Goal: Task Accomplishment & Management: Complete application form

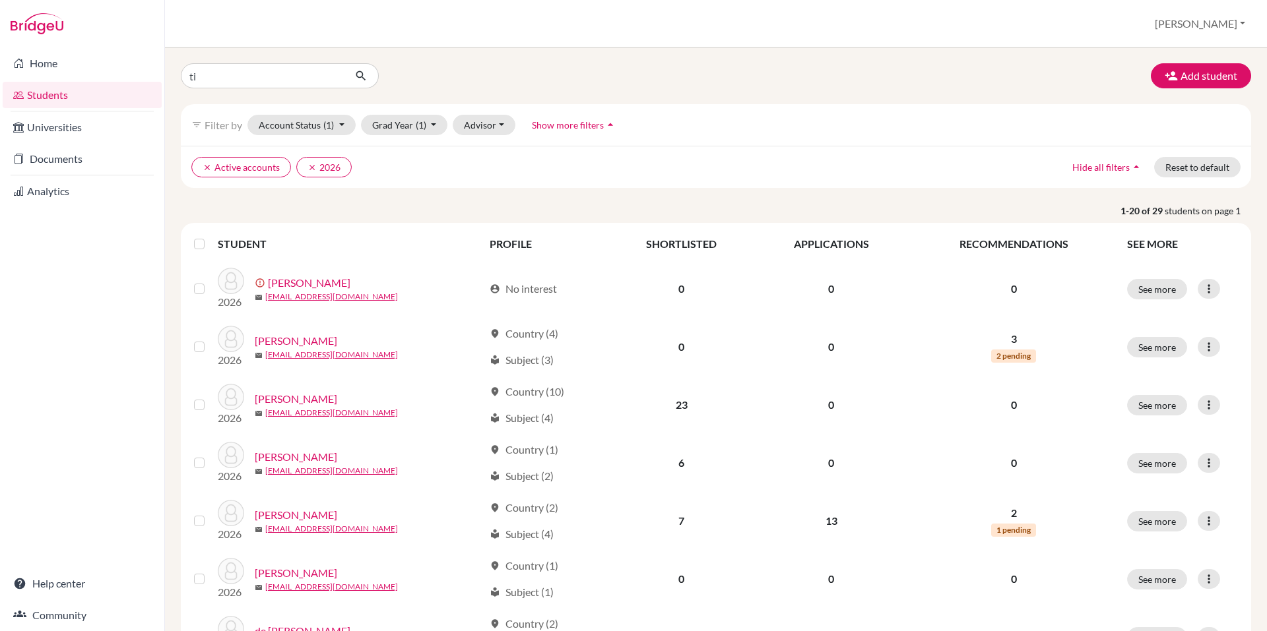
type input "tia"
click button "submit" at bounding box center [361, 75] width 35 height 25
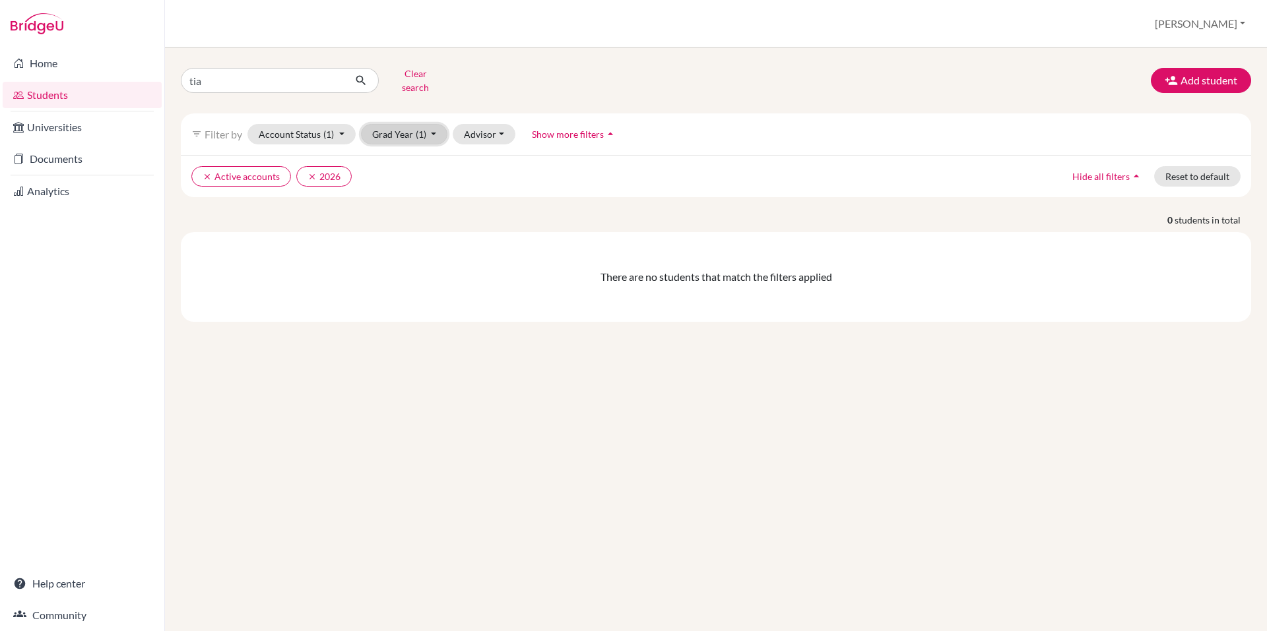
click at [434, 124] on button "Grad Year (1)" at bounding box center [404, 134] width 87 height 20
click at [404, 154] on div "2027" at bounding box center [400, 162] width 46 height 16
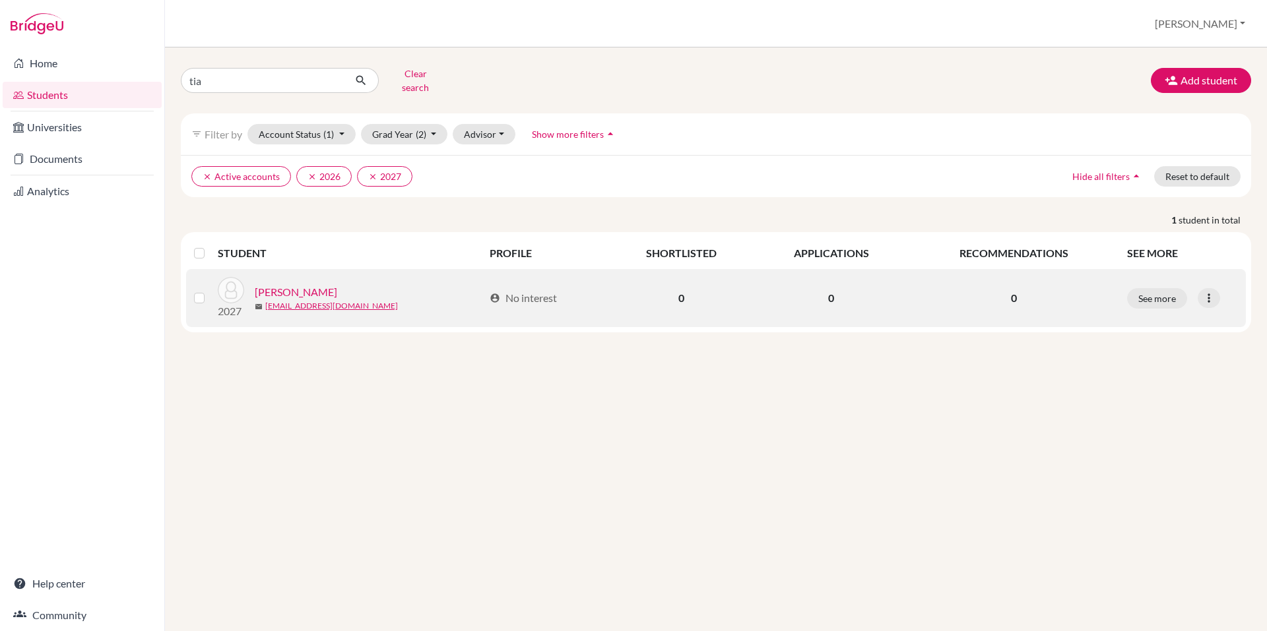
click at [296, 284] on link "Weaver, Tia" at bounding box center [296, 292] width 82 height 16
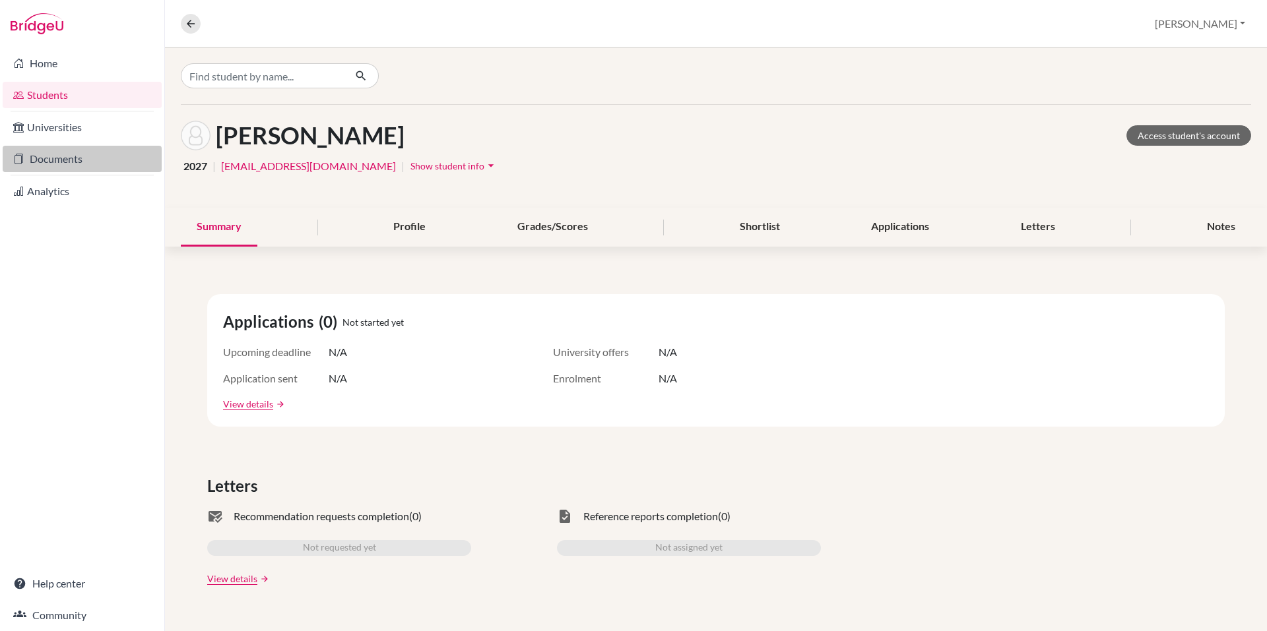
click at [74, 164] on link "Documents" at bounding box center [82, 159] width 159 height 26
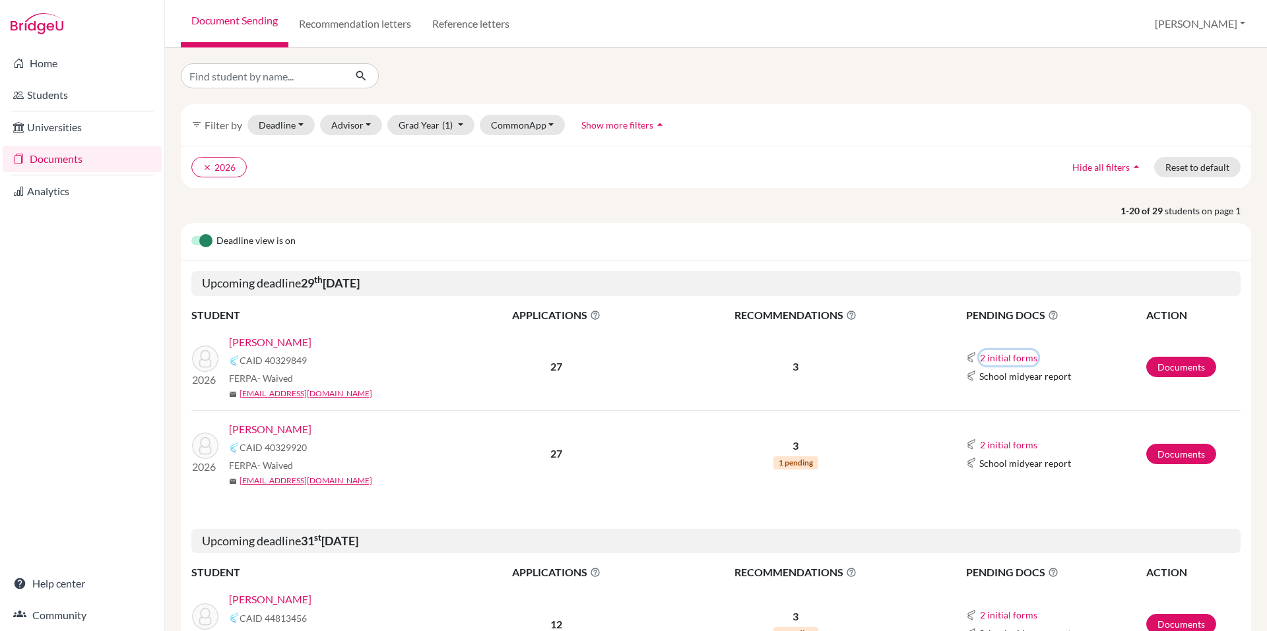
click at [1005, 355] on button "2 initial forms" at bounding box center [1008, 357] width 59 height 15
click at [1177, 374] on link "Documents" at bounding box center [1181, 367] width 70 height 20
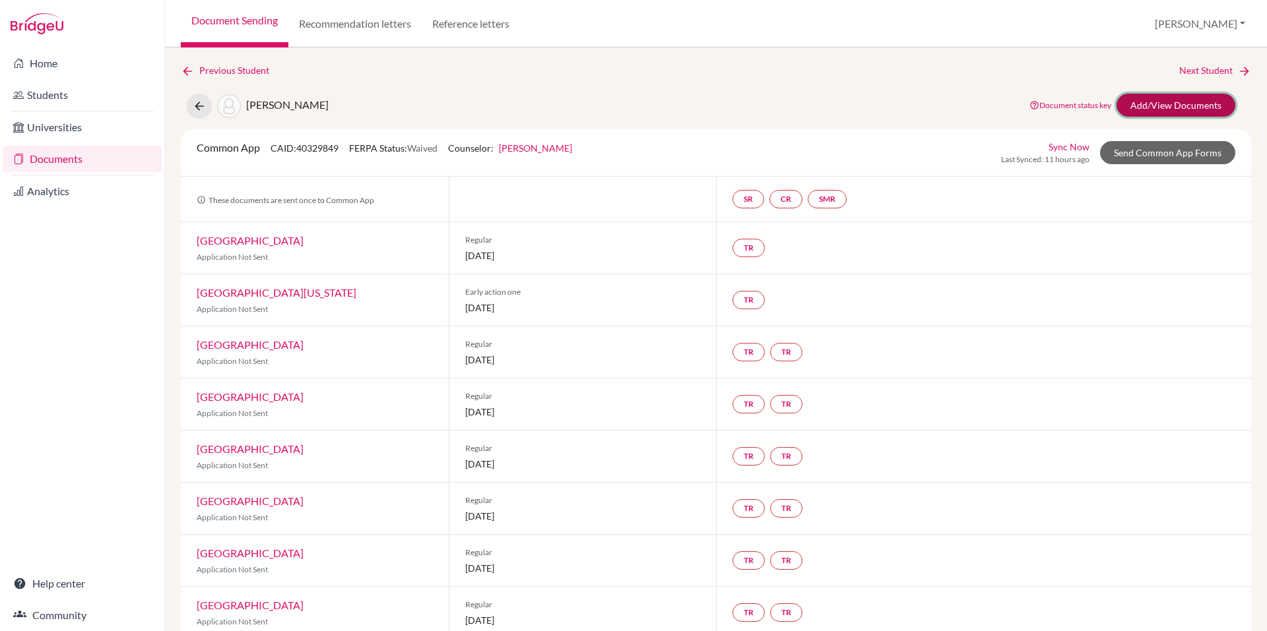
click at [1148, 100] on link "Add/View Documents" at bounding box center [1175, 105] width 119 height 23
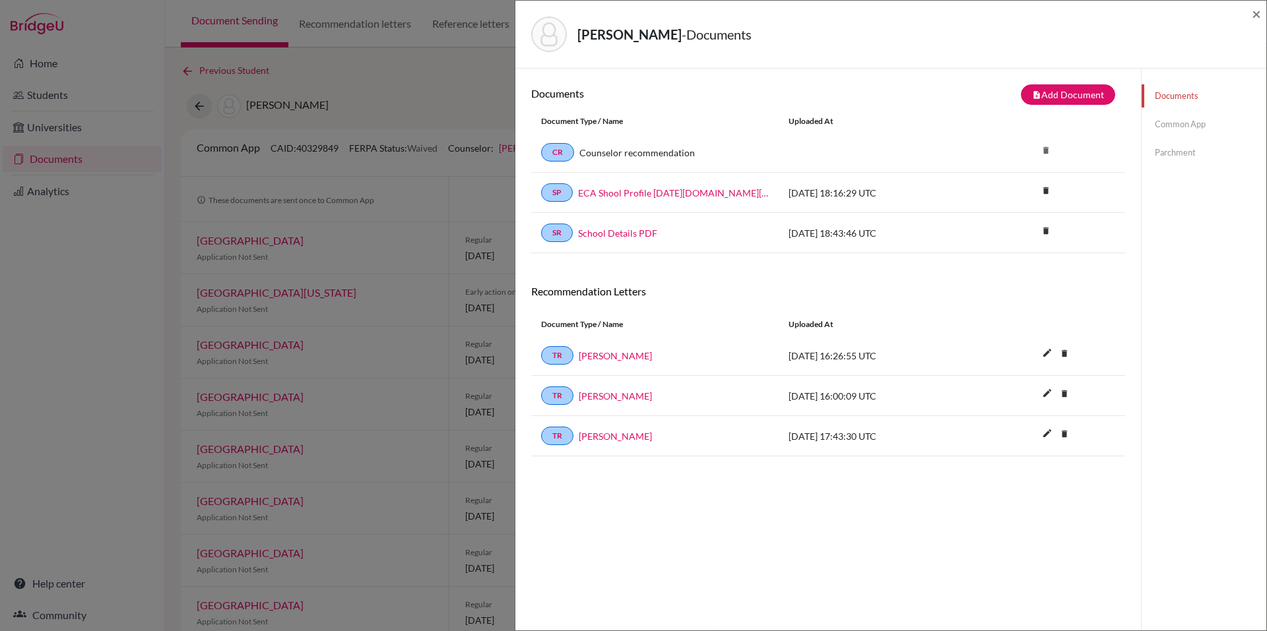
click at [1173, 127] on link "Common App" at bounding box center [1204, 124] width 125 height 23
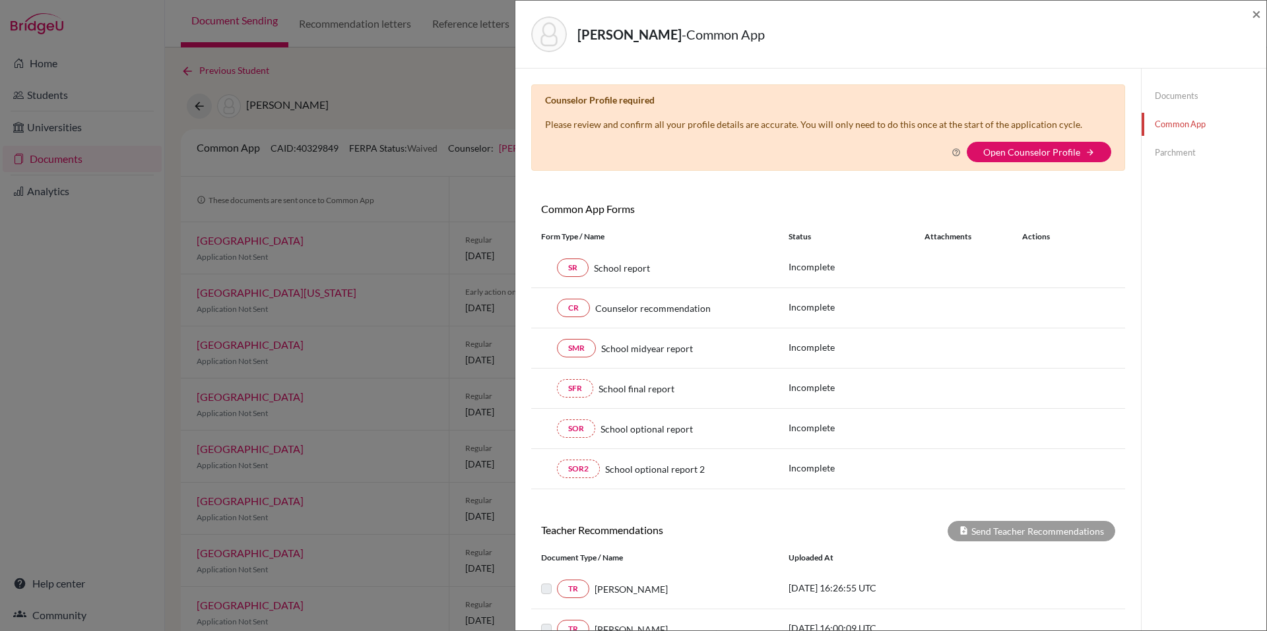
click at [1170, 96] on link "Documents" at bounding box center [1204, 95] width 125 height 23
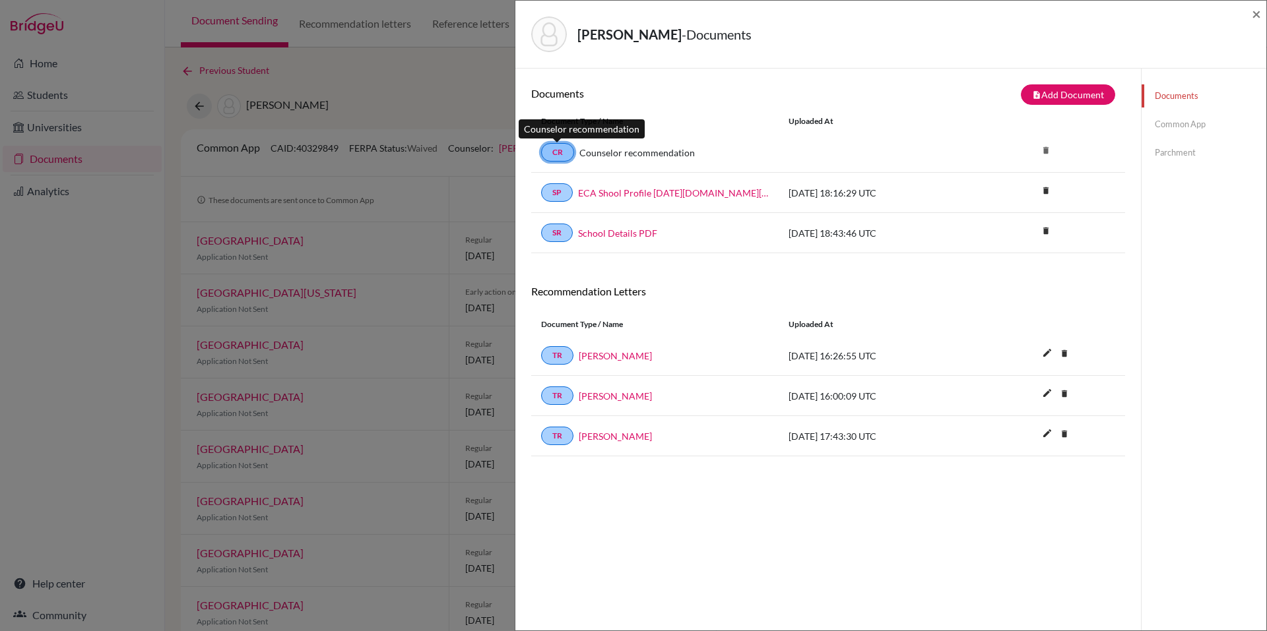
click at [556, 150] on link "CR" at bounding box center [557, 152] width 33 height 18
click at [605, 152] on link "Counselor recommendation" at bounding box center [636, 153] width 115 height 14
click at [1184, 123] on link "Common App" at bounding box center [1204, 124] width 125 height 23
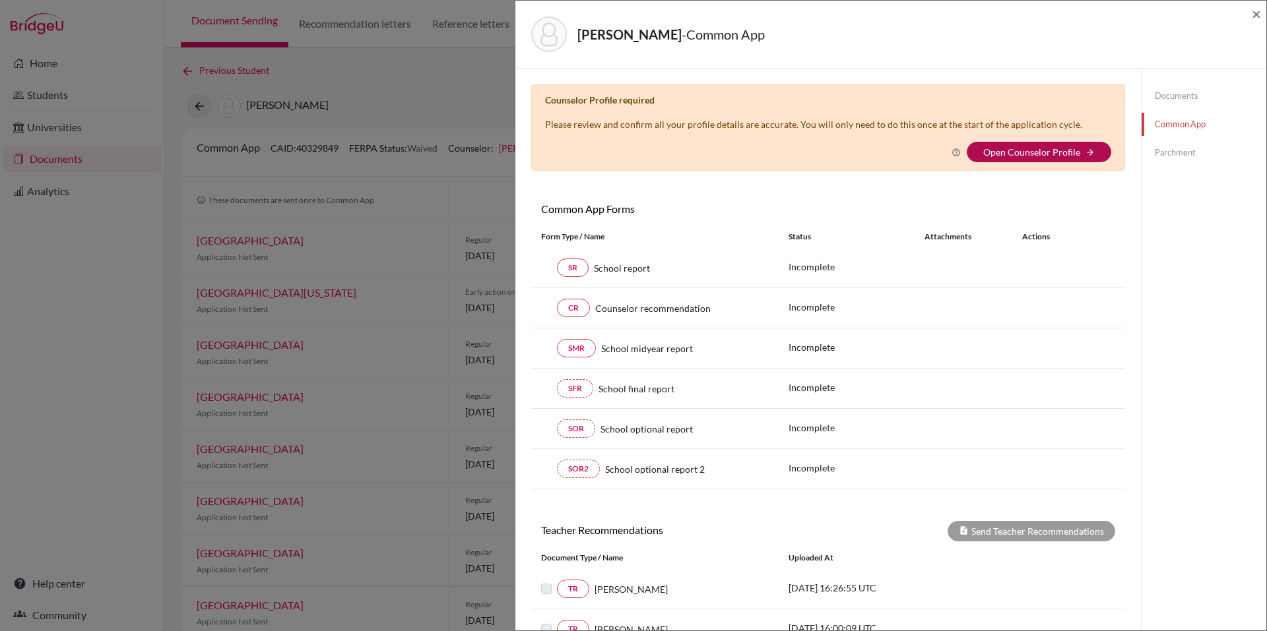
click at [1024, 149] on link "Open Counselor Profile" at bounding box center [1031, 151] width 97 height 11
click at [1166, 100] on link "Documents" at bounding box center [1204, 95] width 125 height 23
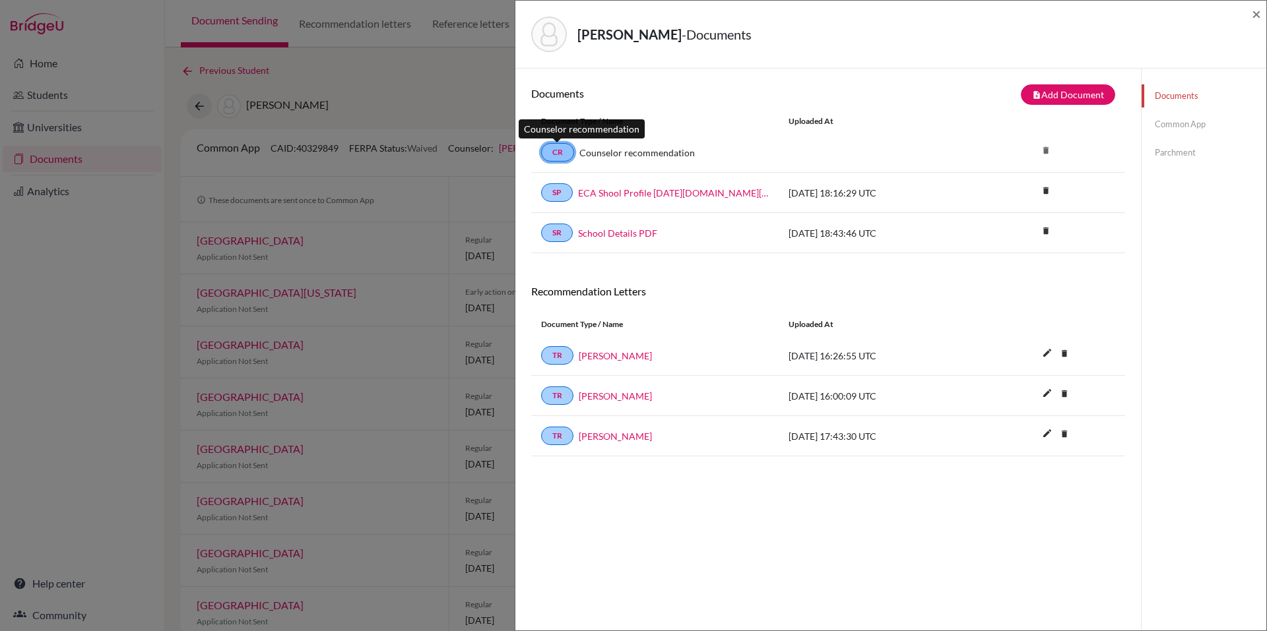
click at [555, 154] on link "CR" at bounding box center [557, 152] width 33 height 18
click at [653, 151] on link "Counselor recommendation" at bounding box center [636, 153] width 115 height 14
click at [797, 121] on div "Uploaded at" at bounding box center [878, 121] width 198 height 12
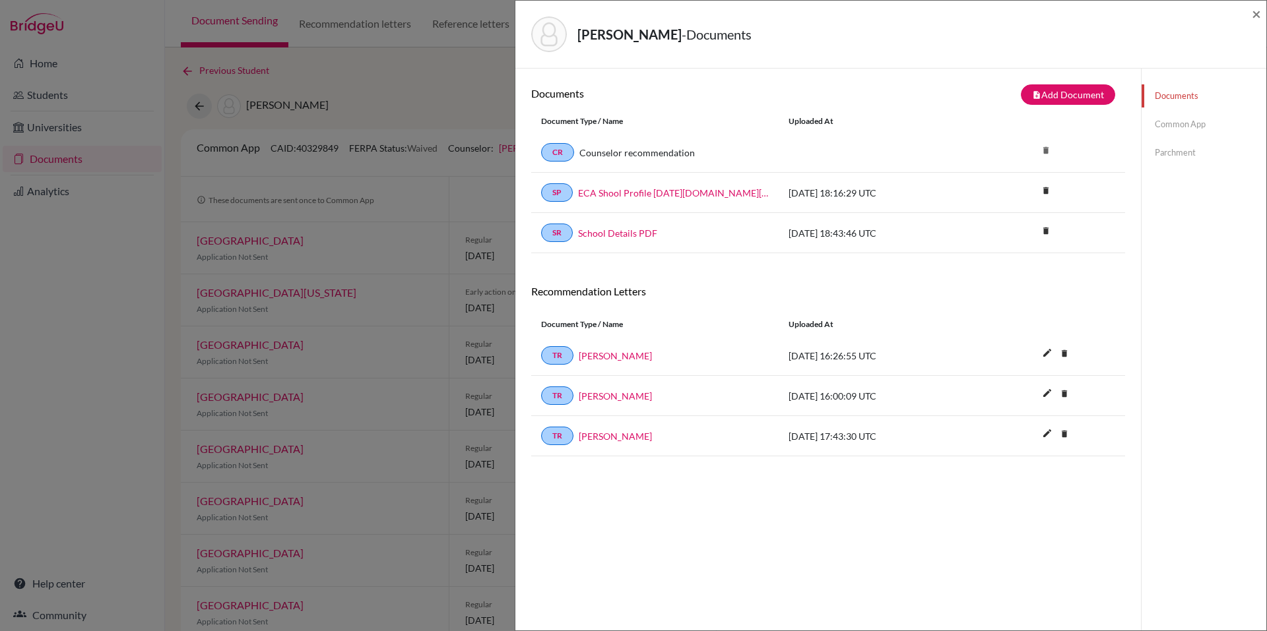
click at [455, 86] on div "Vazquez, Nicolas - Documents × Documents note_add Add Document Document type Ch…" at bounding box center [633, 315] width 1267 height 631
click at [1032, 96] on icon "note_add" at bounding box center [1036, 94] width 9 height 9
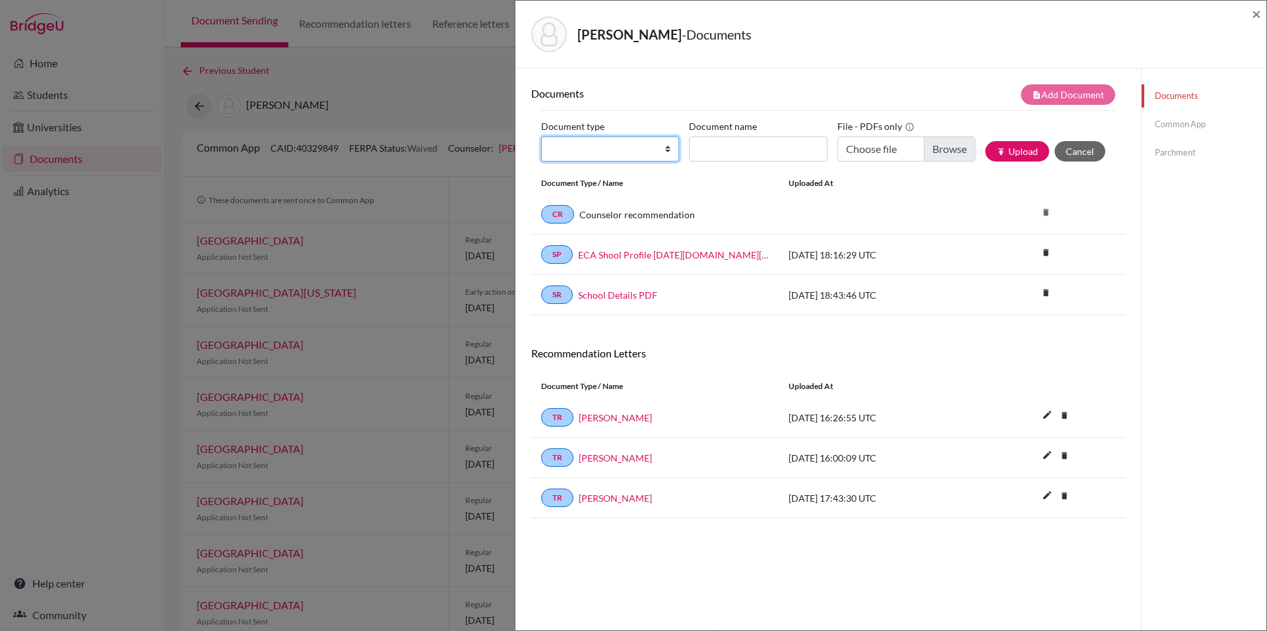
click at [650, 153] on select "Change explanation for Common App reports Counselor recommendation Internationa…" at bounding box center [610, 149] width 138 height 25
select select "4"
click at [541, 137] on select "Change explanation for Common App reports Counselor recommendation Internationa…" at bounding box center [610, 149] width 138 height 25
click at [729, 151] on input "Document name" at bounding box center [758, 149] width 138 height 25
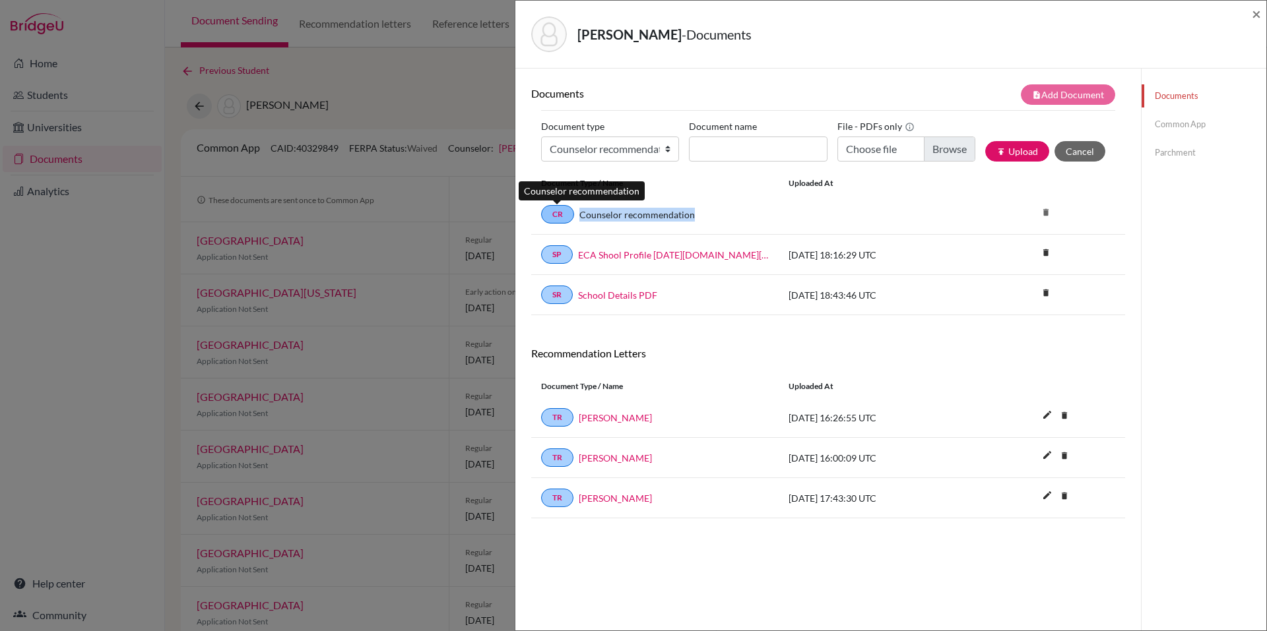
drag, startPoint x: 702, startPoint y: 214, endPoint x: 569, endPoint y: 216, distance: 132.6
click at [569, 216] on div "CR Counselor recommendation" at bounding box center [655, 214] width 228 height 18
copy link "Counselor recommendation"
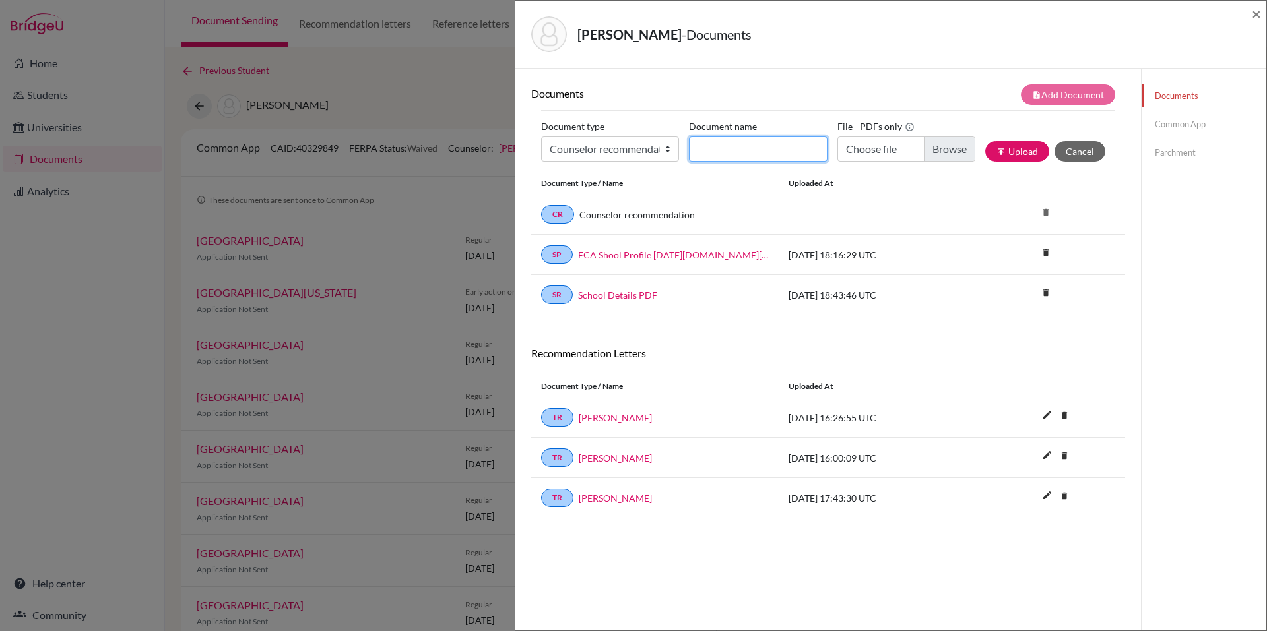
click at [740, 155] on input "Document name" at bounding box center [758, 149] width 138 height 25
paste input "Counselor recommendation"
type input "Counselor recommendation - Nicolas Vazquez"
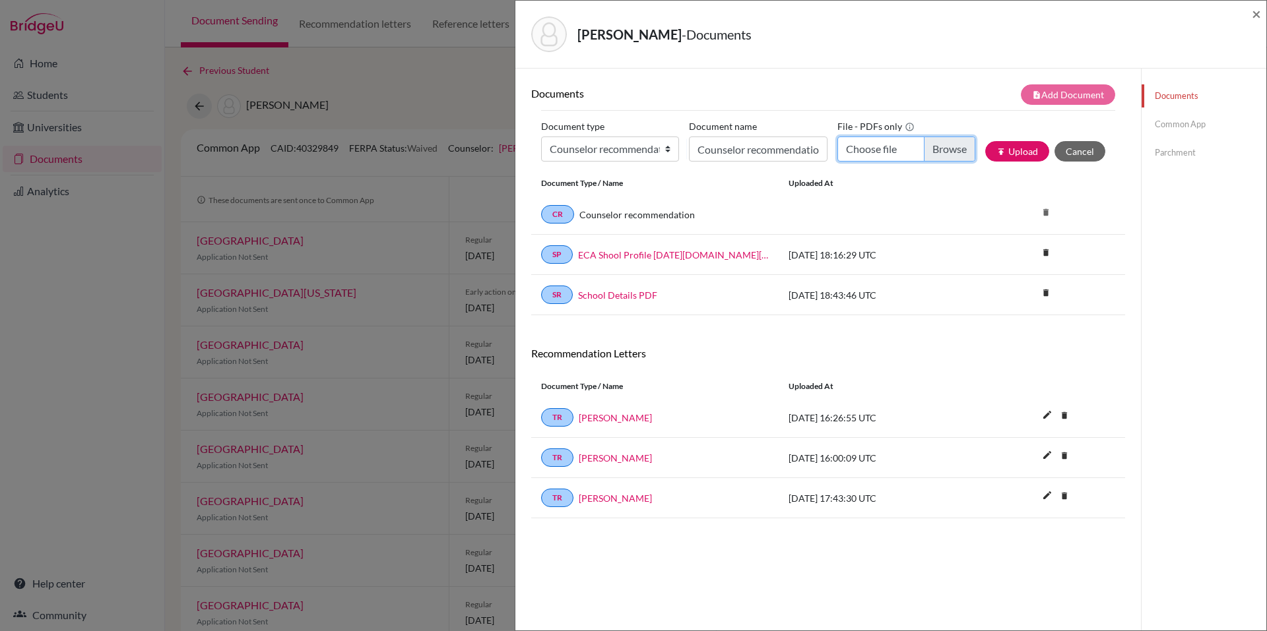
click at [931, 148] on input "Choose file" at bounding box center [906, 149] width 138 height 25
type input "C:\fakepath\Recommendation Letter Nicolas Vazquez.pdf"
click at [1020, 151] on button "publish Upload" at bounding box center [1017, 151] width 64 height 20
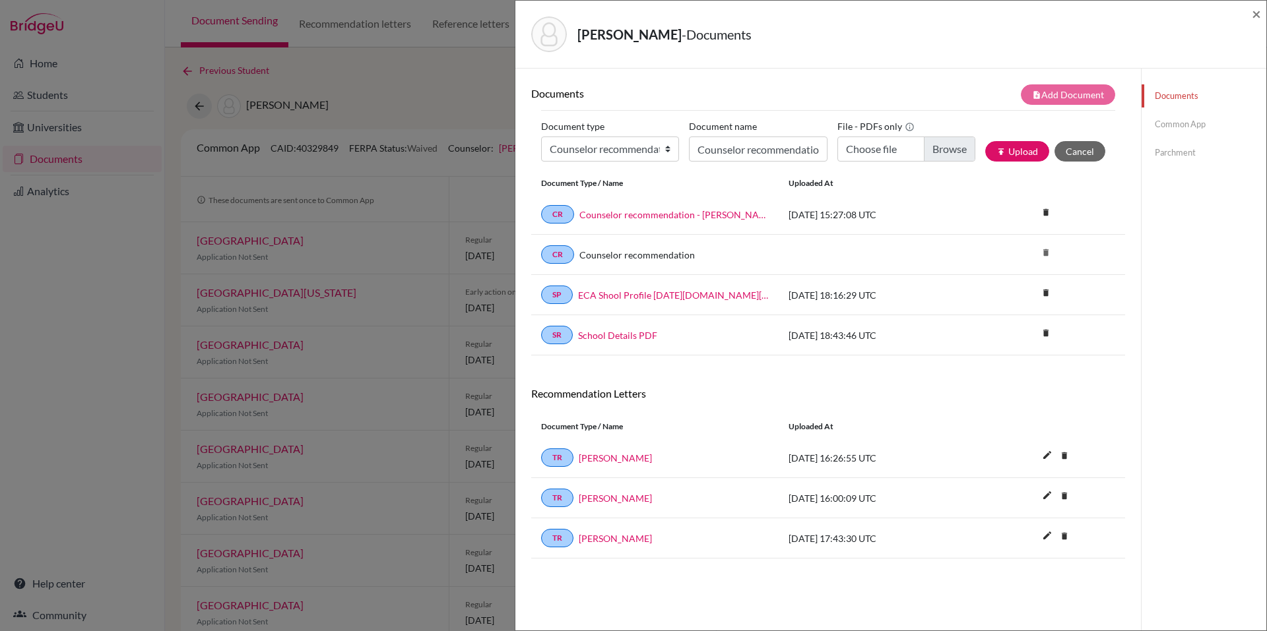
scroll to position [69, 0]
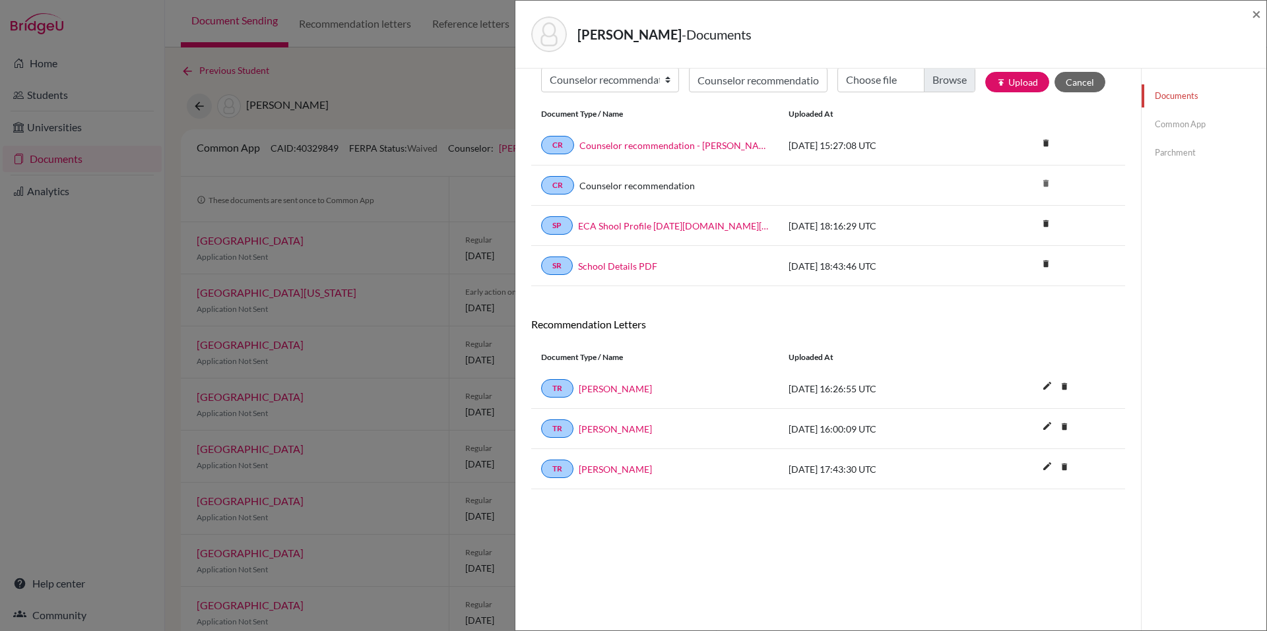
click at [437, 98] on div "Vazquez, Nicolas - Documents × Documents note_add Add Document Document type Ch…" at bounding box center [633, 315] width 1267 height 631
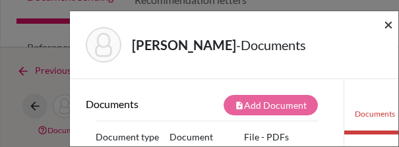
click at [390, 21] on span "×" at bounding box center [388, 24] width 9 height 19
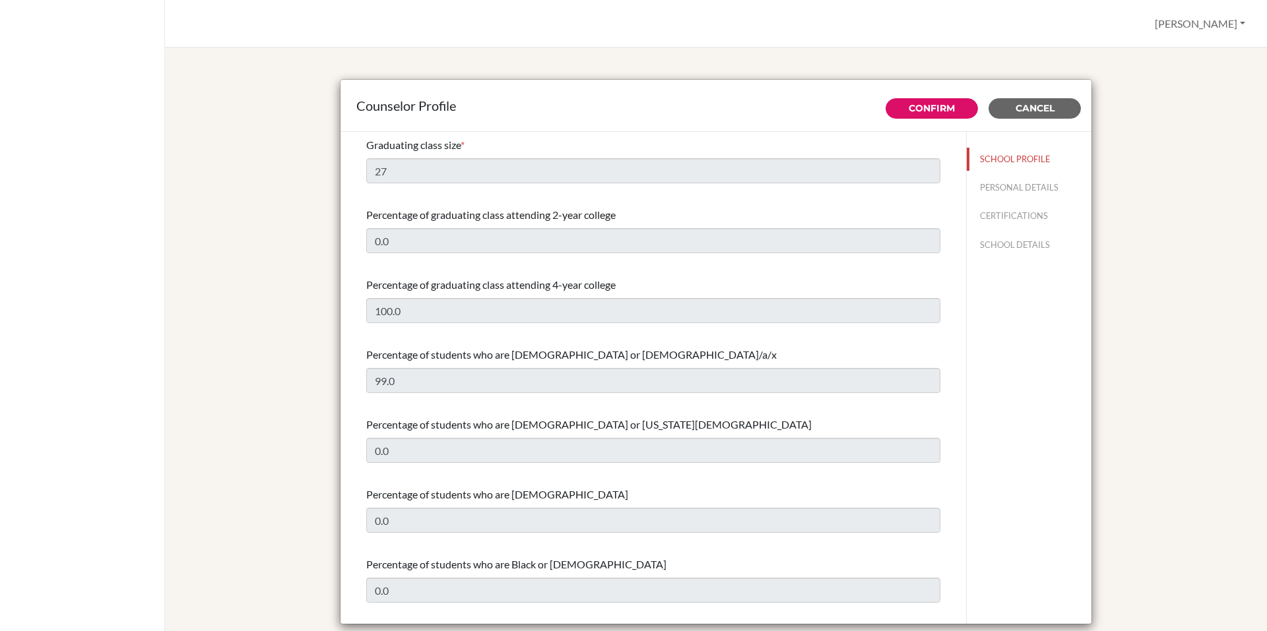
select select "1"
select select "349872"
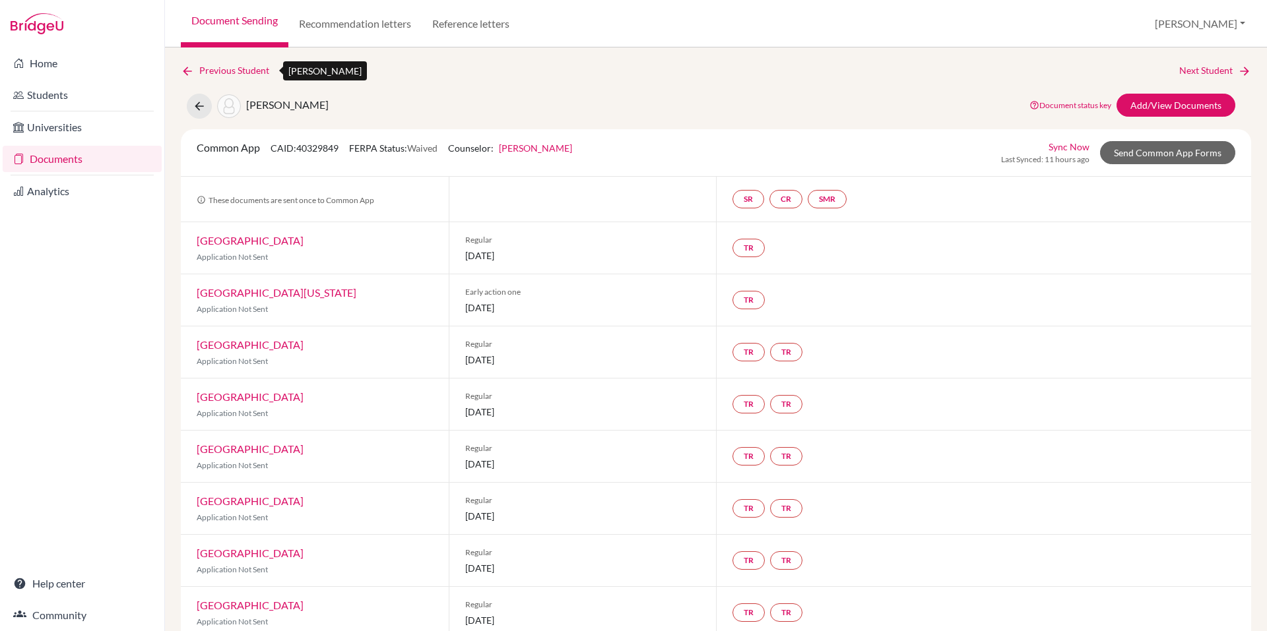
click at [187, 64] on link "Previous Student" at bounding box center [230, 70] width 99 height 15
click at [341, 26] on link "Recommendation letters" at bounding box center [354, 24] width 133 height 48
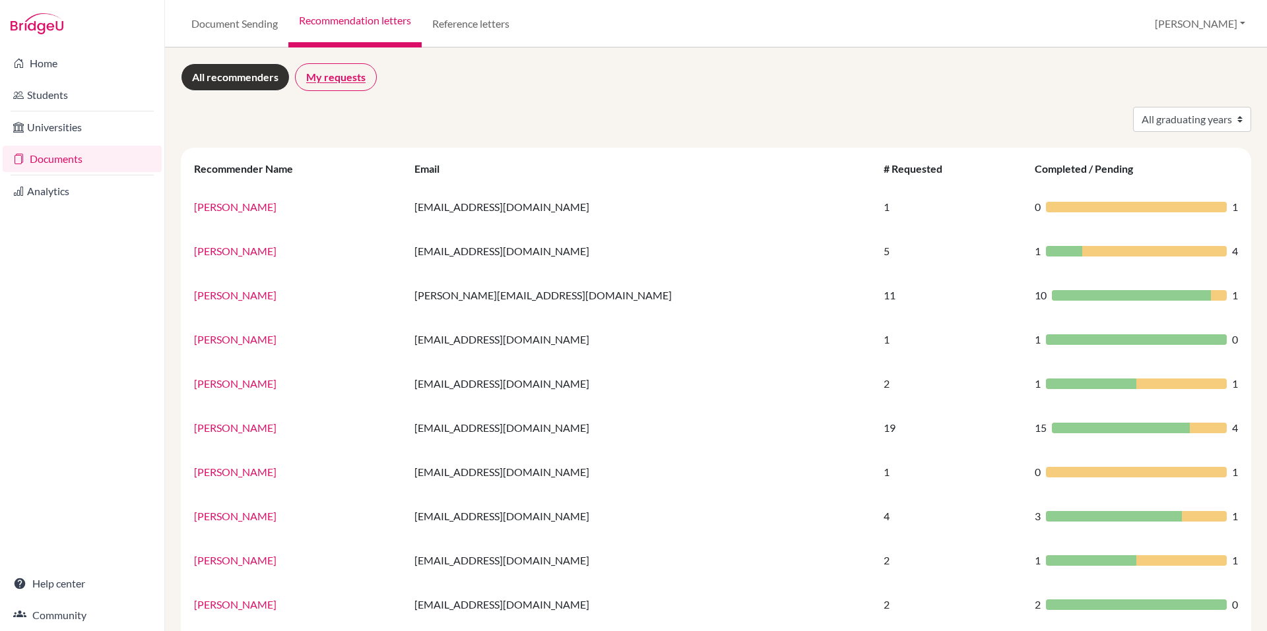
click at [352, 72] on link "My requests" at bounding box center [336, 77] width 82 height 28
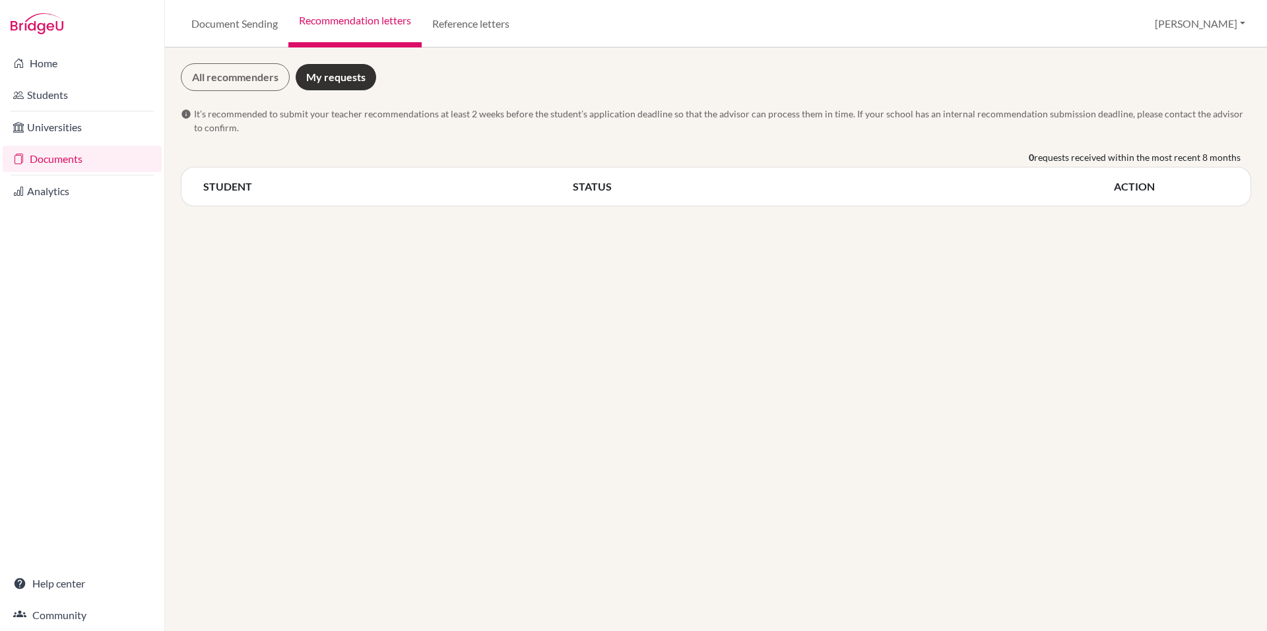
click at [69, 158] on link "Documents" at bounding box center [82, 159] width 159 height 26
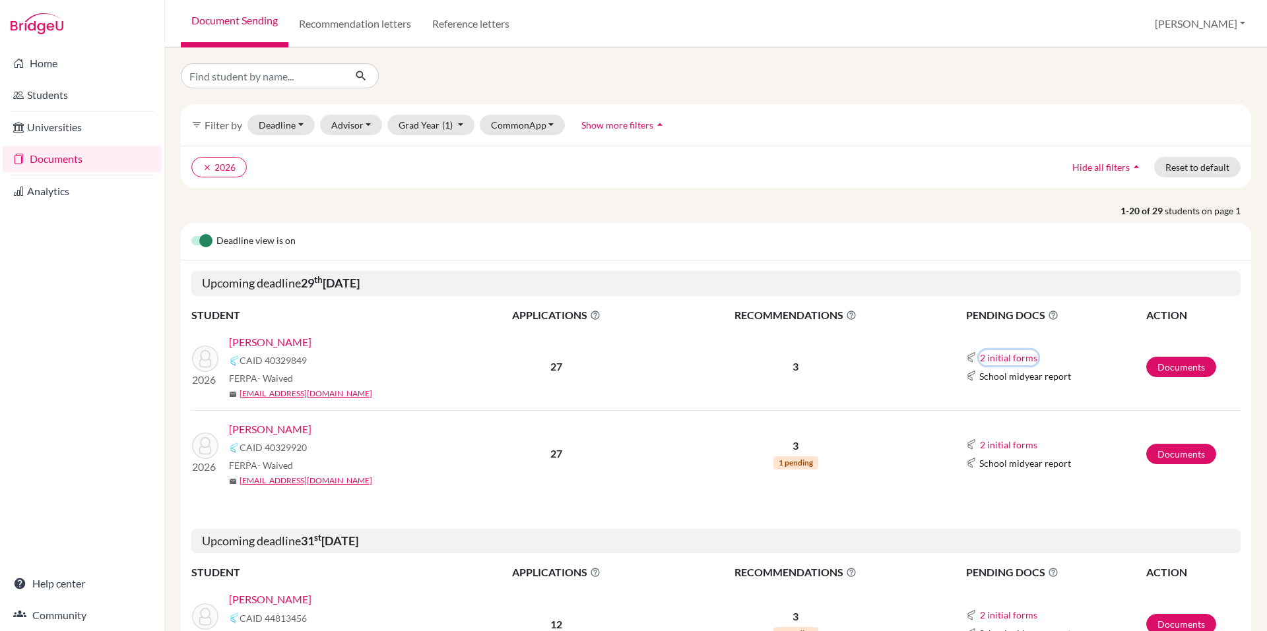
click at [1004, 356] on button "2 initial forms" at bounding box center [1008, 357] width 59 height 15
click at [1009, 383] on div "Counselor recommendation" at bounding box center [1038, 382] width 115 height 14
click at [1155, 363] on link "Documents" at bounding box center [1181, 367] width 70 height 20
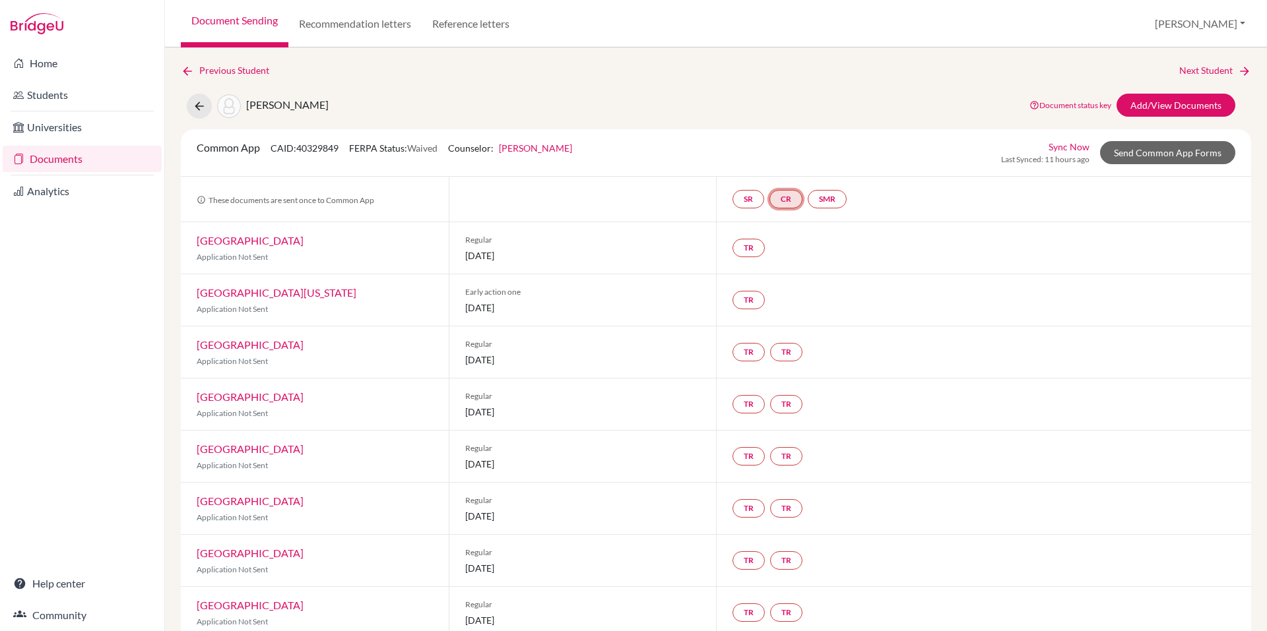
click at [787, 203] on link "CR" at bounding box center [785, 199] width 33 height 18
click at [782, 160] on link "Counselor recommendation" at bounding box center [787, 159] width 115 height 11
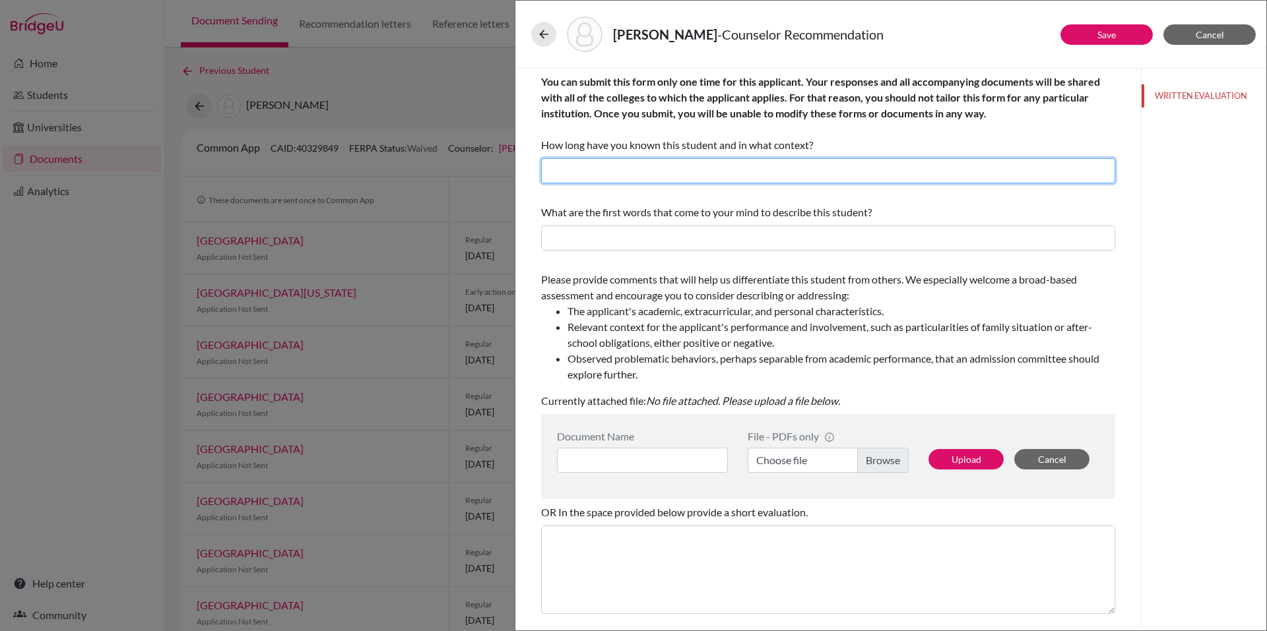
click at [608, 169] on input "text" at bounding box center [828, 170] width 574 height 25
click at [544, 38] on icon at bounding box center [543, 34] width 13 height 13
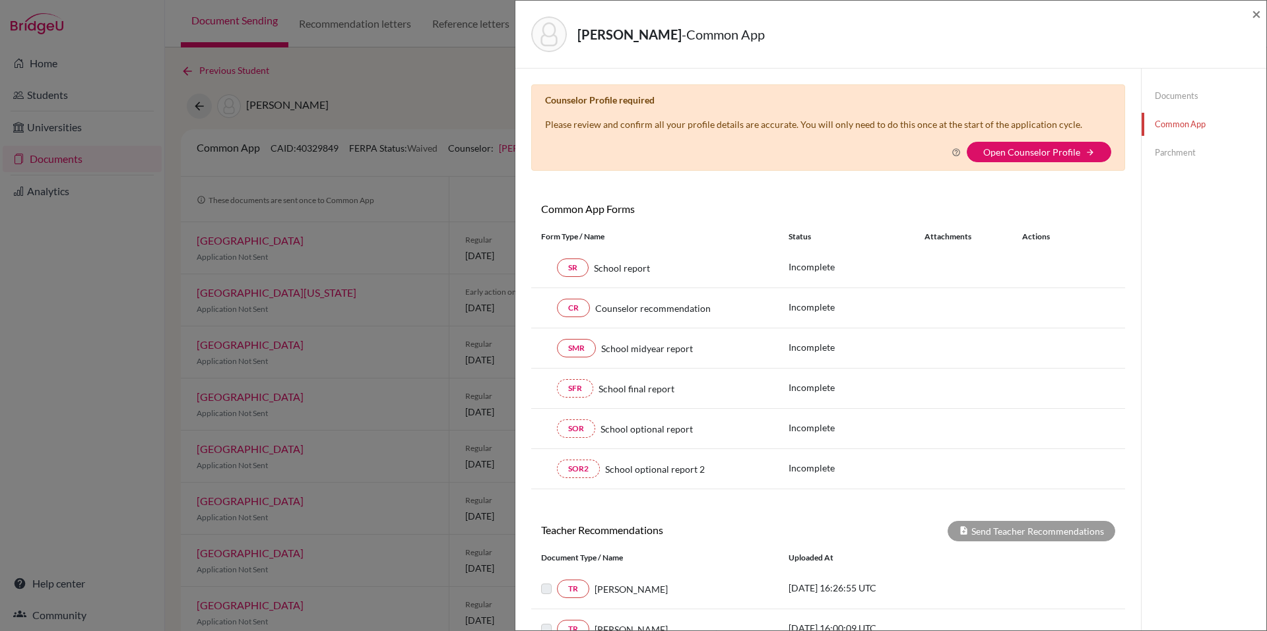
click at [1157, 92] on link "Documents" at bounding box center [1204, 95] width 125 height 23
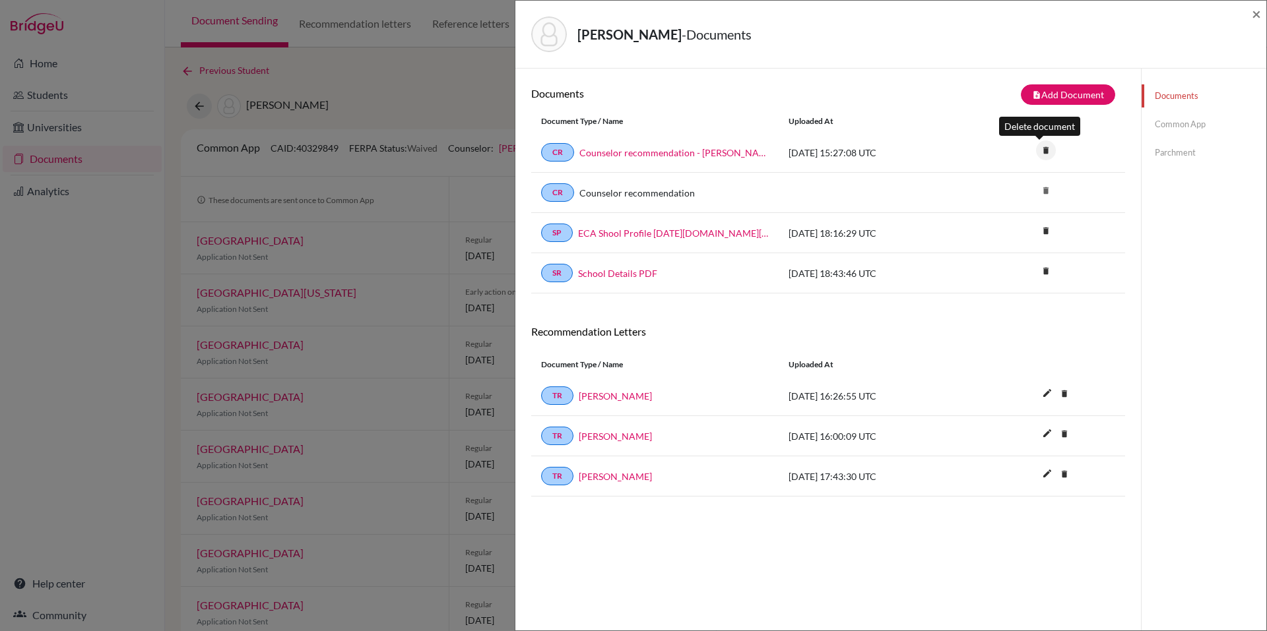
click at [1039, 150] on icon "delete" at bounding box center [1046, 151] width 20 height 20
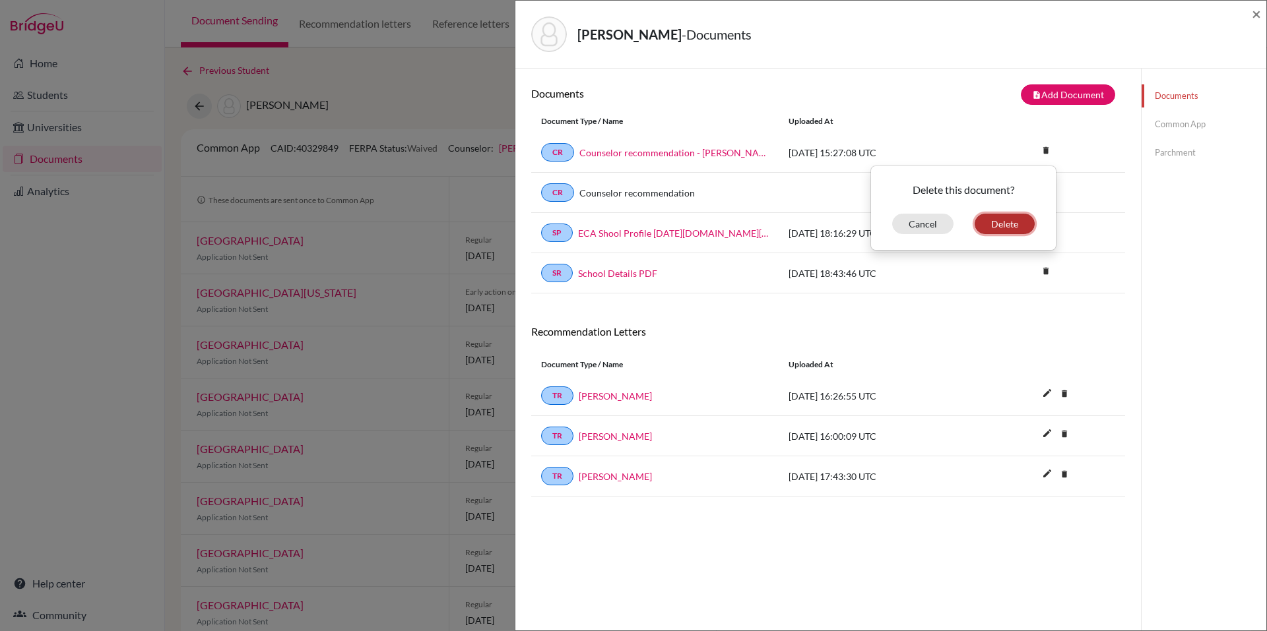
click at [1000, 229] on button "Delete" at bounding box center [1005, 224] width 60 height 20
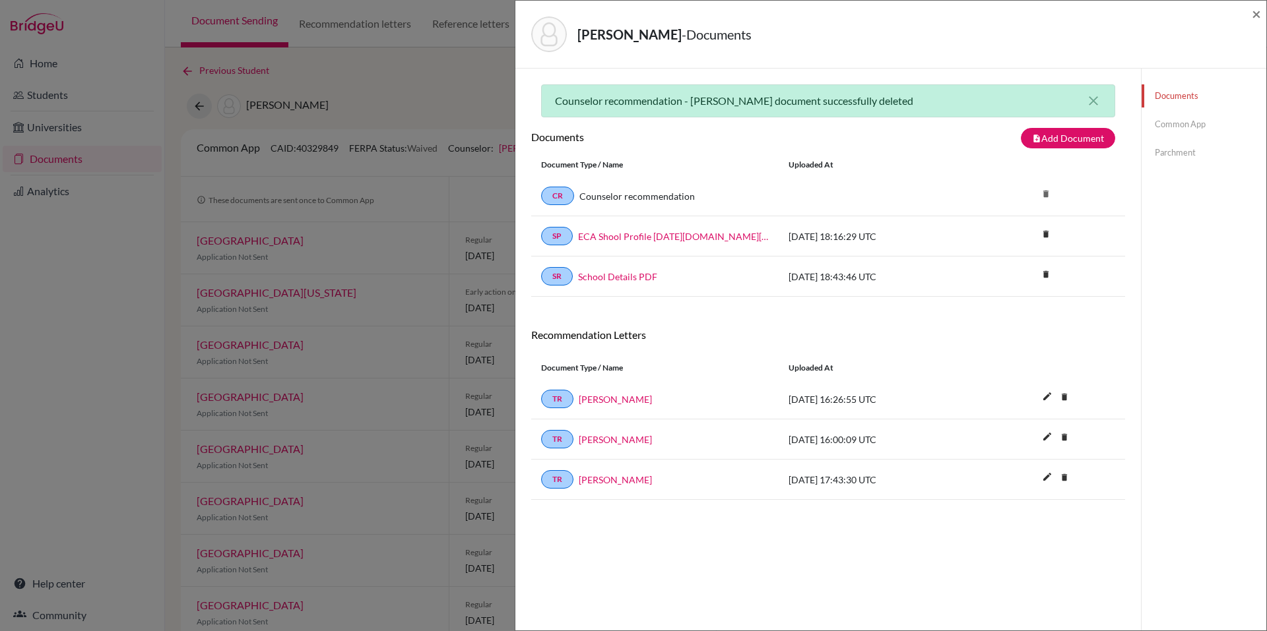
click at [411, 125] on div "Vazquez, Nicolas - Documents × Counselor recommendation - Nicolas Vazquez docum…" at bounding box center [633, 315] width 1267 height 631
click at [426, 92] on div "Vazquez, Nicolas - Documents × Counselor recommendation - Nicolas Vazquez docum…" at bounding box center [633, 315] width 1267 height 631
click at [1250, 18] on div "Vazquez, Nicolas - Documents ×" at bounding box center [891, 34] width 740 height 57
click at [1254, 23] on div "×" at bounding box center [1256, 34] width 9 height 57
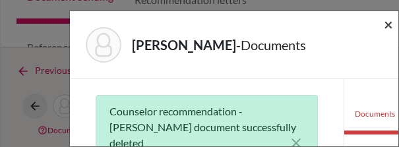
click at [391, 21] on span "×" at bounding box center [388, 24] width 9 height 19
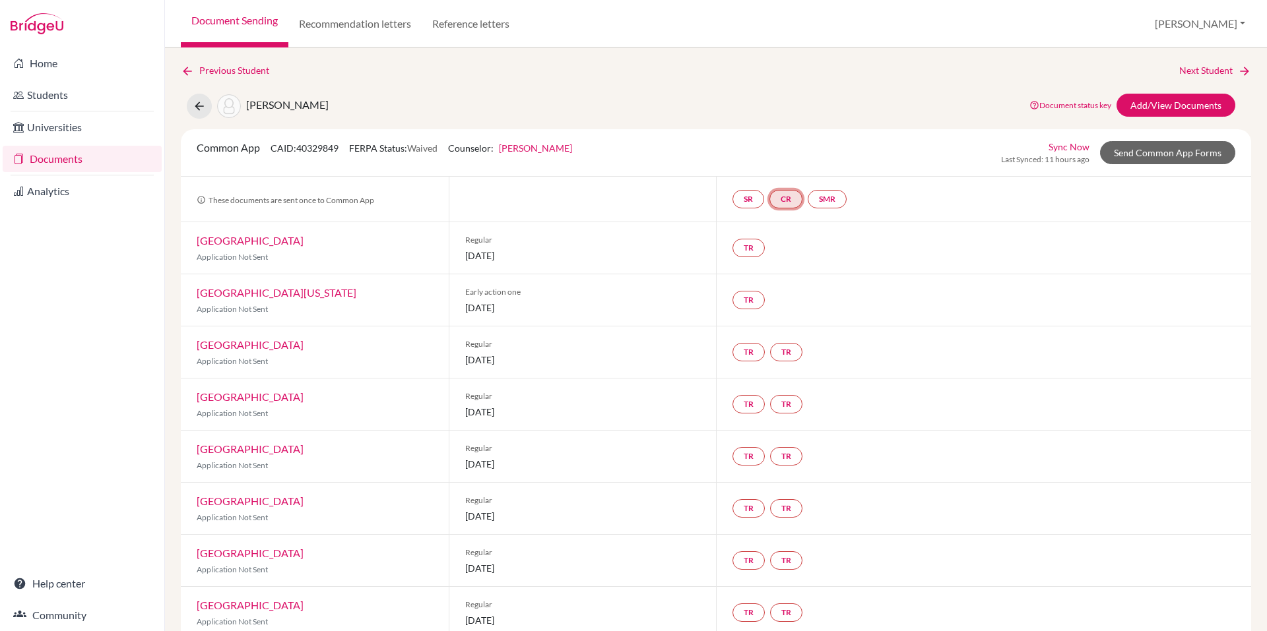
click at [777, 199] on link "CR" at bounding box center [785, 199] width 33 height 18
click at [778, 163] on link "Counselor recommendation" at bounding box center [787, 159] width 115 height 11
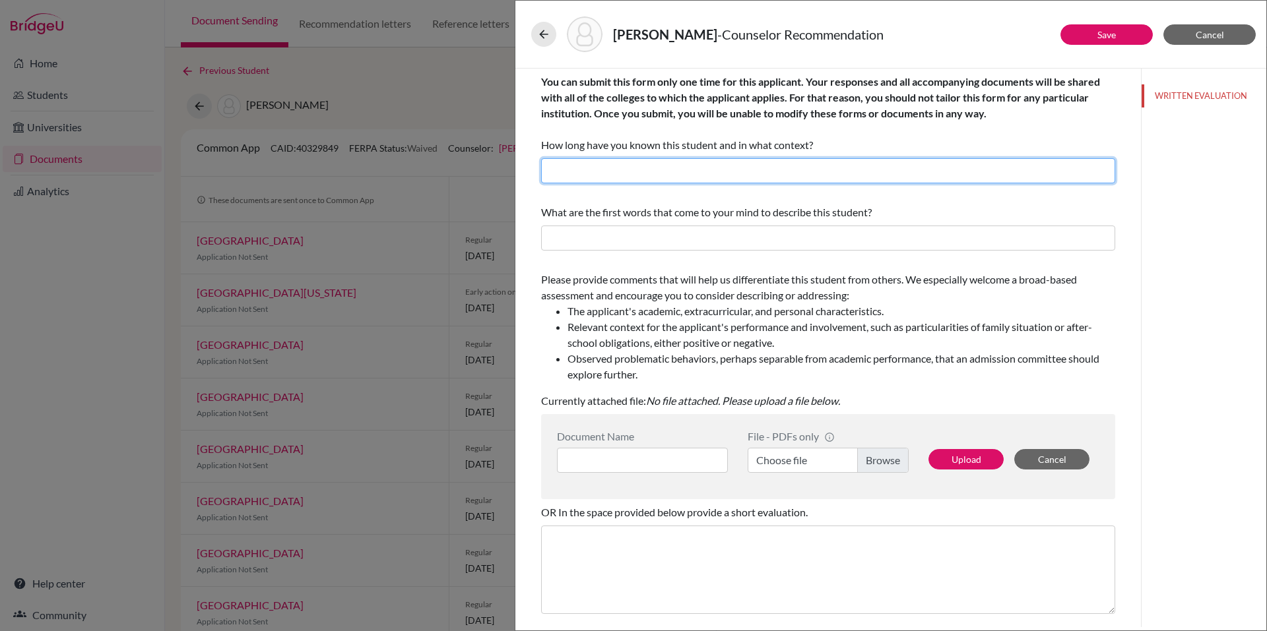
click at [753, 177] on input "text" at bounding box center [828, 170] width 574 height 25
type input "Ive known Nicolas"
click at [690, 170] on input "Ive known Nicolas" at bounding box center [828, 170] width 574 height 25
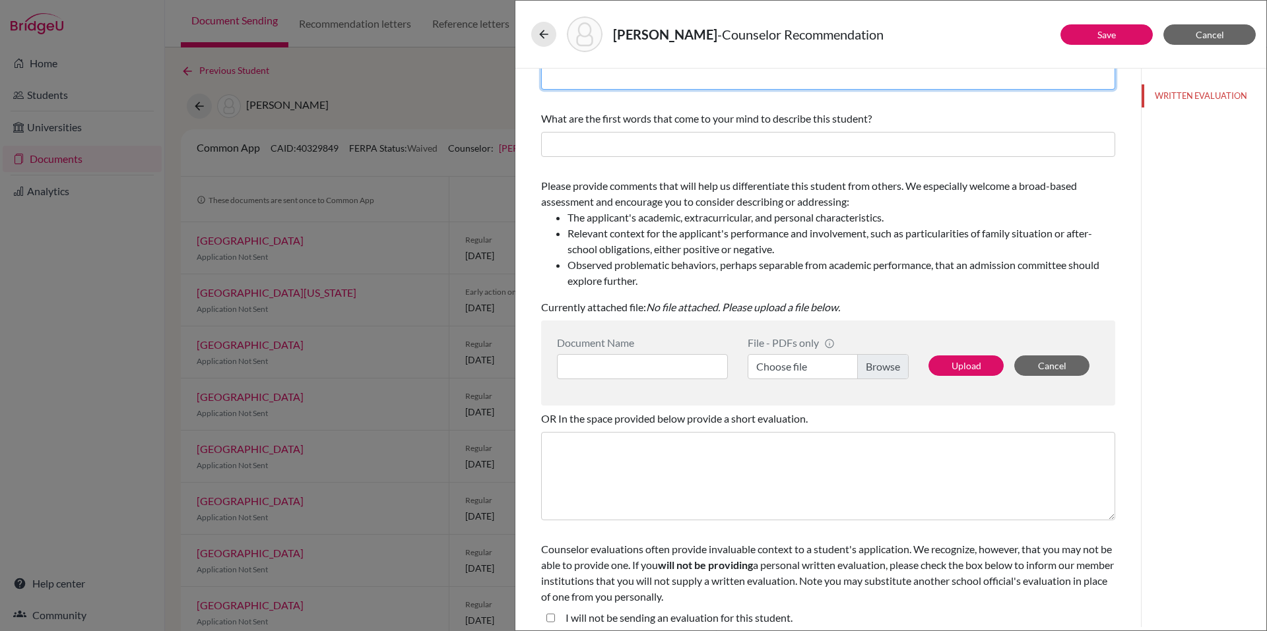
scroll to position [94, 0]
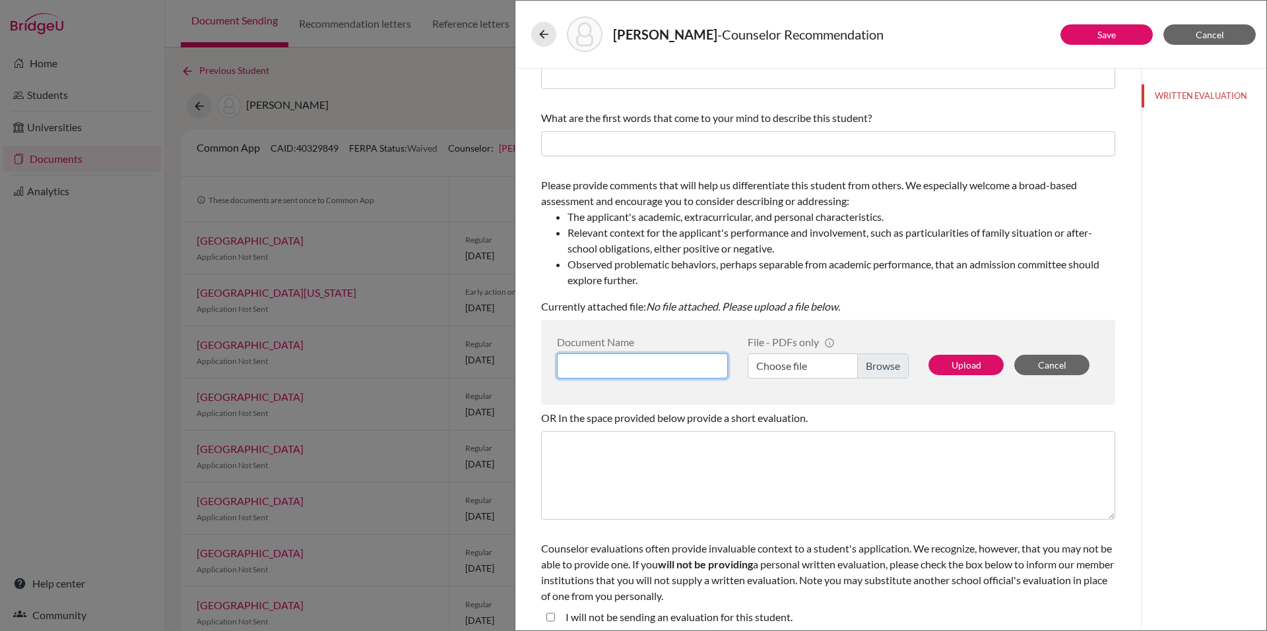
click at [676, 364] on input at bounding box center [642, 366] width 171 height 25
type input "Recommendation Letter - [PERSON_NAME]"
click at [891, 360] on label "Choose file" at bounding box center [828, 366] width 161 height 25
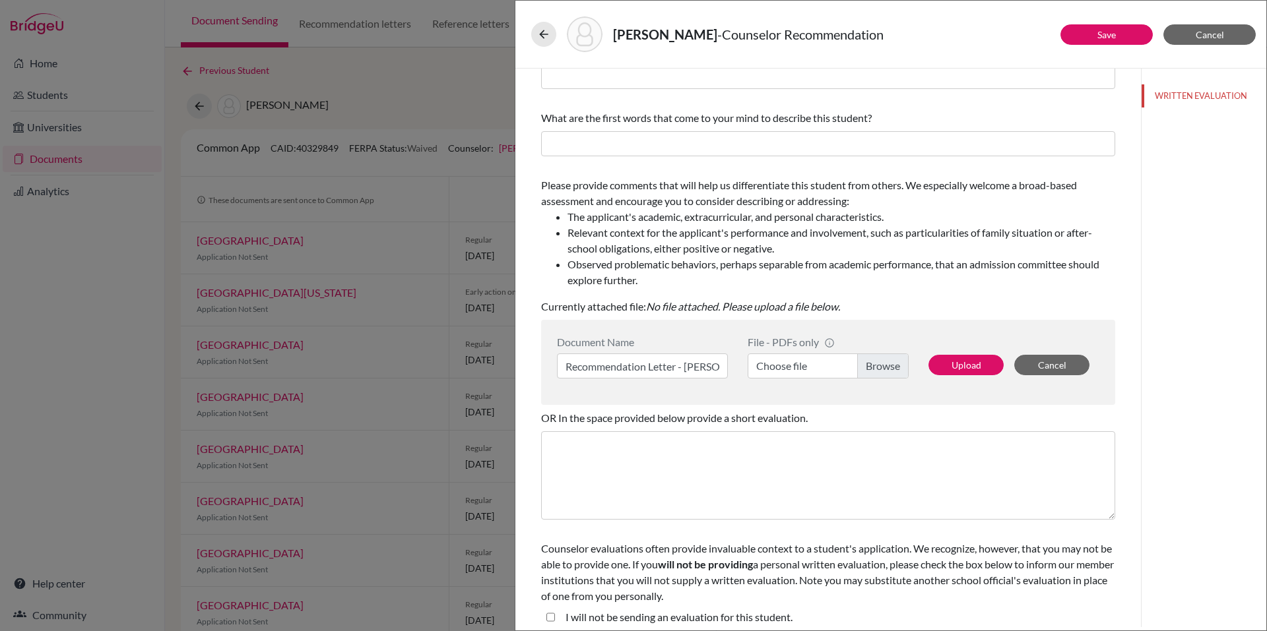
click at [891, 360] on input "Choose file" at bounding box center [828, 366] width 161 height 25
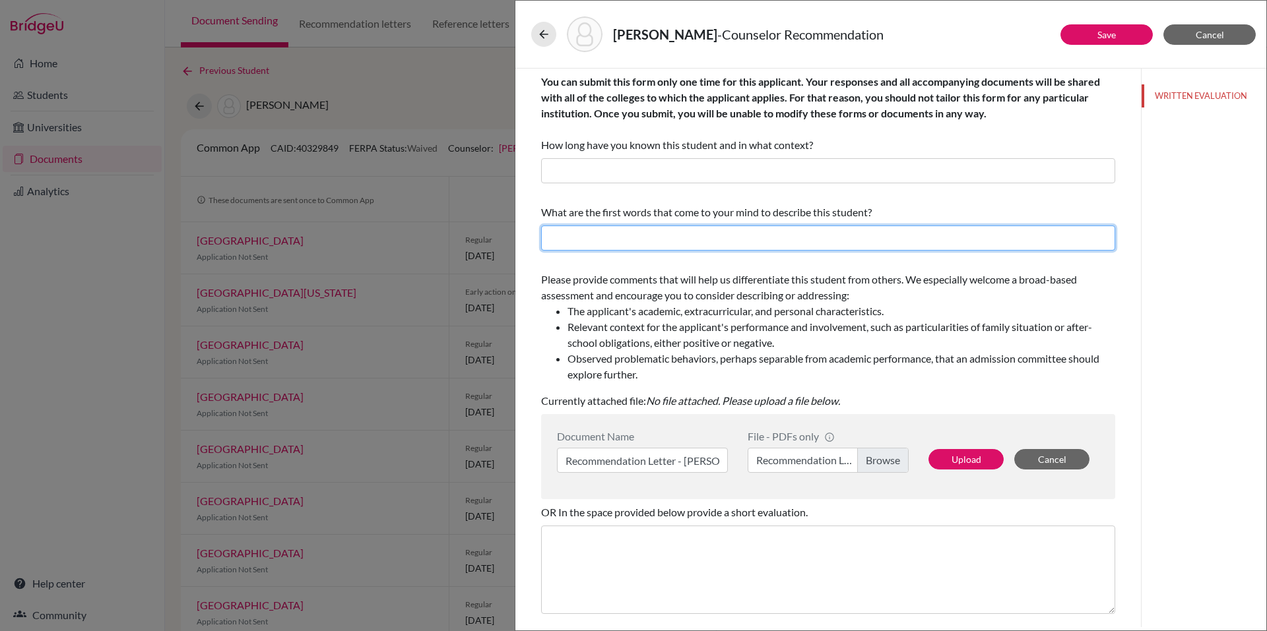
click at [562, 240] on input "text" at bounding box center [828, 238] width 574 height 25
paste input "exceptionally focused, disciplined, and well-rounded student"
click at [556, 242] on input "exceptionally focused, disciplined, and well-rounded student" at bounding box center [828, 238] width 574 height 25
click at [784, 242] on input "Exceptionally focused, disciplined, and well-rounded student" at bounding box center [828, 238] width 574 height 25
click at [837, 243] on input "Exceptionally focused, disciplined, and well-rounded student" at bounding box center [828, 238] width 574 height 25
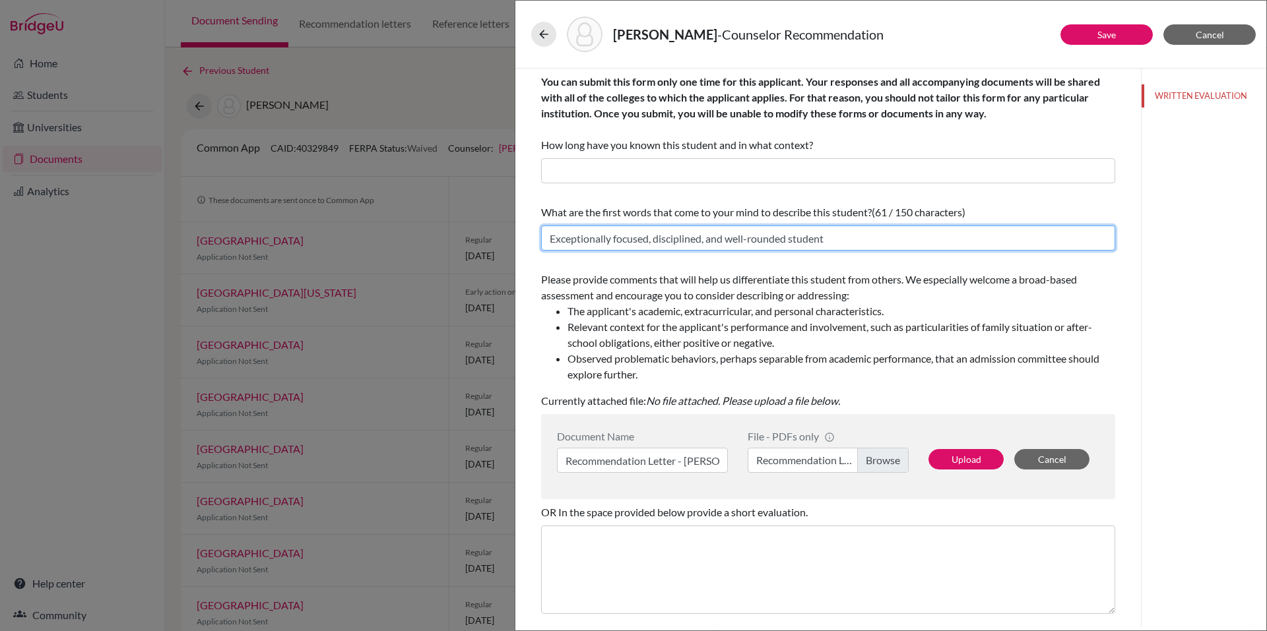
click at [603, 239] on input "Exceptionally focused, disciplined, and well-rounded student" at bounding box center [828, 238] width 574 height 25
paste input "As you'll see from the letter of recommendation, I collaborated with Mr. Richar…"
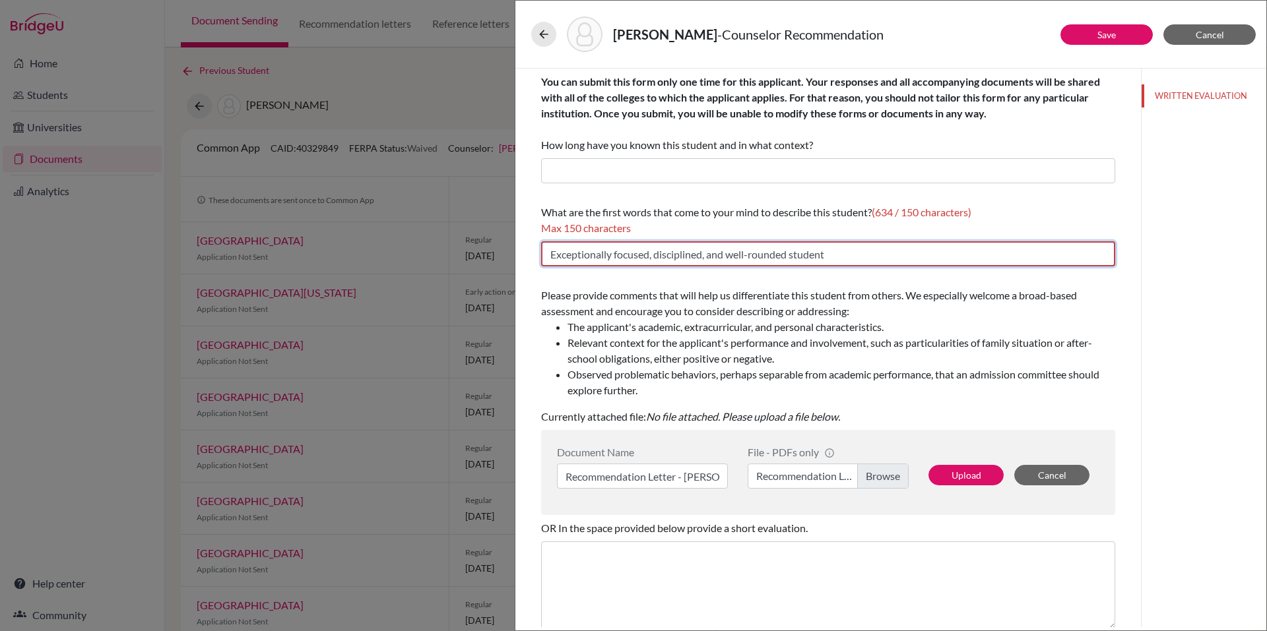
type input "As you'll see from the letter of recommendation, I collaborated with Mr. Richar…"
click at [659, 258] on input "As you'll see from the letter of recommendation, I collaborated with Mr. Richar…" at bounding box center [828, 254] width 574 height 25
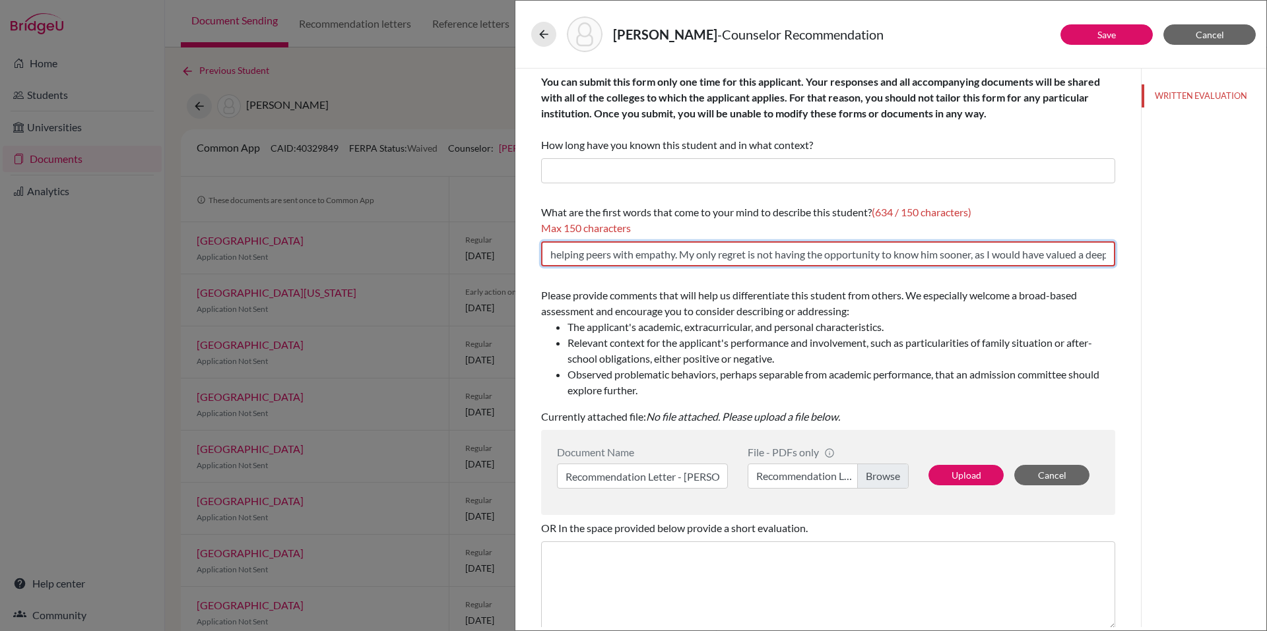
click at [659, 258] on input "As you'll see from the letter of recommendation, I collaborated with Mr. Richar…" at bounding box center [828, 254] width 574 height 25
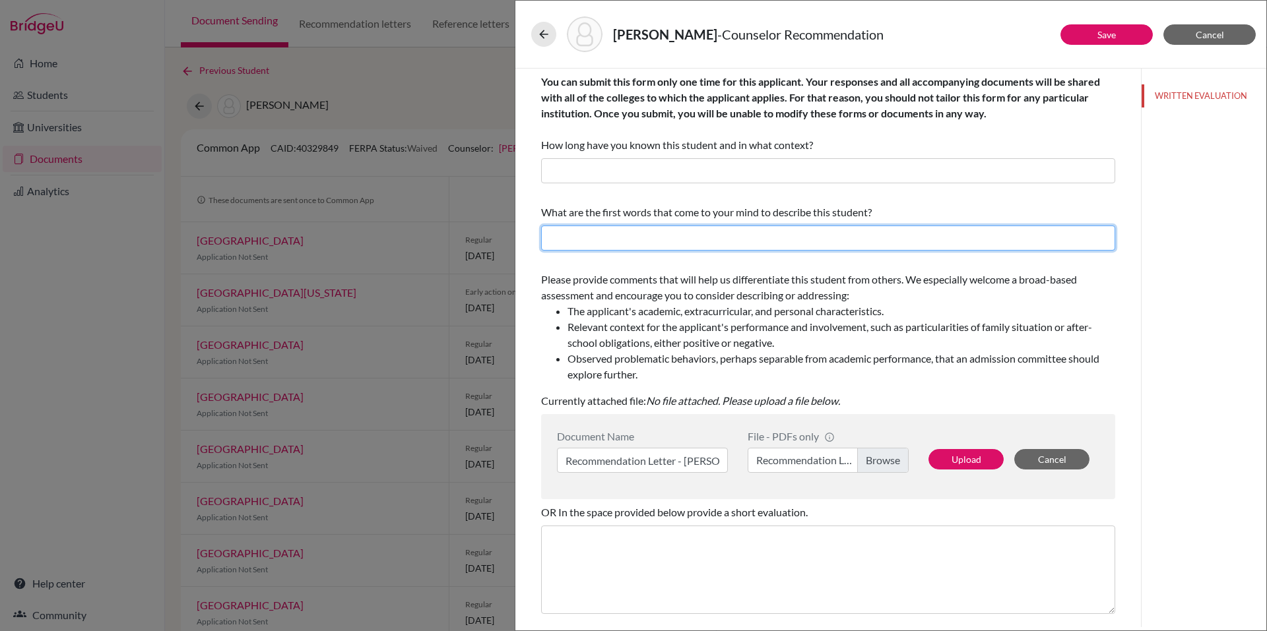
click at [622, 239] on input "text" at bounding box center [828, 238] width 574 height 25
type input "f"
click at [587, 241] on input "text" at bounding box center [828, 238] width 574 height 25
paste input "Nicolas is exceptional, mature, respectful and disciplined"
type input "Nicolas is exceptional, mature, respectful and disciplined"
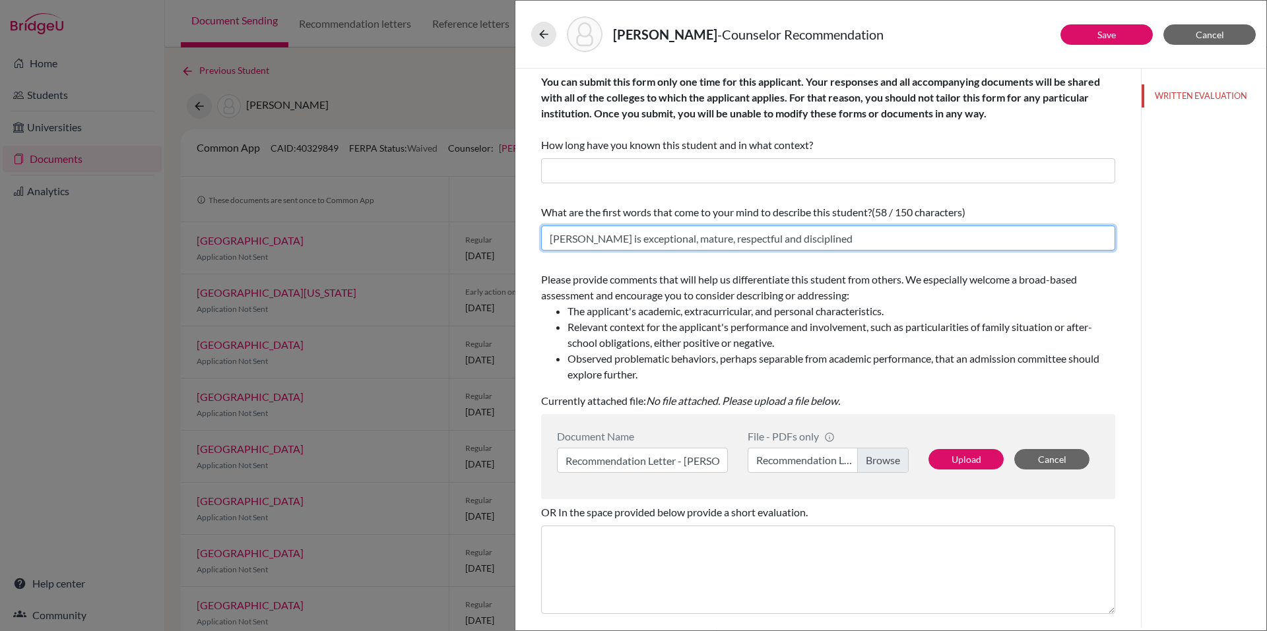
click at [620, 243] on input "Nicolas is exceptional, mature, respectful and disciplined" at bounding box center [828, 238] width 574 height 25
click at [580, 240] on input "text" at bounding box center [828, 238] width 574 height 25
paste input "Nicolás is a remarkably respectful, kind, and disciplined student. I regret not…"
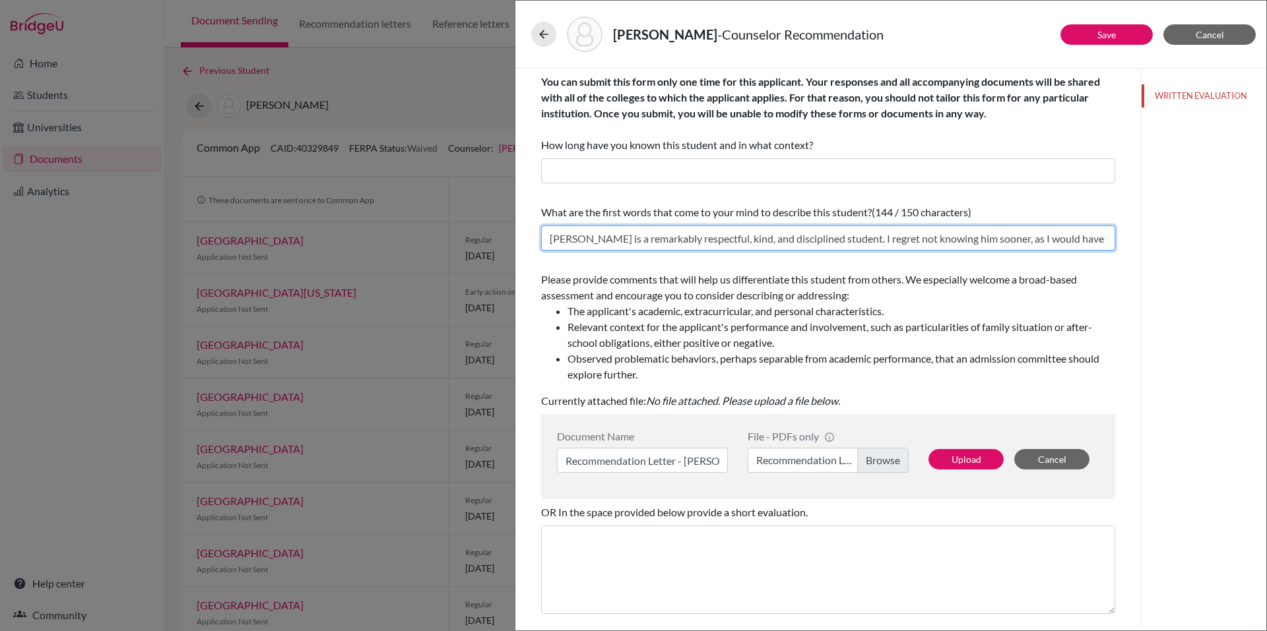
scroll to position [0, 96]
type input "Nicolás is a remarkably respectful, kind, and disciplined student. I regret not…"
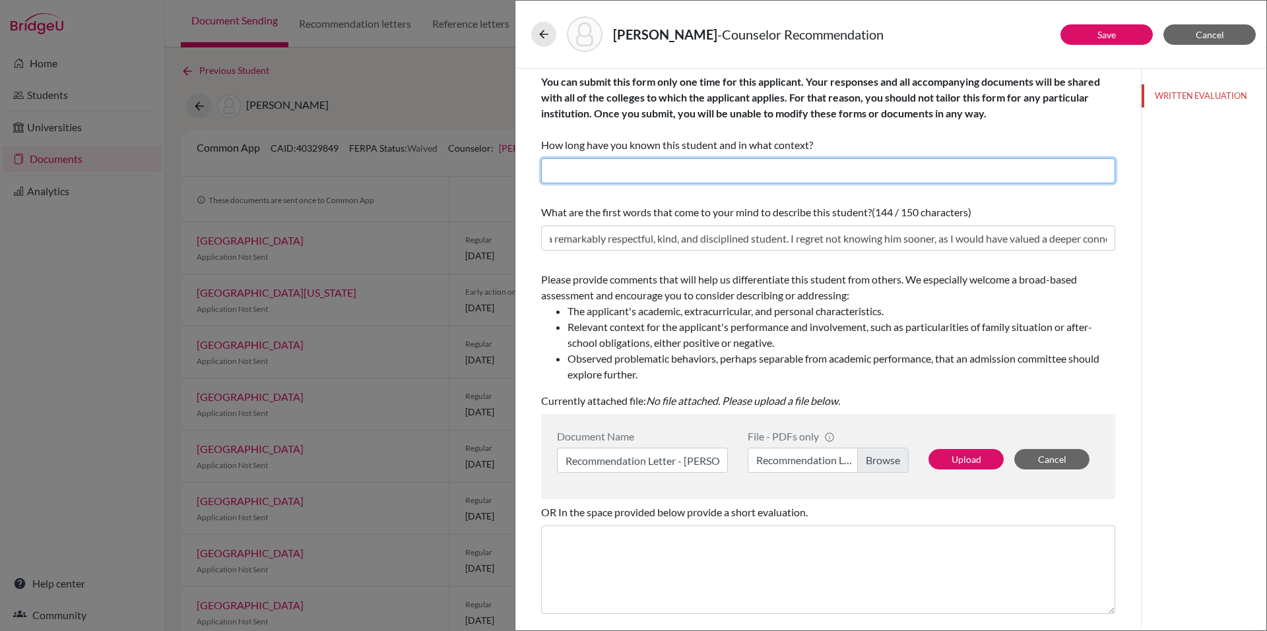
scroll to position [0, 0]
click at [785, 167] on input "text" at bounding box center [828, 170] width 574 height 25
click at [591, 177] on input "text" at bounding box center [828, 170] width 574 height 25
paste input "brief period, specifically one academic year"
type input "brief period, specifically one academic year"
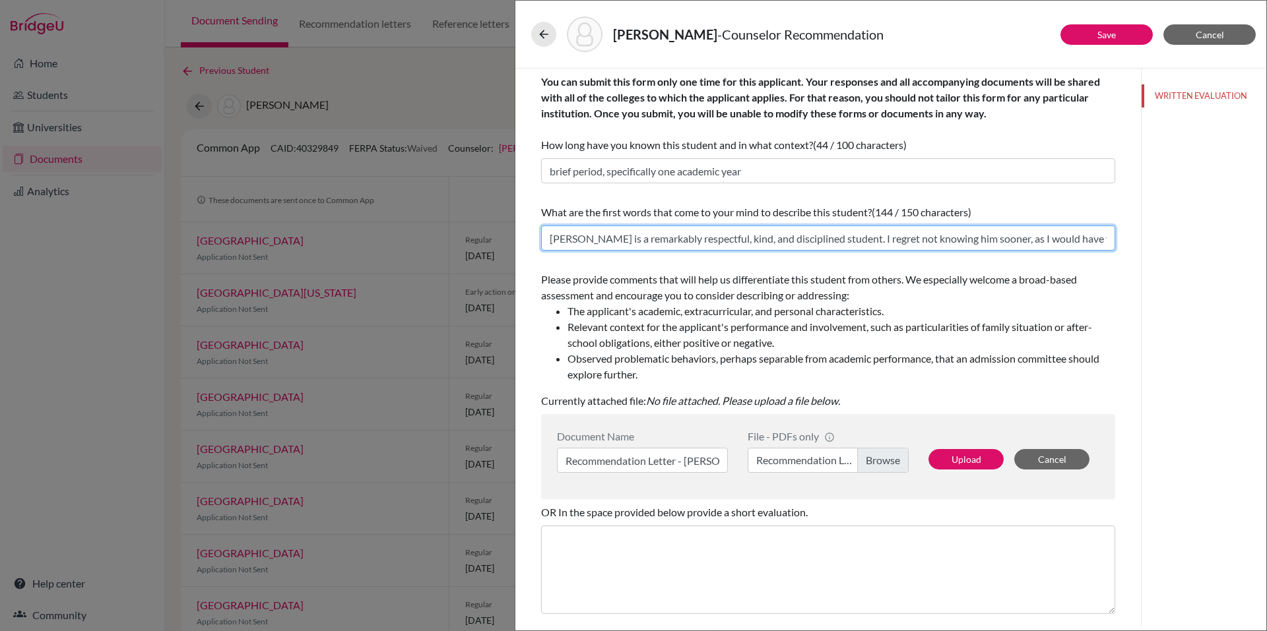
click at [779, 236] on input "Nicolás is a remarkably respectful, kind, and disciplined student. I regret not…" at bounding box center [828, 238] width 574 height 25
click at [841, 242] on input "Nicolás is a remarkably respectful, kind, and disciplined student. I regret not…" at bounding box center [828, 238] width 574 height 25
type input "Nicolás is a remarkably respectful, kind, and disciplined student."
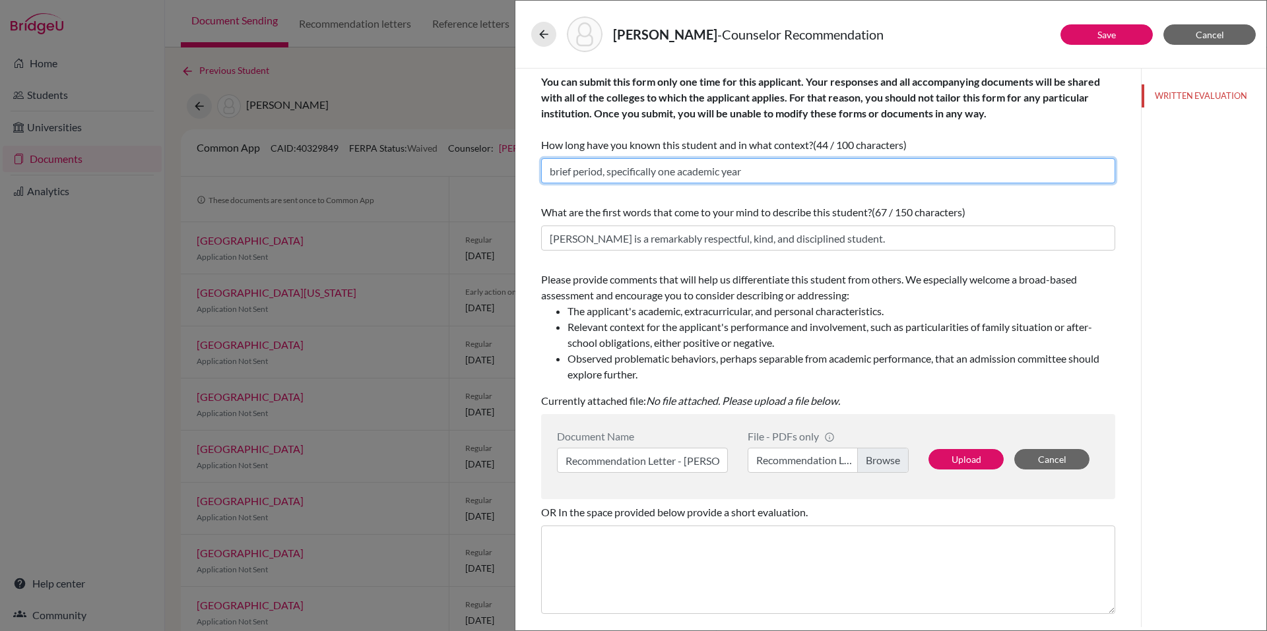
click at [787, 168] on input "brief period, specifically one academic year" at bounding box center [828, 170] width 574 height 25
paste input "I regret not knowing him sooner, as I would have valued a deeper connection."
type input "brief period, specifically one academic year. I regret not knowing him sooner, …"
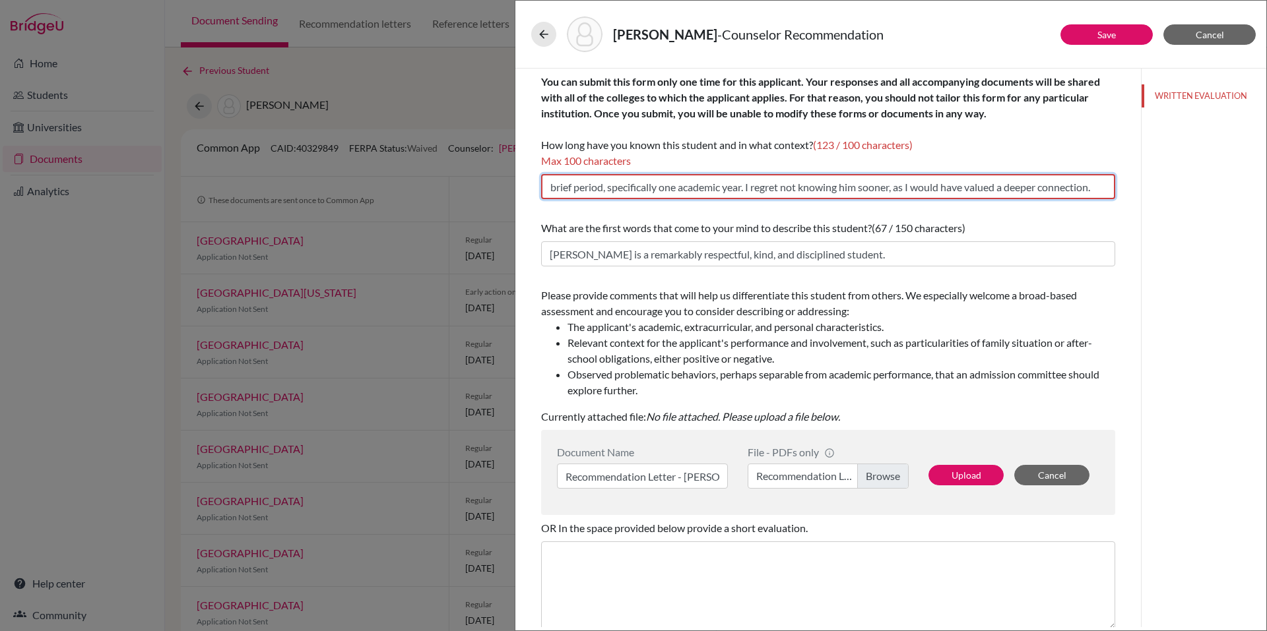
scroll to position [0, 4]
click at [799, 189] on input "brief period, specifically one academic year. I regret not knowing him sooner, …" at bounding box center [828, 186] width 574 height 25
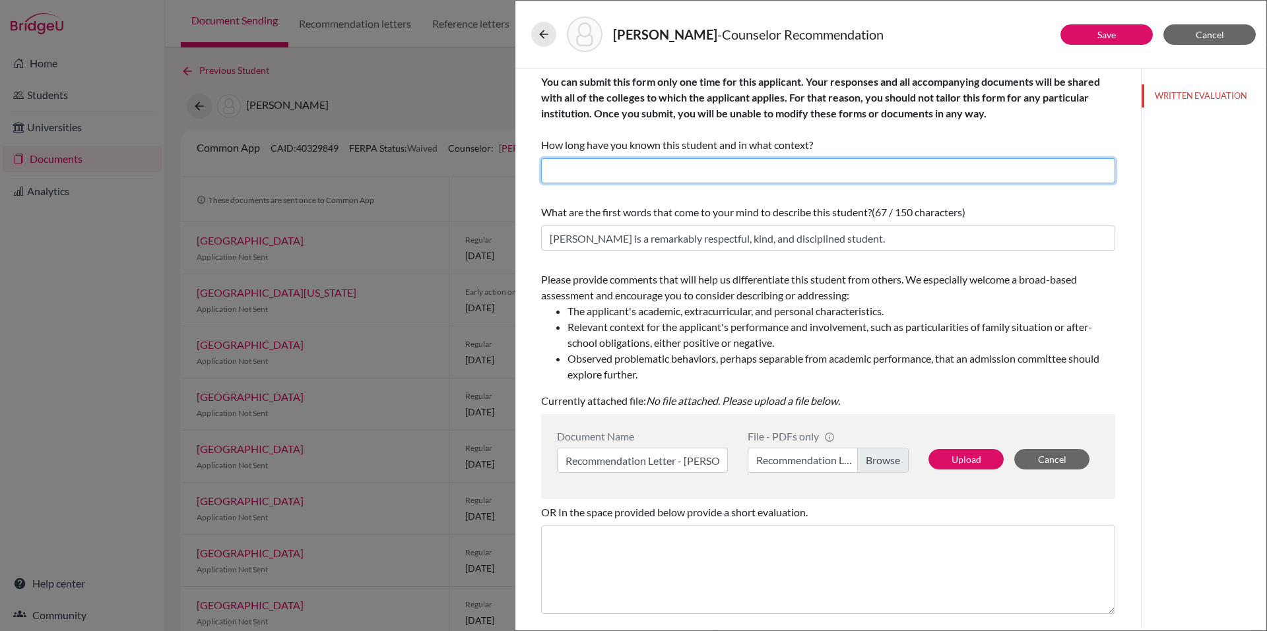
click at [547, 169] on input "text" at bounding box center [828, 170] width 574 height 25
paste input "I've known Nicolás since the beginning of this school year (2025-2026). I regre…"
type input "I've known Nicolás since the beginning of this school year (2025-2026). I regre…"
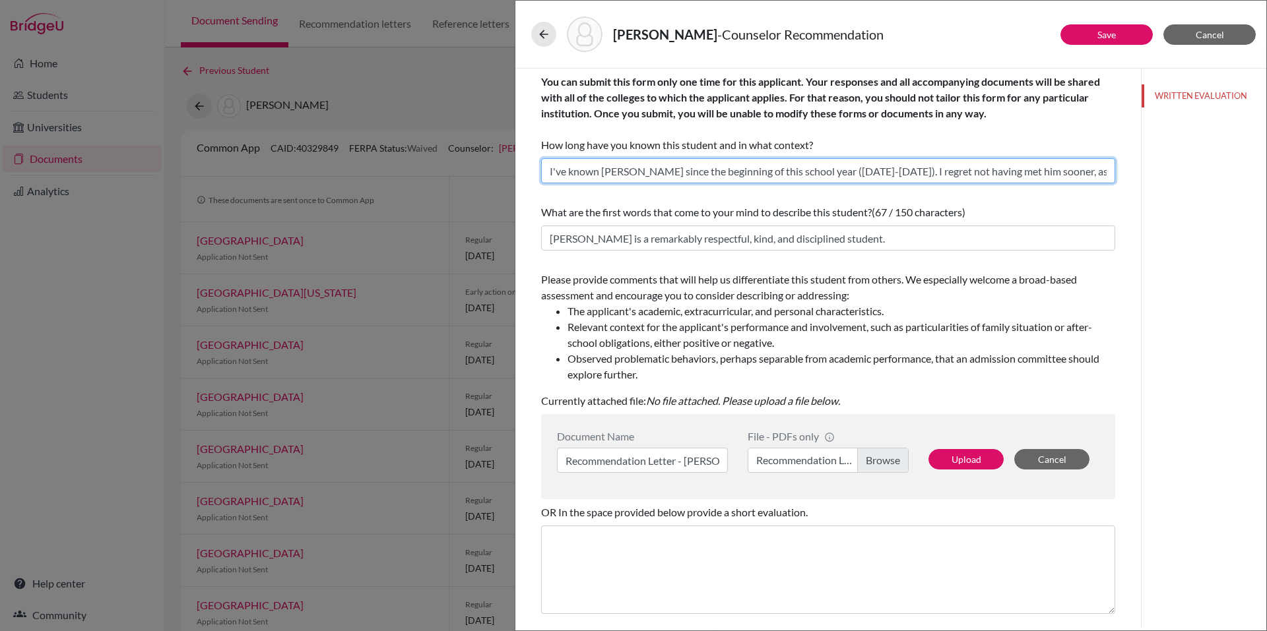
scroll to position [0, 140]
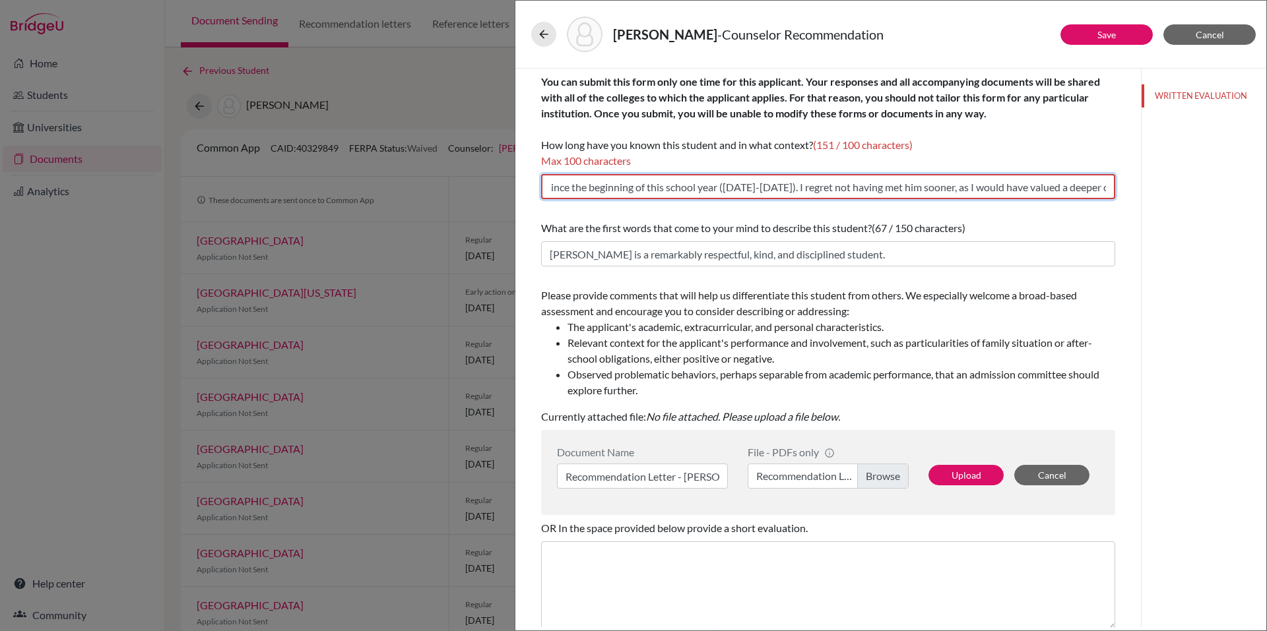
click at [610, 195] on input "I've known Nicolás since the beginning of this school year (2025-2026). I regre…" at bounding box center [828, 186] width 574 height 25
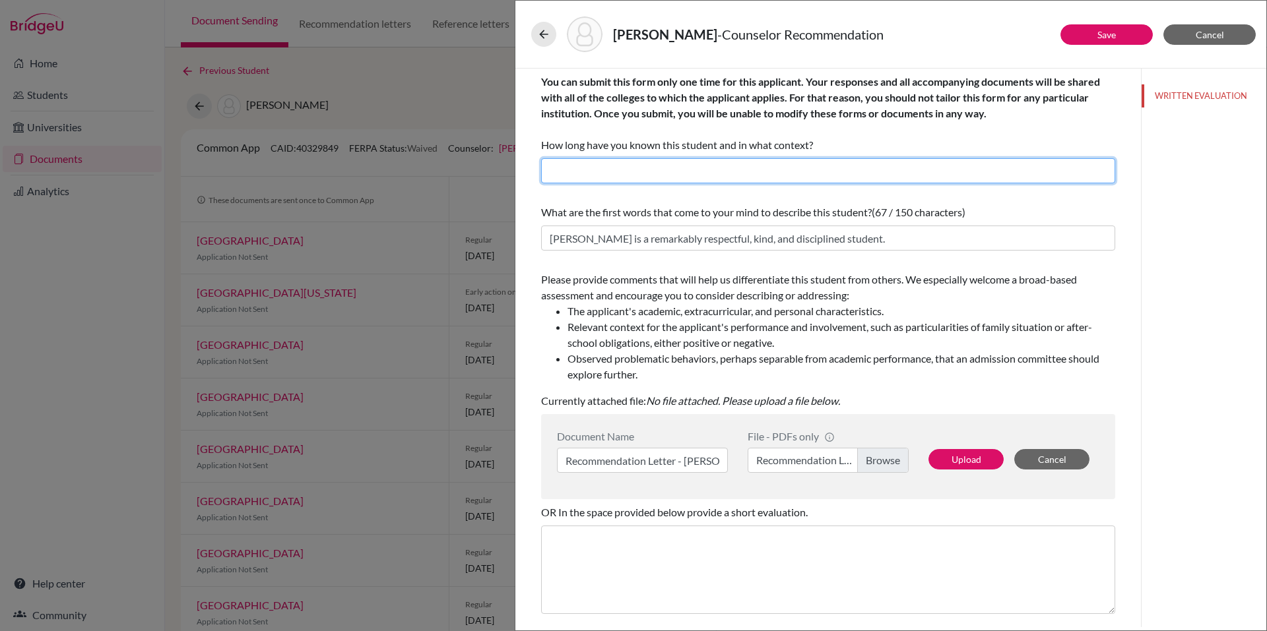
scroll to position [0, 0]
click at [564, 171] on input "text" at bounding box center [828, 170] width 574 height 25
paste input "I've known Nicolás this school year and regret not meeting him sooner. I would'…"
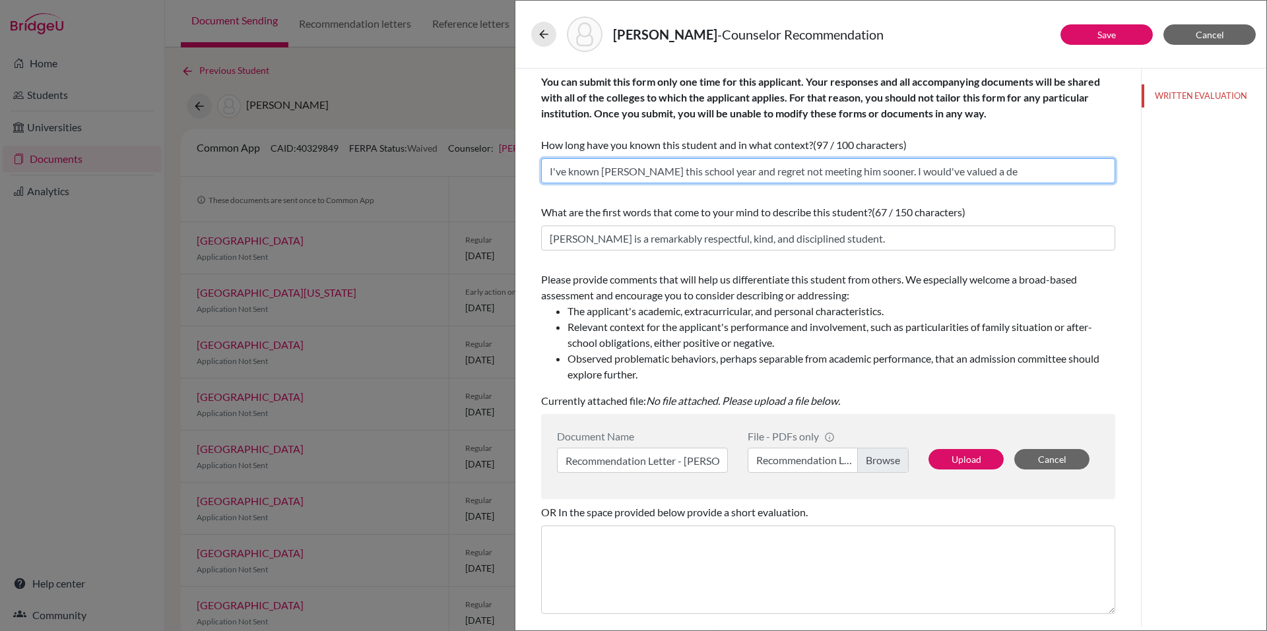
type input "I've known Nicolás this school year and regret not meeting him sooner. I would'…"
click at [791, 179] on input "I've known Nicolás this school year and regret not meeting him sooner. I would'…" at bounding box center [828, 170] width 574 height 25
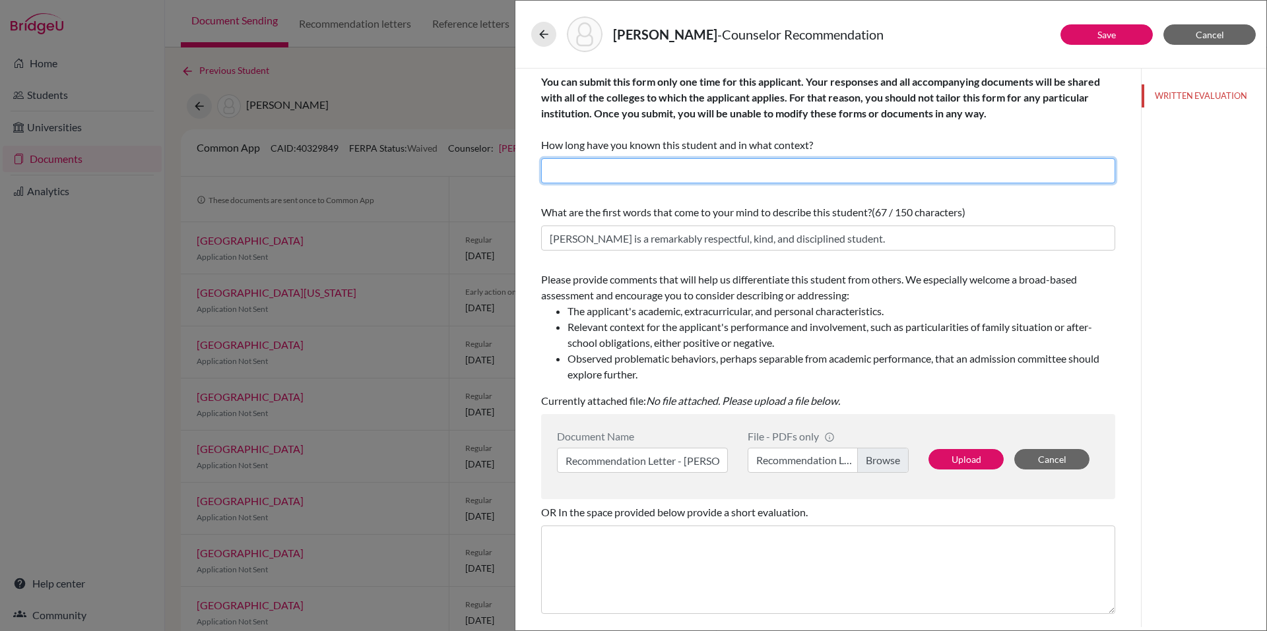
click at [562, 163] on input "text" at bounding box center [828, 170] width 574 height 25
paste input "I've known Nicolás this school year and regret not meeting him sooner. I would'…"
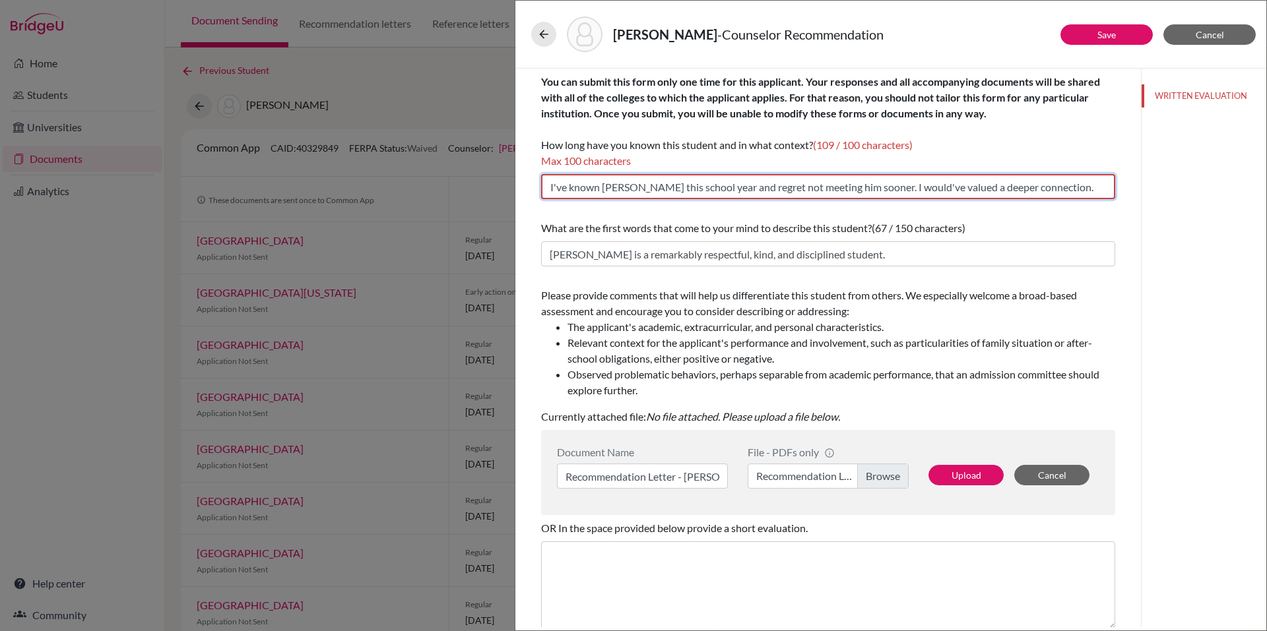
drag, startPoint x: 653, startPoint y: 187, endPoint x: 534, endPoint y: 181, distance: 118.9
click at [534, 181] on div "You can submit this form only one time for this applicant. Your responses and a…" at bounding box center [828, 408] width 606 height 678
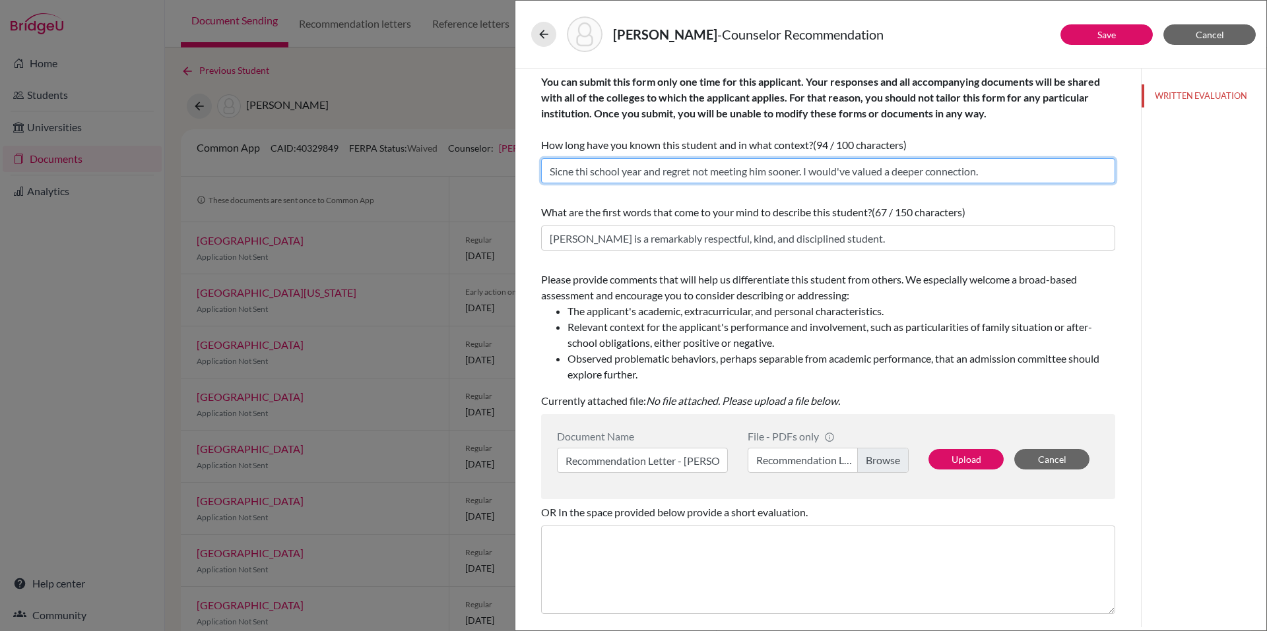
type input "Sicne this school year and regret not meeting him sooner. I would've valued a d…"
click at [698, 176] on input "Sicne this school year and regret not meeting him sooner. I would've valued a d…" at bounding box center [828, 170] width 574 height 25
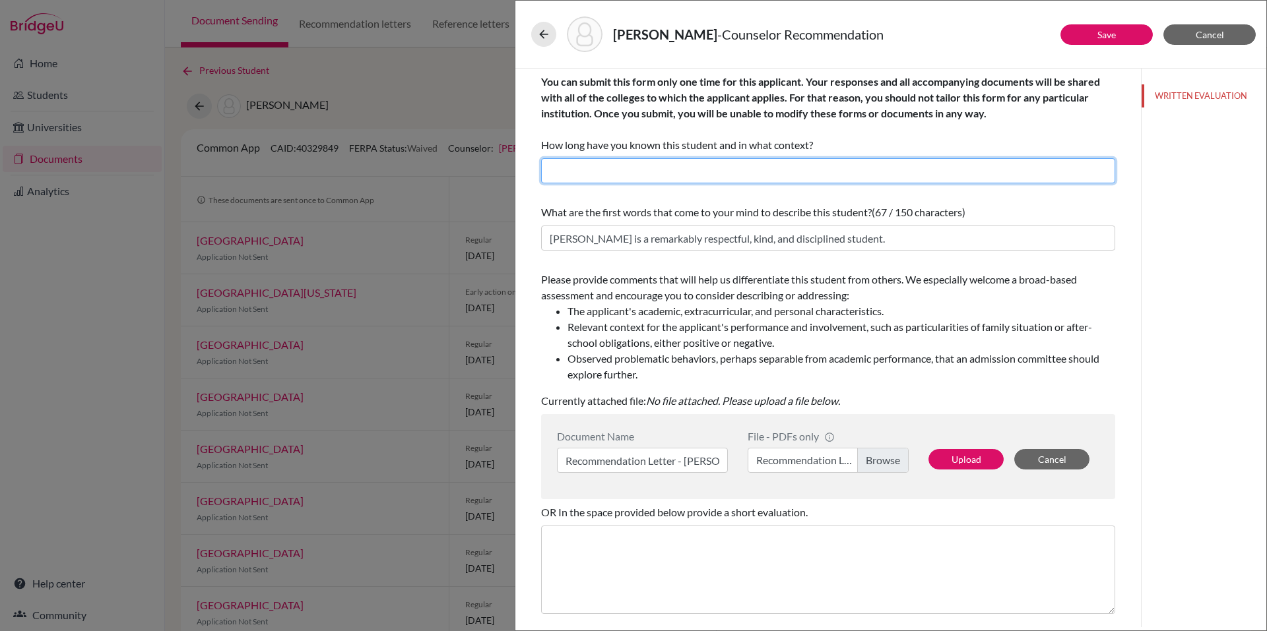
click at [567, 167] on input "text" at bounding box center [828, 170] width 574 height 25
paste input "I've known Nicolás since the beginning of this school year (2025-2026). I regre…"
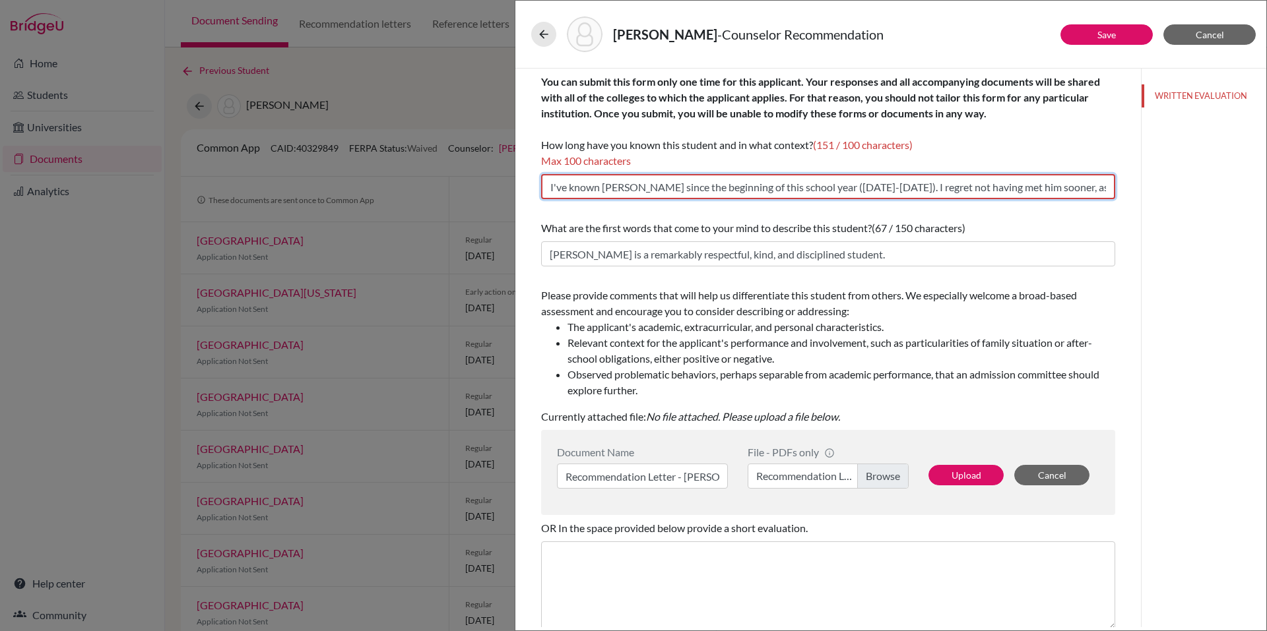
scroll to position [0, 140]
click at [591, 188] on input "I've known Nicolás since the beginning of this school year (2025-2026). I regre…" at bounding box center [828, 186] width 574 height 25
click at [642, 190] on input "I've known Nicolás since the beginning of this school year (2025-2026). I regre…" at bounding box center [828, 186] width 574 height 25
click at [782, 189] on input "Since the beginning of this school year (2025-2026). I regret not having met hi…" at bounding box center [828, 186] width 574 height 25
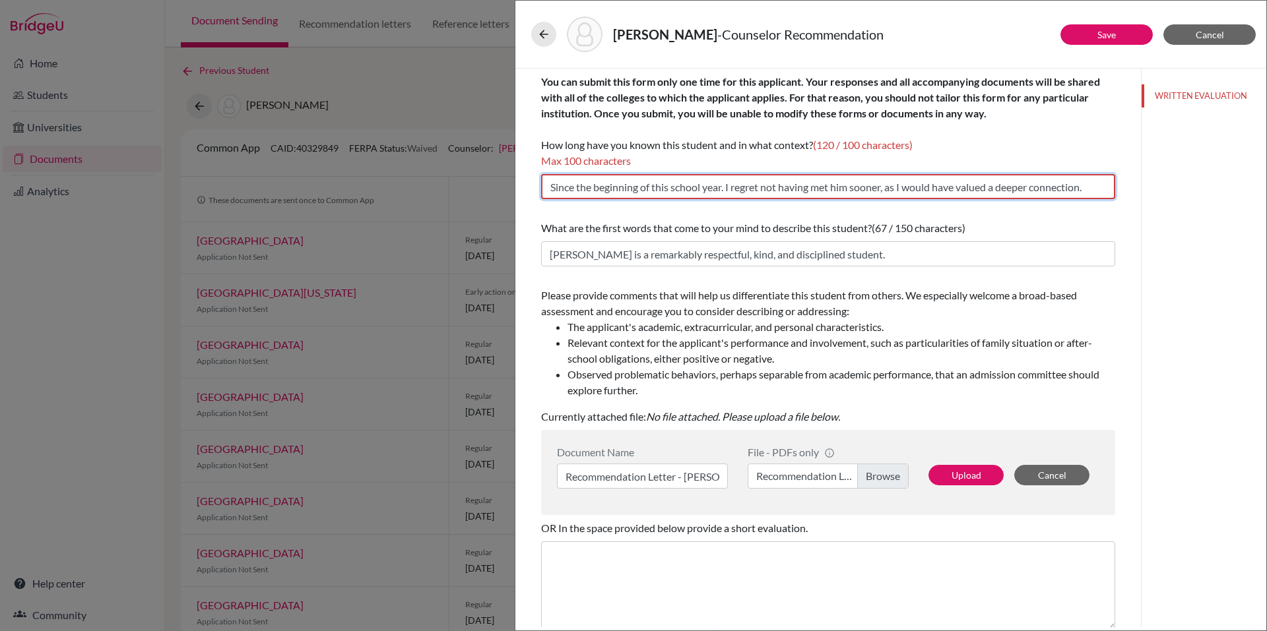
click at [806, 191] on input "Since the beginning of this school year. I regret not having met him sooner, as…" at bounding box center [828, 186] width 574 height 25
click at [909, 187] on input "Since the beginning of this school year. I regret not having met him sooner, as…" at bounding box center [828, 186] width 574 height 25
click at [884, 189] on input "Since the beginning of this school year. I regret not having met him sooner, as…" at bounding box center [828, 186] width 574 height 25
click at [581, 189] on input "Since the beginning of this school year. I regret not having met him sooner, as…" at bounding box center [828, 186] width 574 height 25
drag, startPoint x: 726, startPoint y: 187, endPoint x: 1134, endPoint y: 284, distance: 419.8
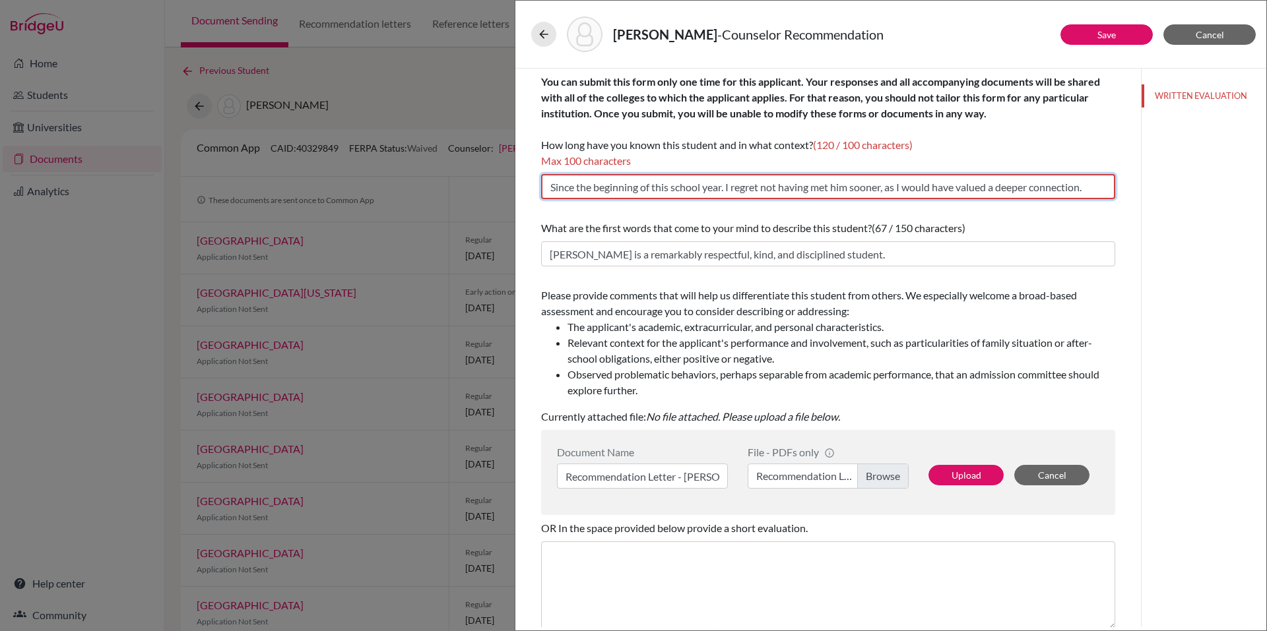
click at [1134, 284] on div "Save Cancel You can submit this form only one time for this applicant. Your res…" at bounding box center [890, 348] width 751 height 559
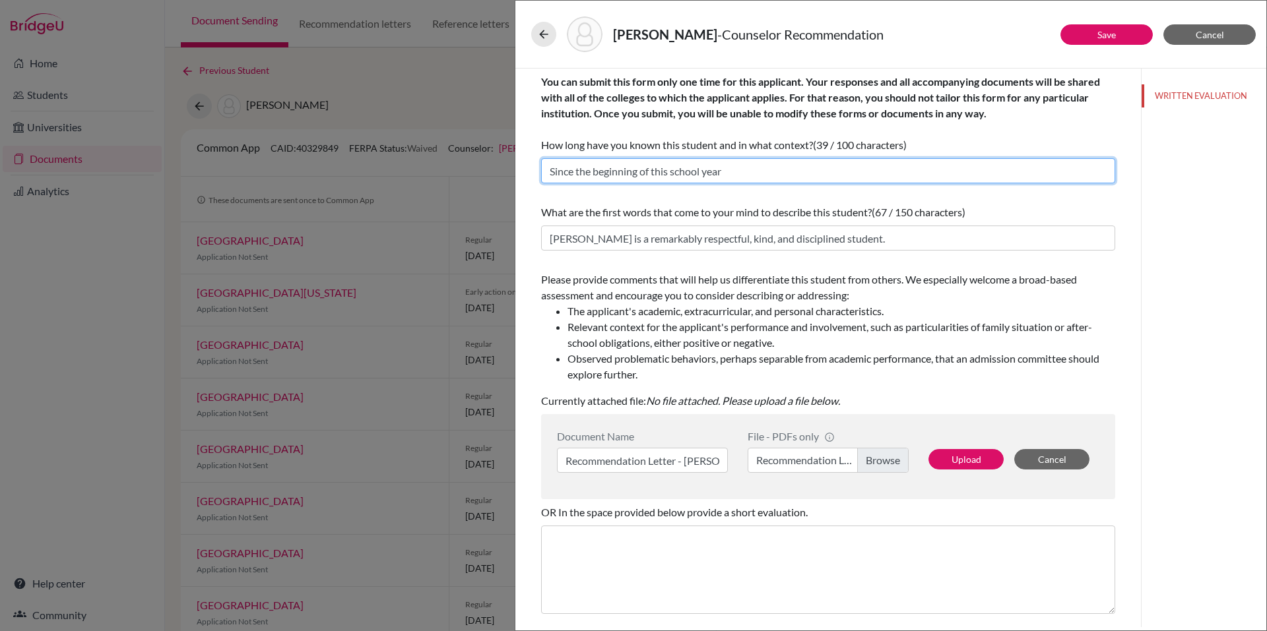
click at [855, 174] on input "Since the beginning of this school year" at bounding box center [828, 170] width 574 height 25
click at [797, 147] on span "You can submit this form only one time for this applicant. Your responses and a…" at bounding box center [820, 113] width 559 height 76
drag, startPoint x: 815, startPoint y: 147, endPoint x: 545, endPoint y: 147, distance: 269.9
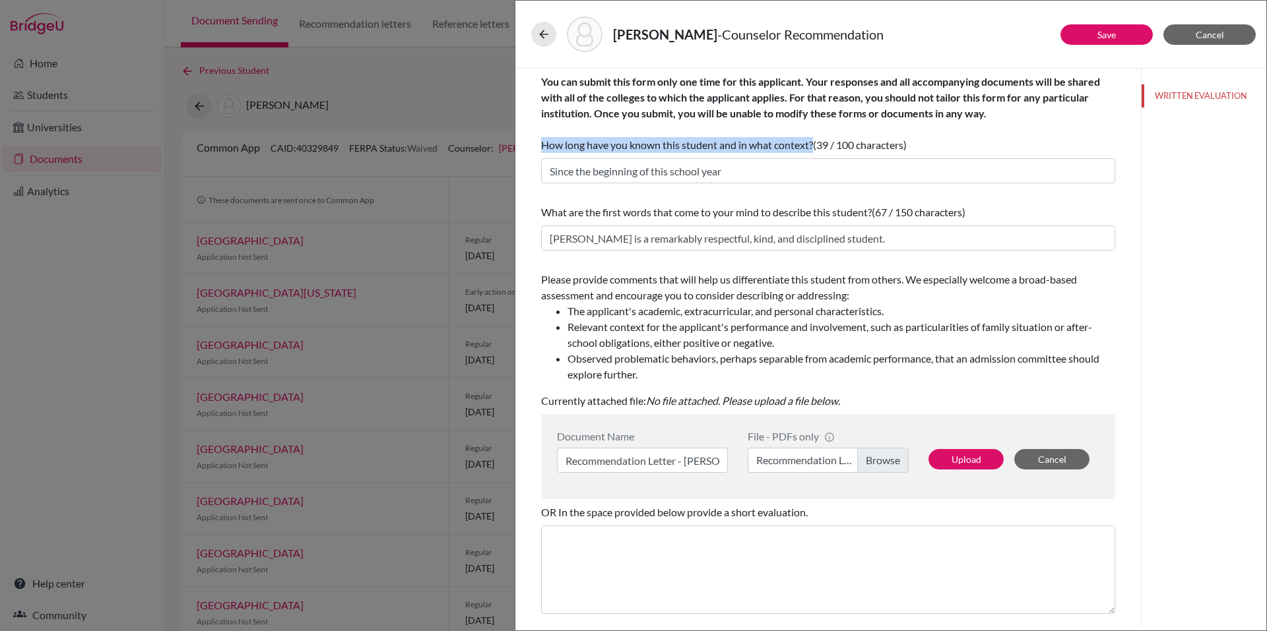
click at [545, 147] on div "You can submit this form only one time for this applicant. Your responses and a…" at bounding box center [828, 113] width 574 height 79
copy span "How long have you known this student and in what context?"
click at [636, 160] on input "Since the beginning of this school year" at bounding box center [828, 170] width 574 height 25
click at [635, 162] on input "Since the beginning of this school year" at bounding box center [828, 170] width 574 height 25
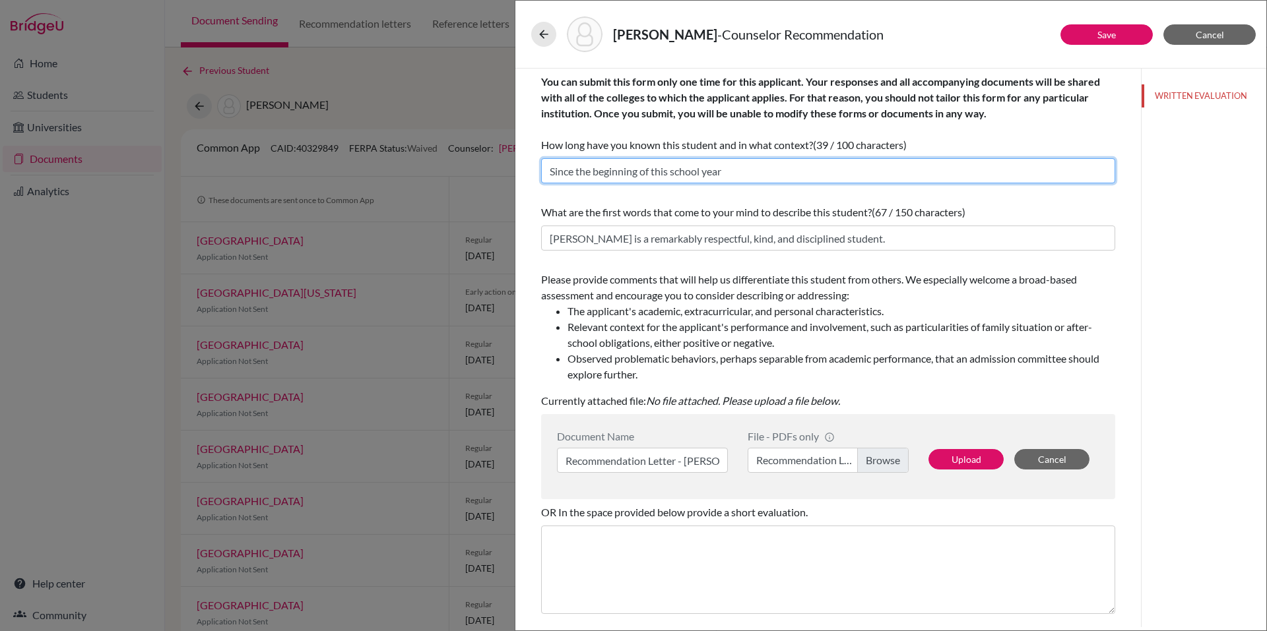
click at [635, 162] on input "Since the beginning of this school year" at bounding box center [828, 170] width 574 height 25
paste input "I have known the student since the beginning of this school year in my role as …"
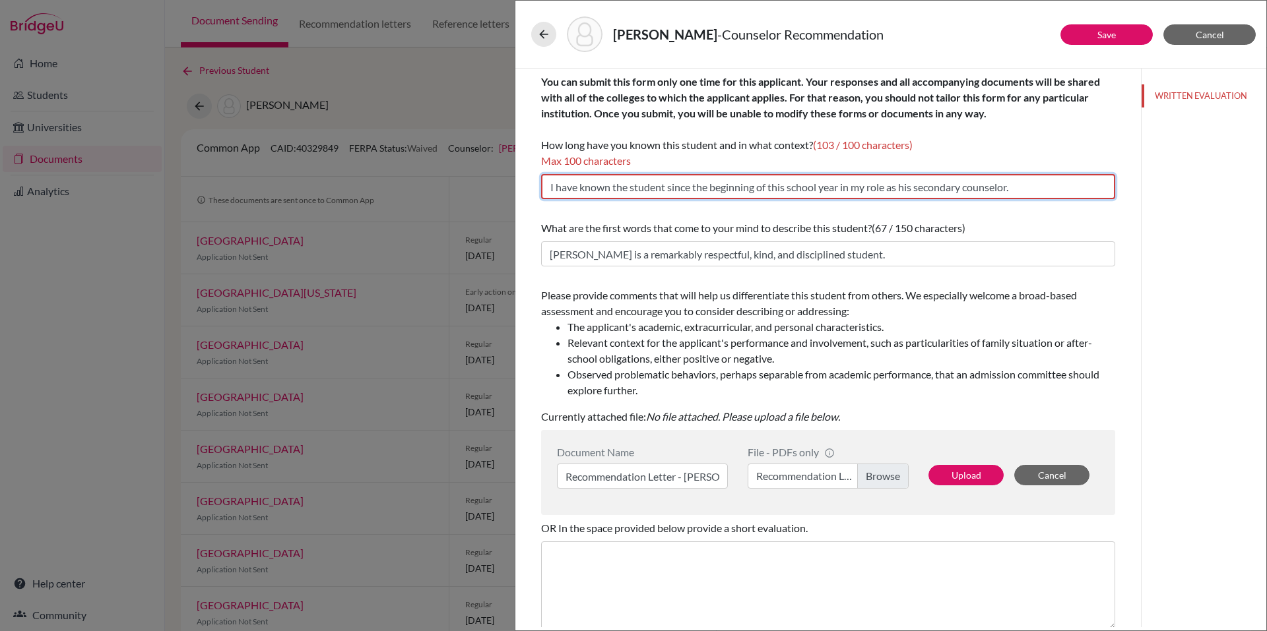
drag, startPoint x: 672, startPoint y: 191, endPoint x: 537, endPoint y: 189, distance: 134.6
click at [537, 189] on div "You can submit this form only one time for this applicant. Your responses and a…" at bounding box center [828, 408] width 606 height 678
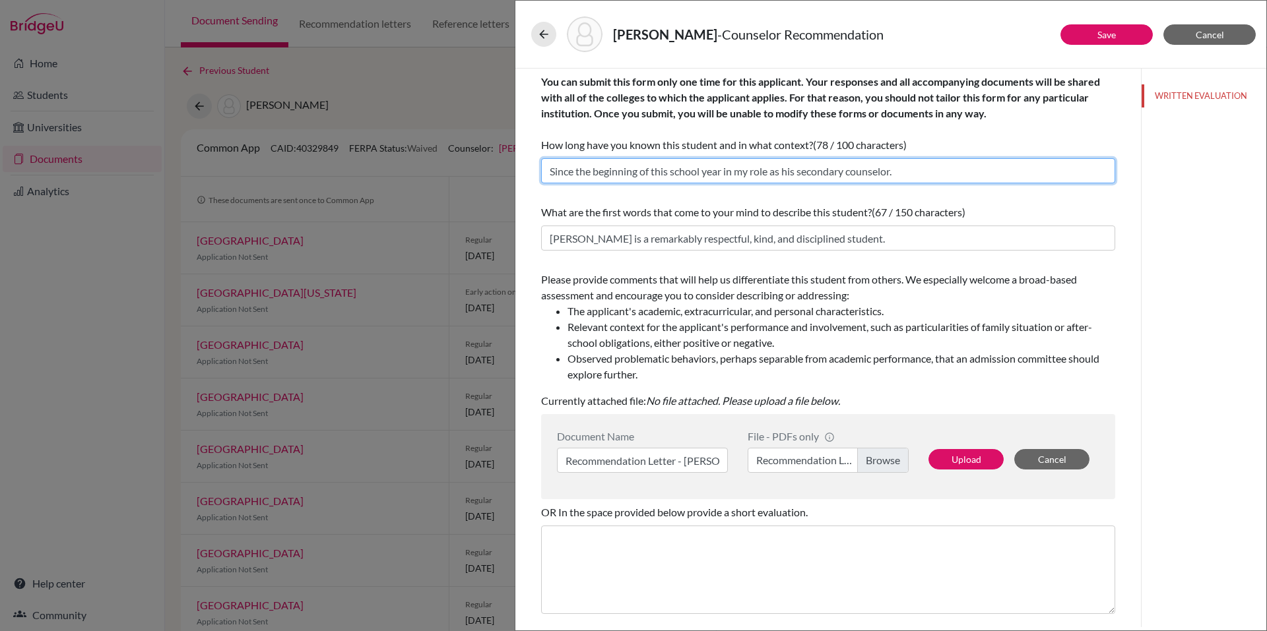
click at [812, 174] on input "Since the beginning of this school year in my role as his secondary counselor." at bounding box center [828, 170] width 574 height 25
click at [899, 176] on input "Since the beginning of this school year in my role as his secondary counselor." at bounding box center [828, 170] width 574 height 25
click at [936, 172] on input "Since the beginning of this school year in my role as his secondary counselor." at bounding box center [828, 170] width 574 height 25
type input "Since the beginning of this school year in my role as his secondary counselor."
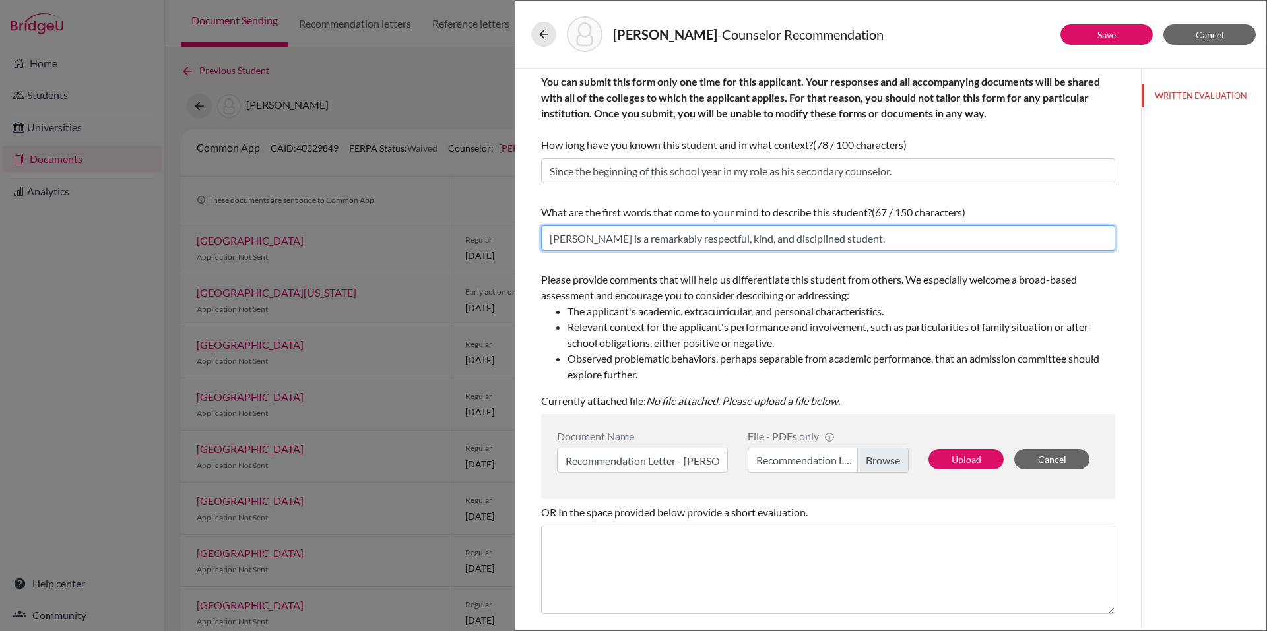
click at [864, 234] on input "Nicolás is a remarkably respectful, kind, and disciplined student." at bounding box center [828, 238] width 574 height 25
click at [823, 238] on input "Nicolás is a remarkably respectful, kind, and disciplined student." at bounding box center [828, 238] width 574 height 25
click at [608, 242] on input "text" at bounding box center [828, 238] width 574 height 25
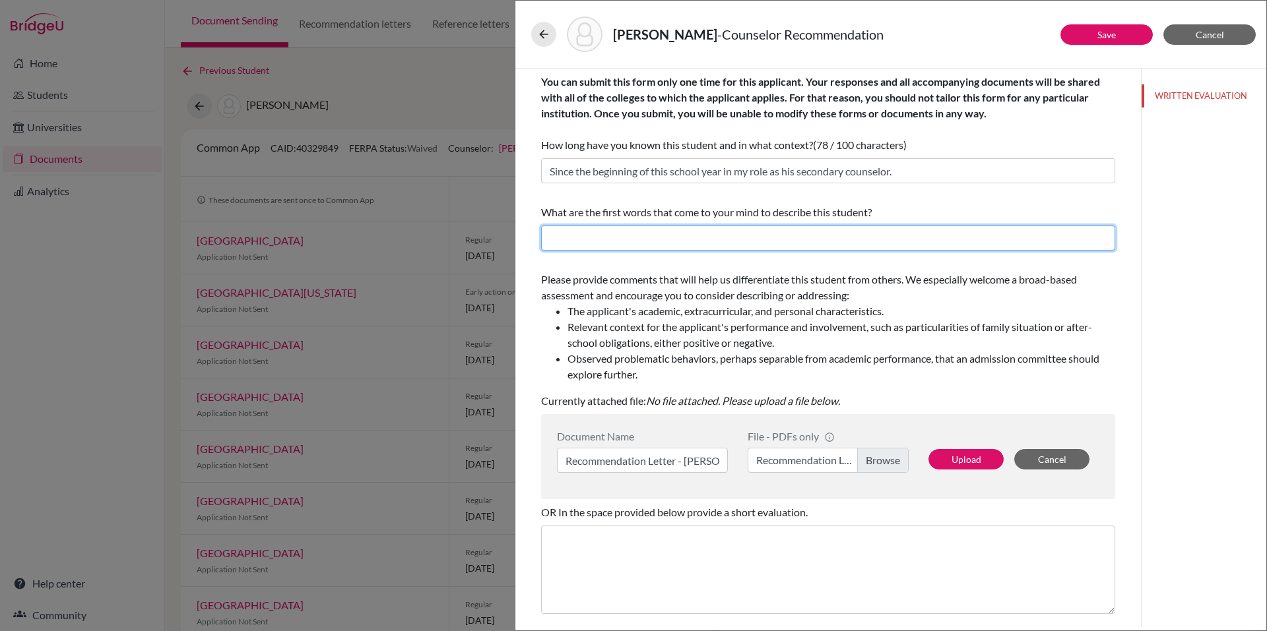
paste input "Nicolás is a remarkably respectful, kind, and disciplined student. He consisten…"
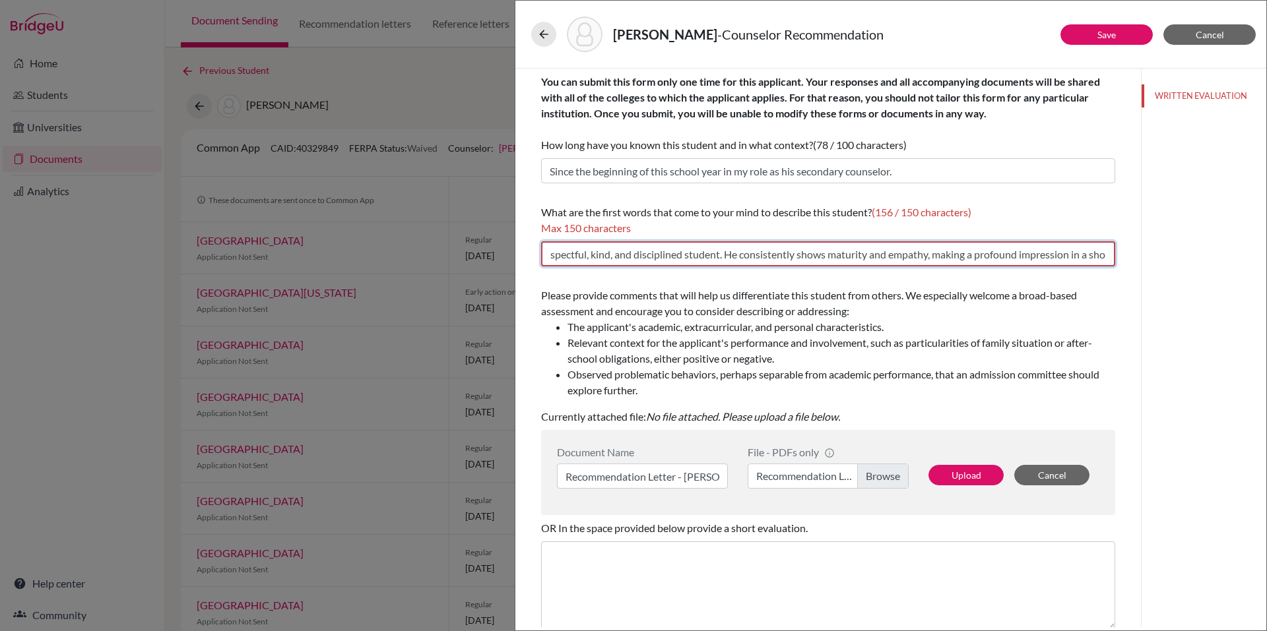
click at [725, 255] on input "Nicolás is a remarkably respectful, kind, and disciplined student. He consisten…" at bounding box center [828, 254] width 574 height 25
click at [839, 257] on input "He is a remarkably respectful, kind, and disciplined student. He consistently s…" at bounding box center [828, 254] width 574 height 25
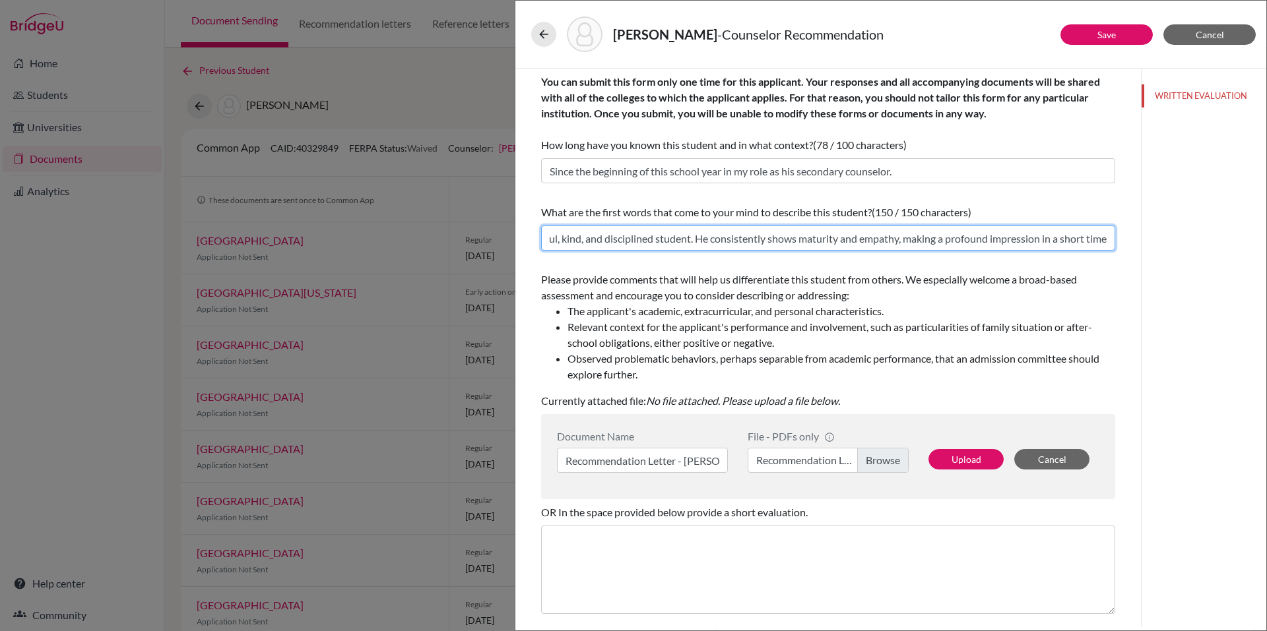
type input "He is a remarkably respectful, kind, and disciplined student. He consistently s…"
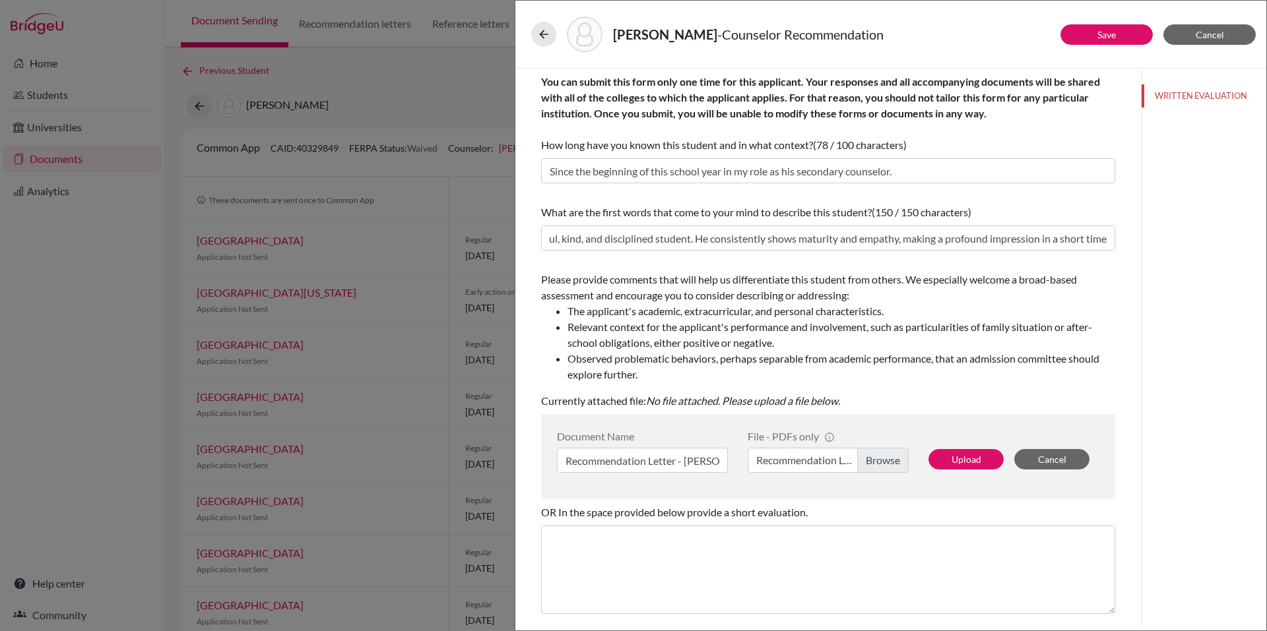
scroll to position [0, 0]
click at [845, 306] on li "The applicant's academic, extracurricular, and personal characteristics." at bounding box center [841, 312] width 548 height 16
click at [882, 459] on label "Recommendation Letter Nicolas Vazquez.pdf" at bounding box center [828, 460] width 161 height 25
click at [882, 459] on input "Recommendation Letter Nicolas Vazquez.pdf" at bounding box center [828, 460] width 161 height 25
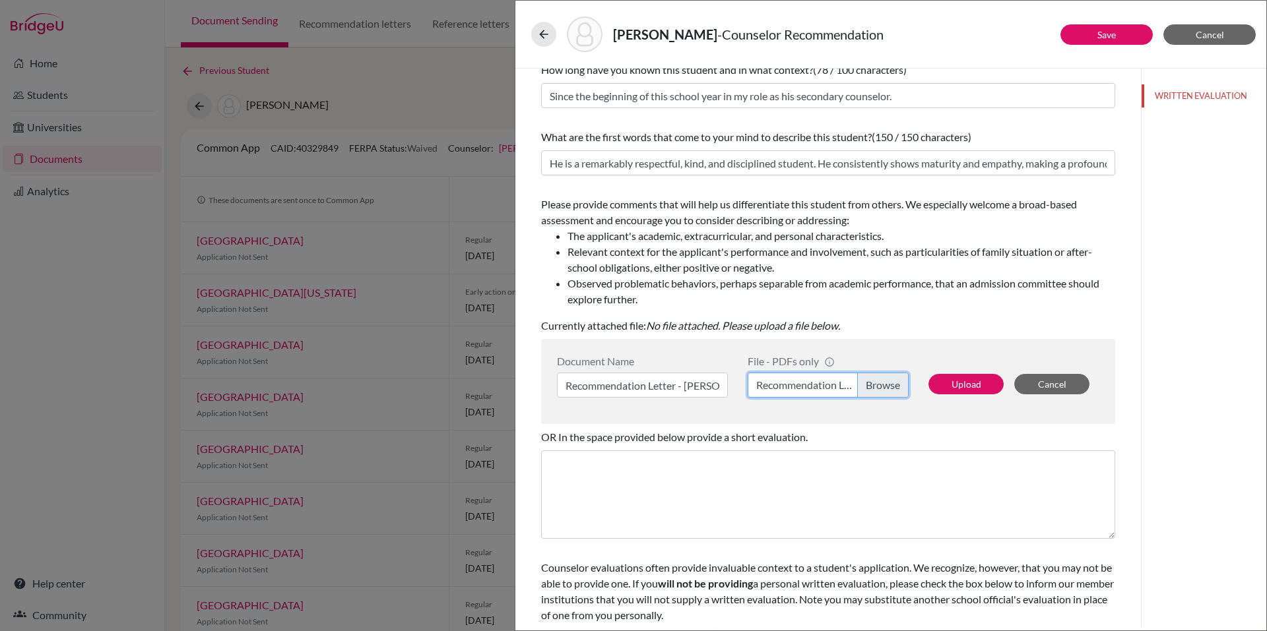
scroll to position [103, 0]
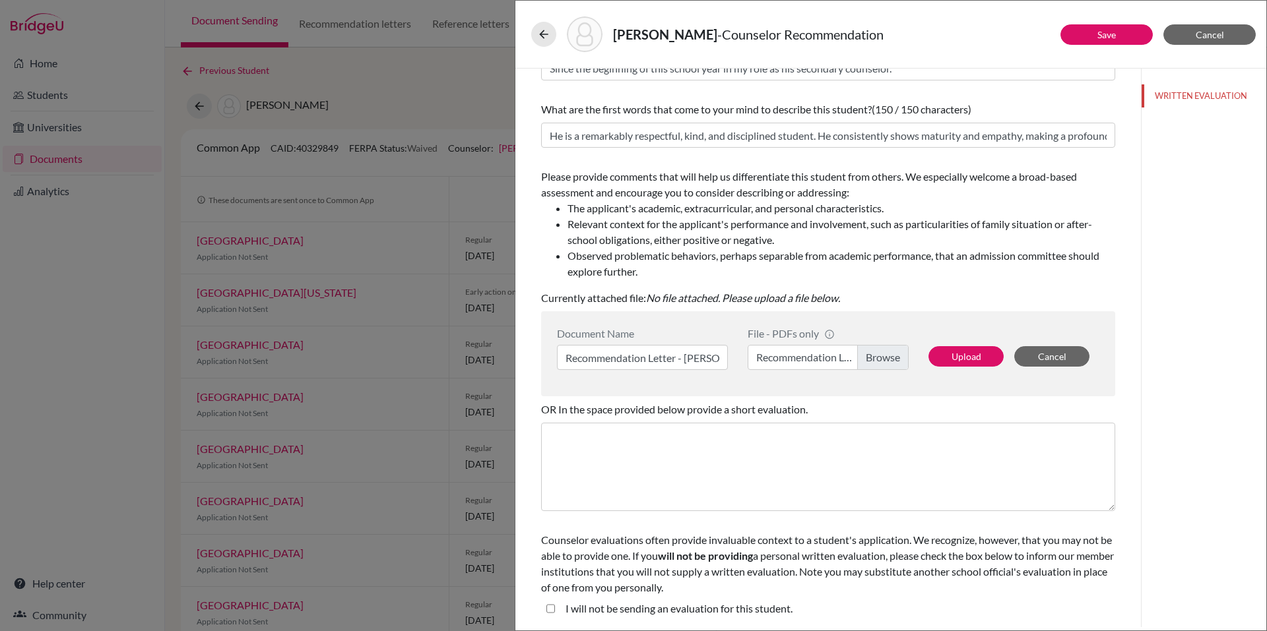
click at [548, 607] on student\ "I will not be sending an evaluation for this student." at bounding box center [550, 609] width 9 height 16
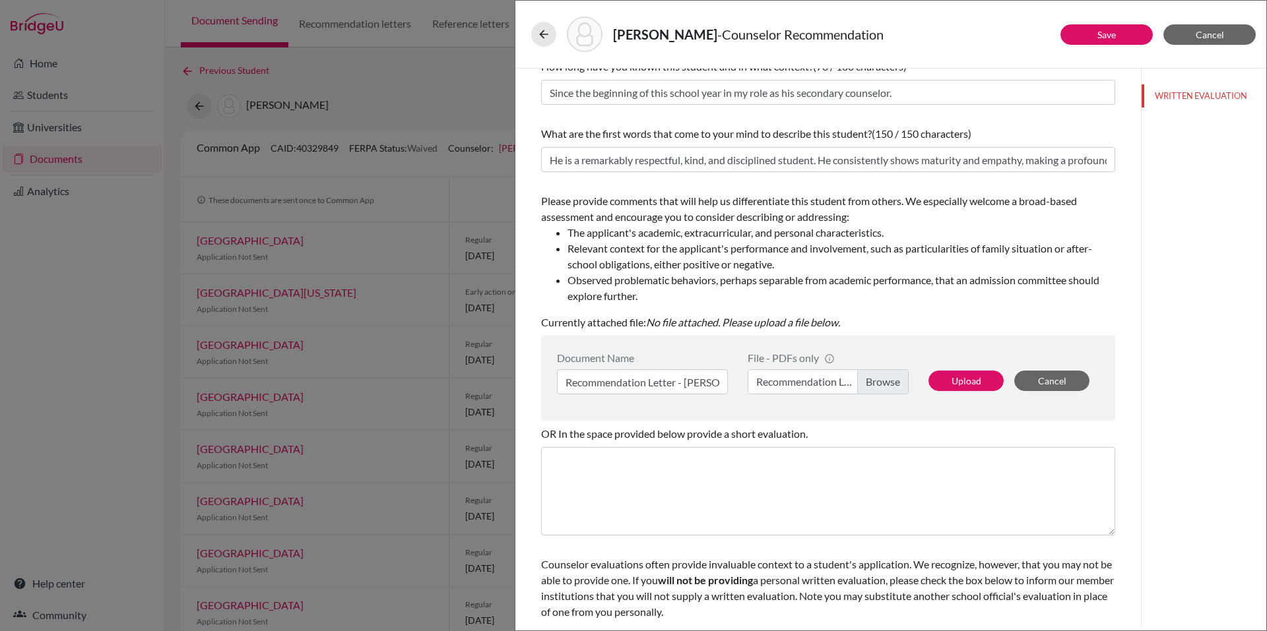
scroll to position [234, 0]
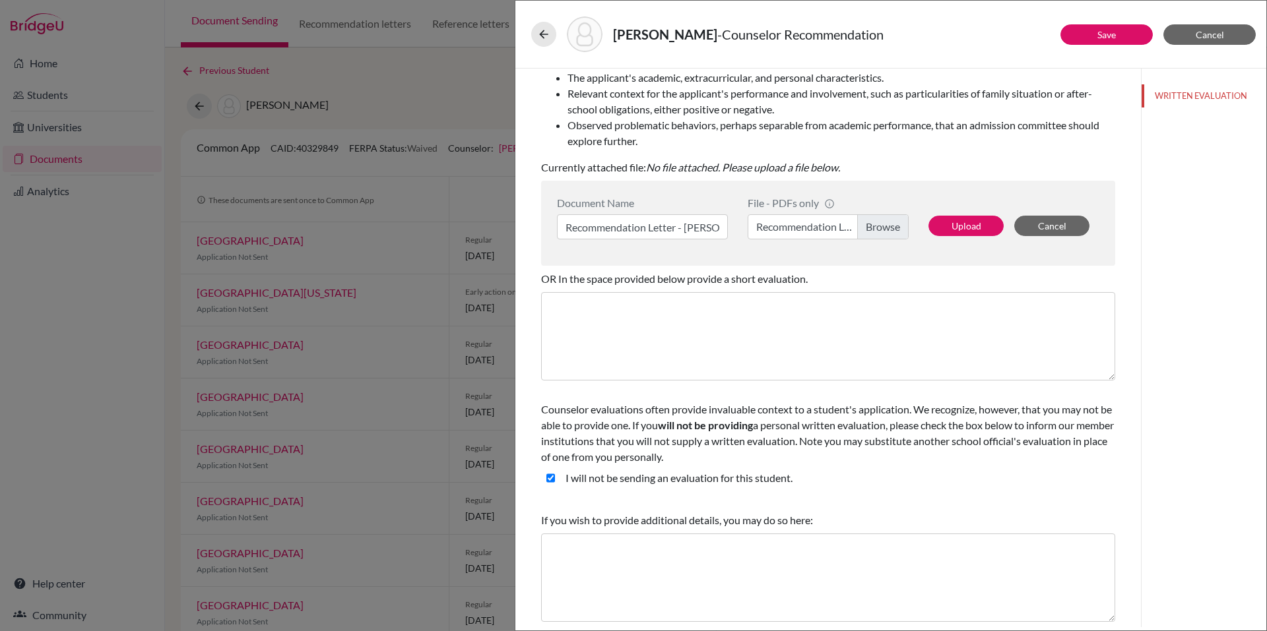
click at [549, 479] on student\ "I will not be sending an evaluation for this student." at bounding box center [550, 478] width 9 height 16
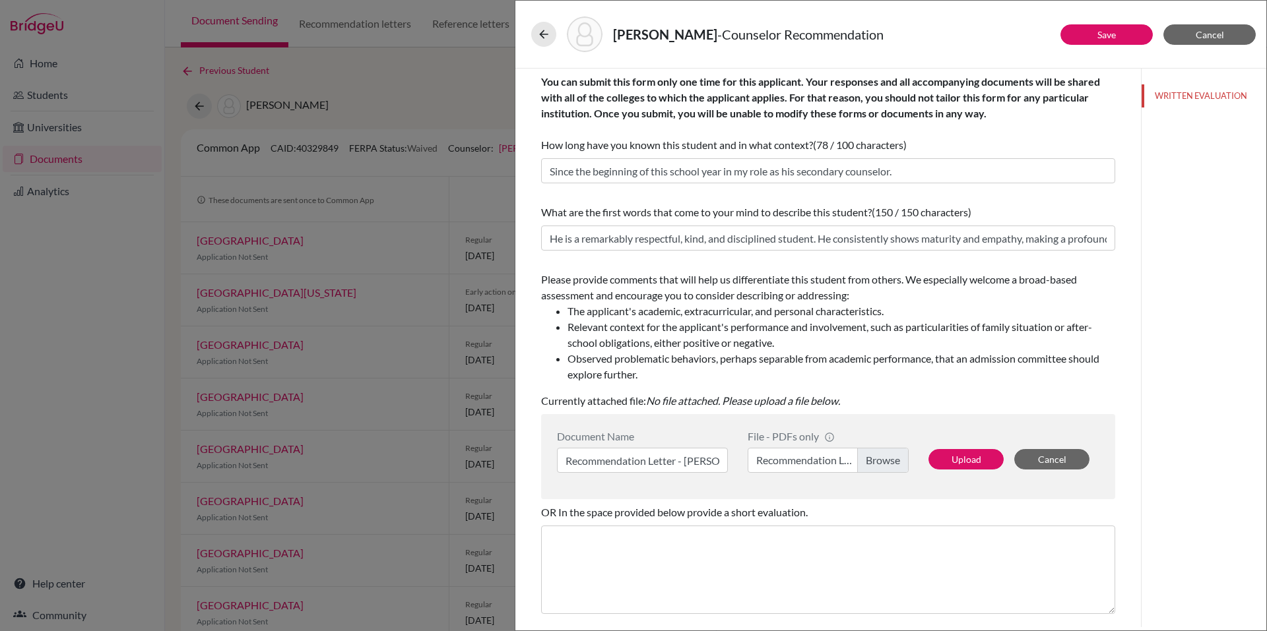
scroll to position [103, 0]
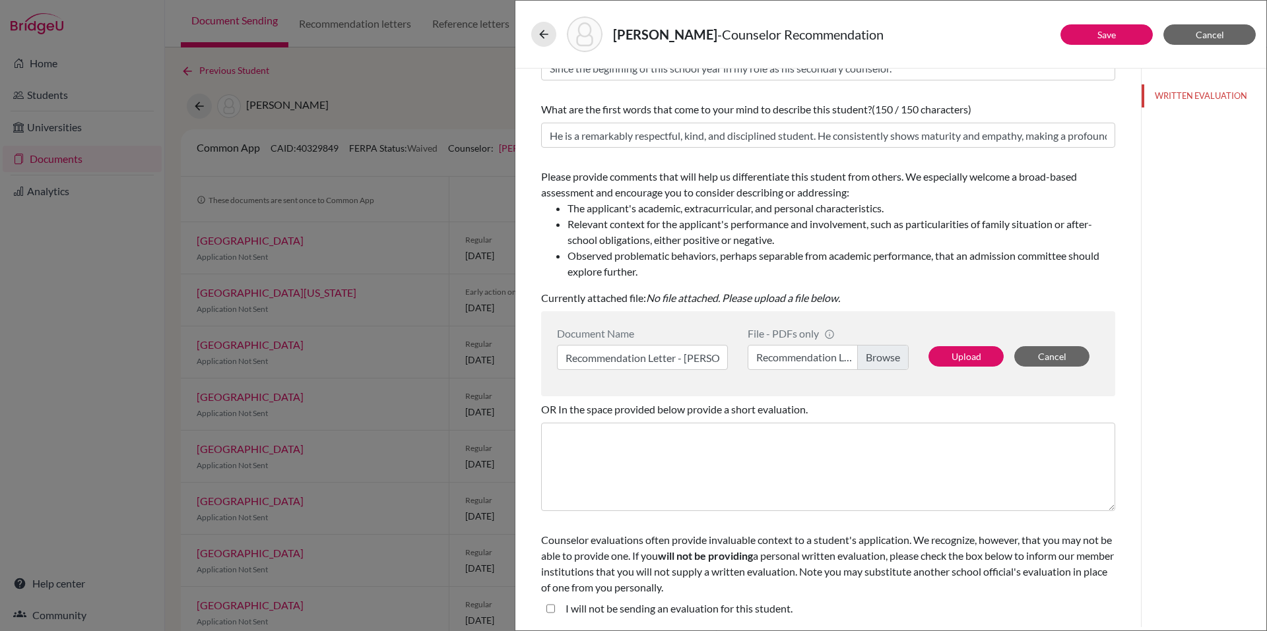
click at [550, 606] on student\ "I will not be sending an evaluation for this student." at bounding box center [550, 609] width 9 height 16
checkbox student\ "true"
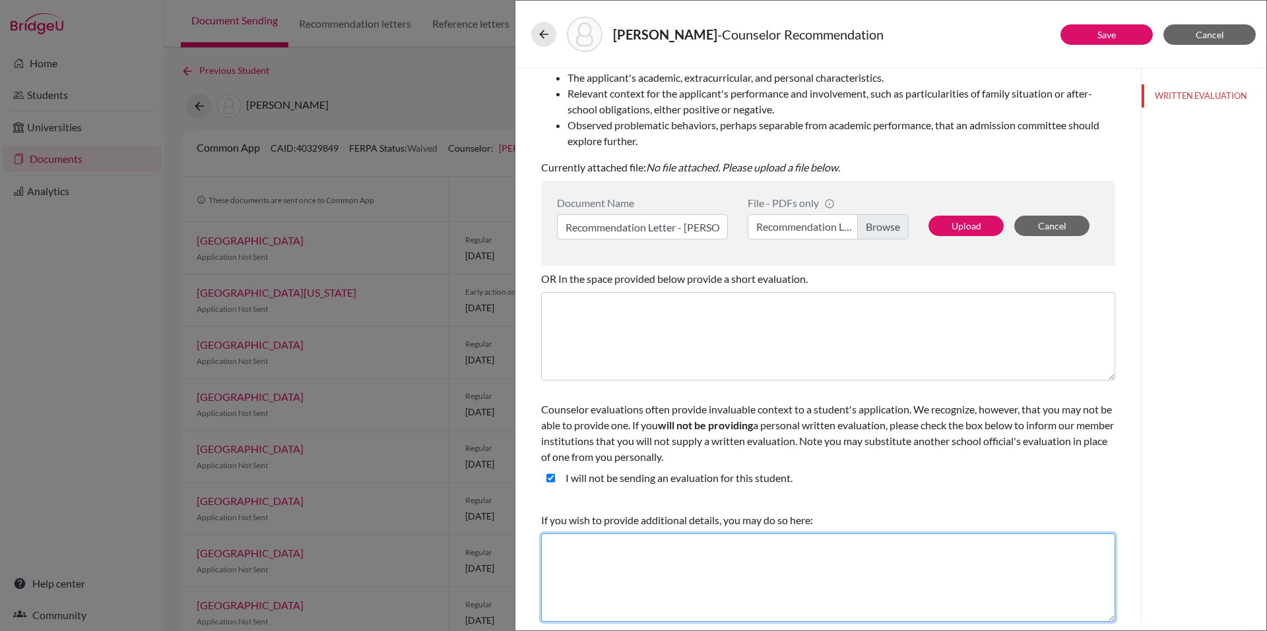
click at [606, 550] on textarea at bounding box center [828, 578] width 574 height 88
click at [683, 566] on textarea at bounding box center [828, 578] width 574 height 88
paste textarea "I co-wrote this letter of recommendation with Mr. Richardson, as I've only know…"
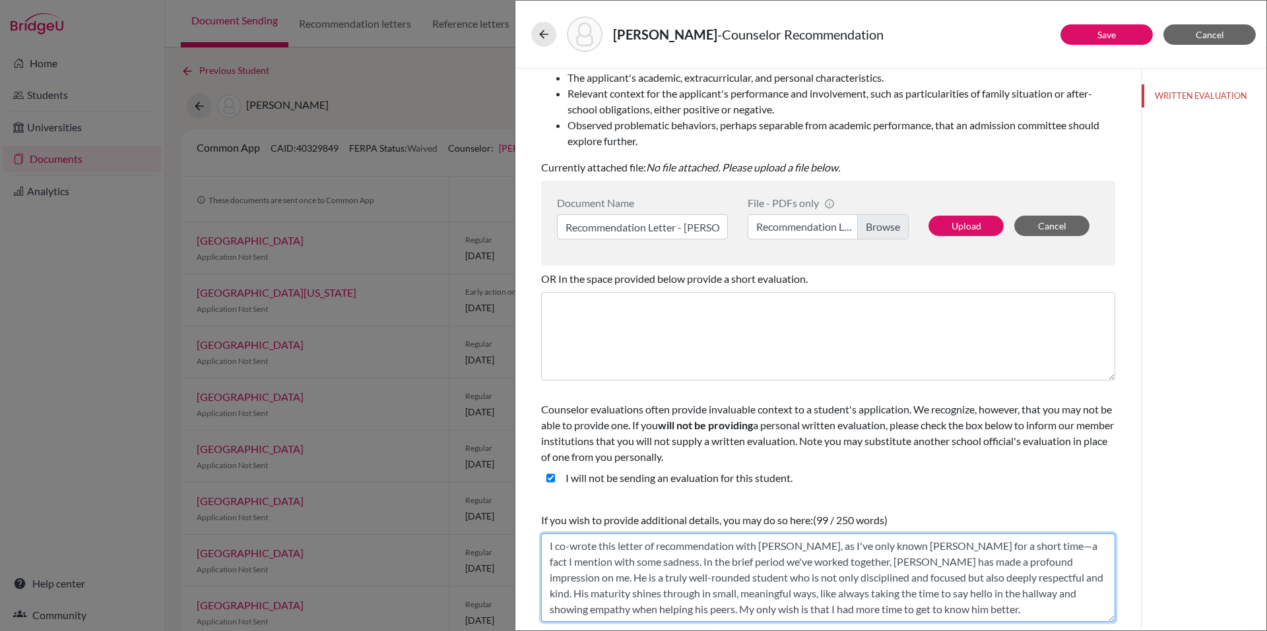
type textarea "I co-wrote this letter of recommendation with Mr. Richardson, as I've only know…"
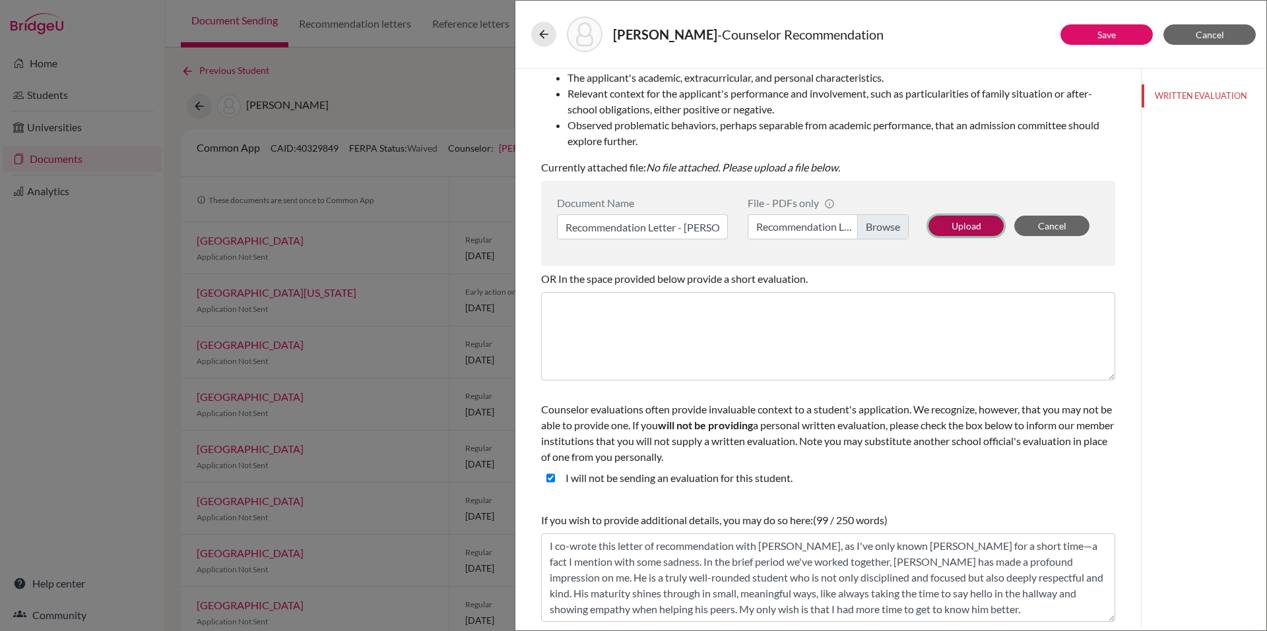
click at [946, 232] on button "Upload" at bounding box center [965, 226] width 75 height 20
click at [818, 166] on link "Recommendation Letter - [PERSON_NAME]" at bounding box center [746, 167] width 201 height 13
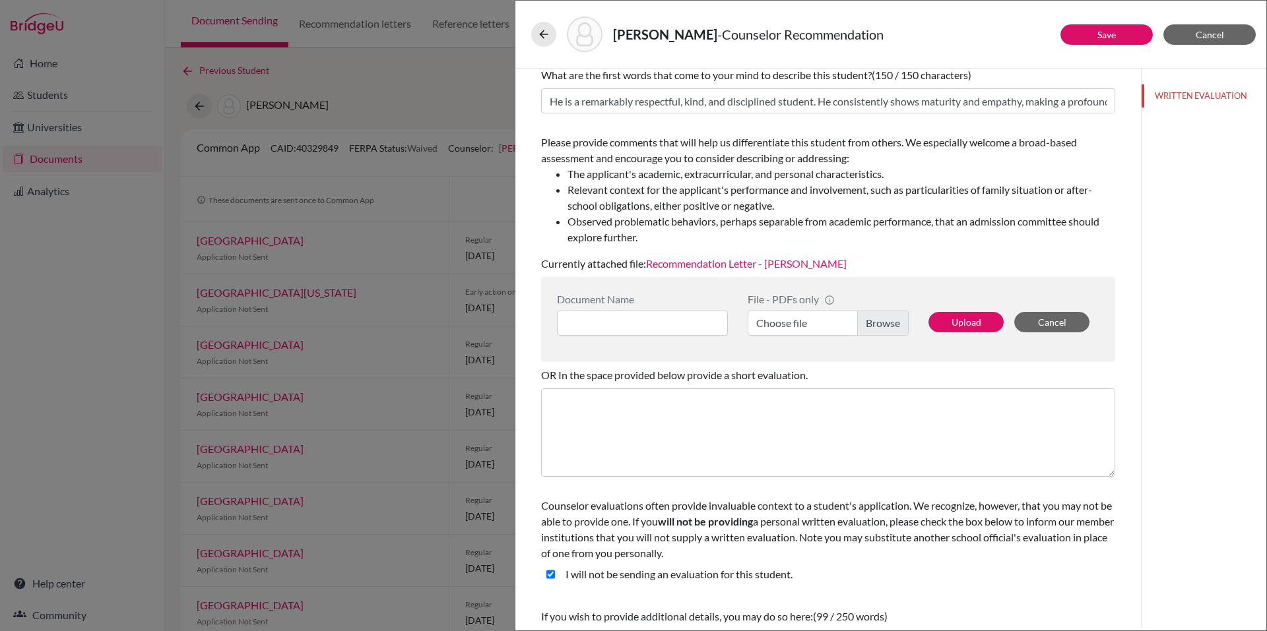
scroll to position [0, 0]
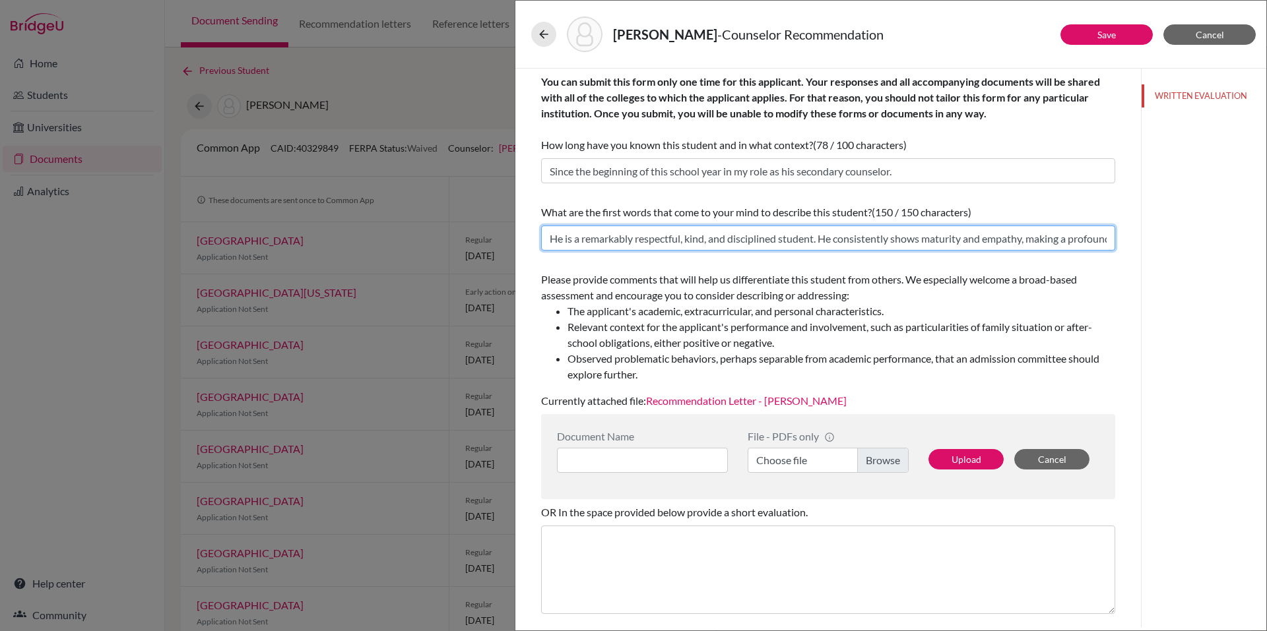
click at [1067, 234] on input "He is a remarkably respectful, kind, and disciplined student. He consistently s…" at bounding box center [828, 238] width 574 height 25
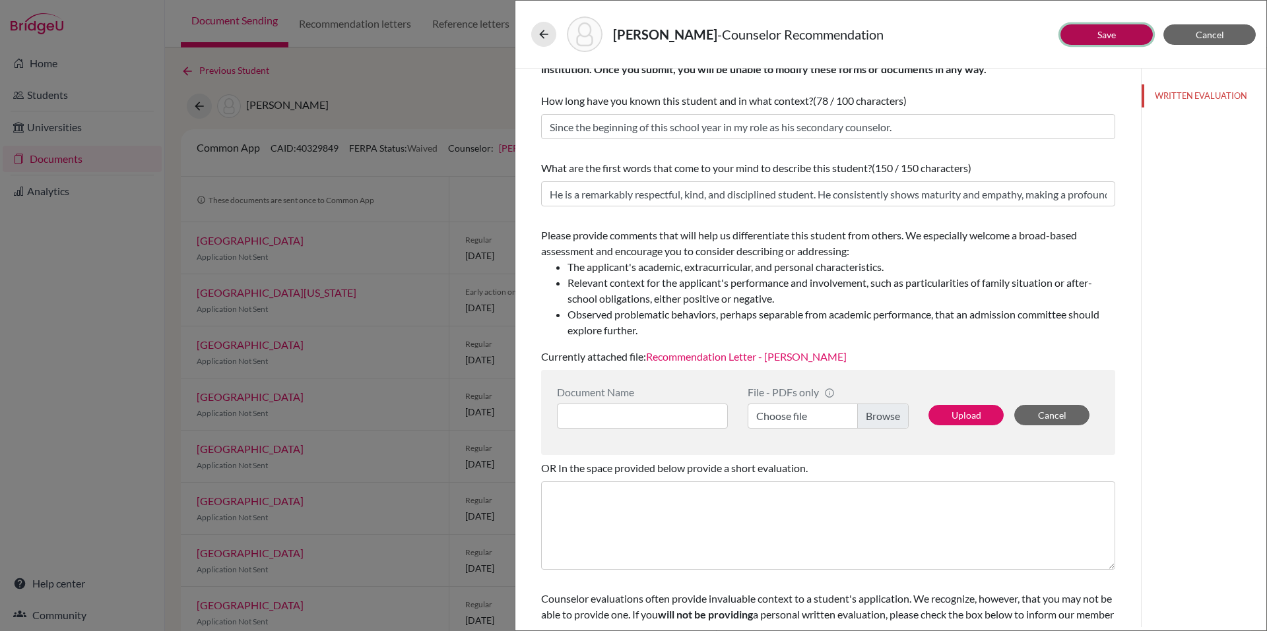
click at [1095, 34] on button "Save" at bounding box center [1106, 34] width 92 height 20
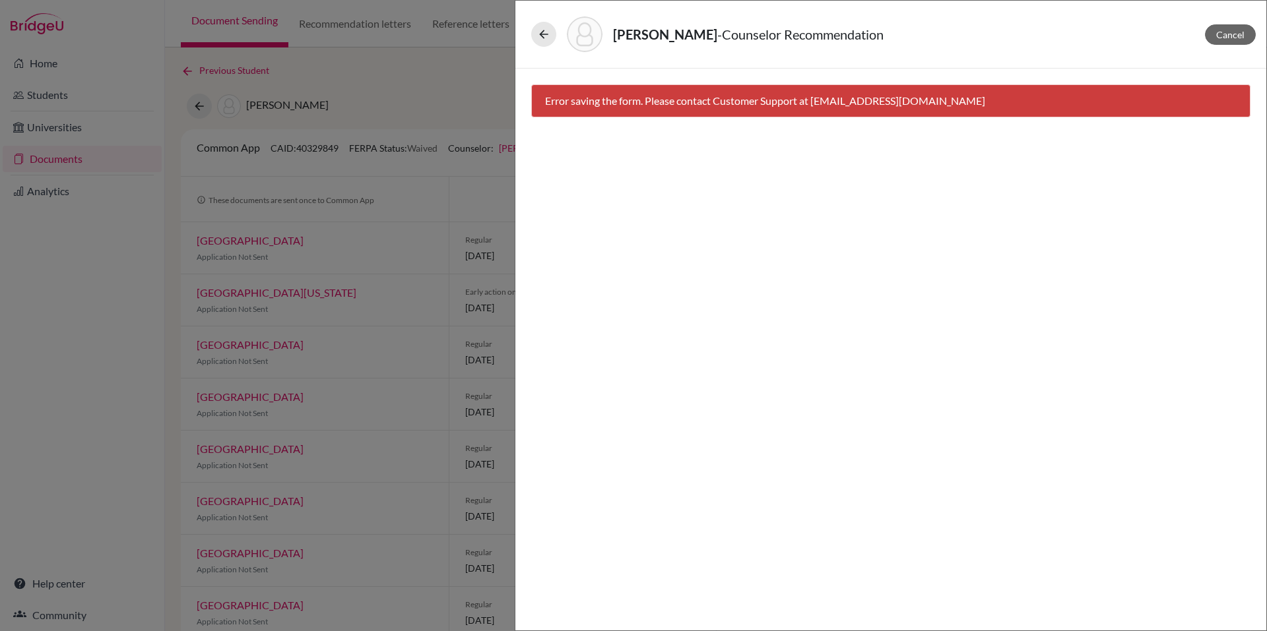
click at [1043, 34] on div "Vazquez, Nicolas - Counselor Recommendation" at bounding box center [890, 34] width 719 height 36
drag, startPoint x: 812, startPoint y: 103, endPoint x: 897, endPoint y: 113, distance: 85.7
click at [897, 113] on div "Error saving the form. Please contact Customer Support at hi@bridge-u.com" at bounding box center [890, 100] width 719 height 33
copy div "hi@bridge-u.com"
click at [695, 117] on div "Error saving the form. Please contact Customer Support at hi@bridge-u.com" at bounding box center [890, 100] width 719 height 33
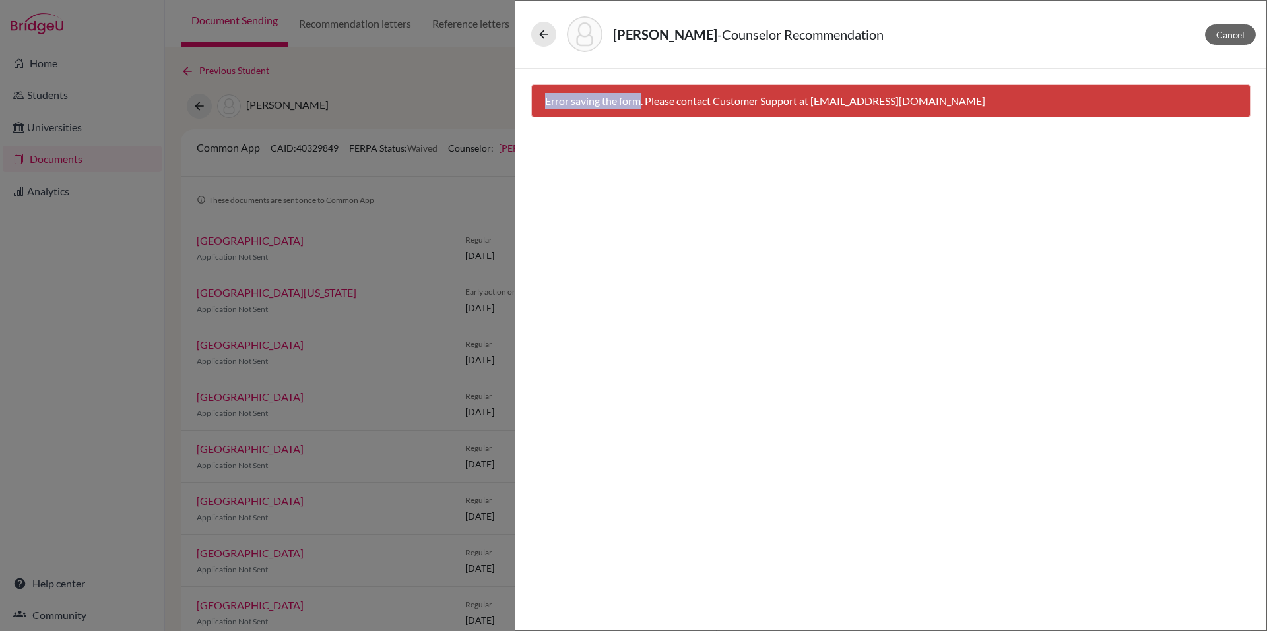
drag, startPoint x: 643, startPoint y: 100, endPoint x: 538, endPoint y: 100, distance: 104.9
click at [538, 100] on div "Error saving the form. Please contact Customer Support at hi@bridge-u.com" at bounding box center [890, 100] width 719 height 33
copy div "Error saving the form"
click at [709, 297] on div "Cancel Error saving the form. Please contact Customer Support at hi@bridge-u.com" at bounding box center [890, 350] width 751 height 562
click at [549, 30] on icon at bounding box center [543, 34] width 13 height 13
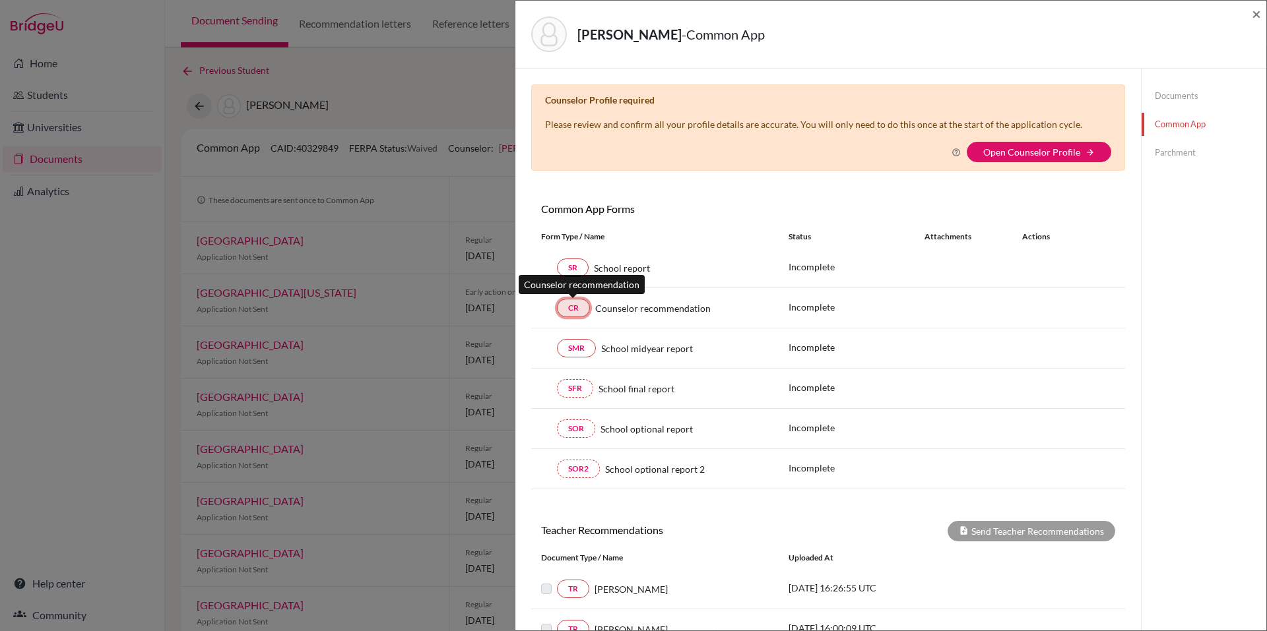
click at [571, 308] on link "CR" at bounding box center [573, 308] width 33 height 18
click at [1165, 96] on link "Documents" at bounding box center [1204, 95] width 125 height 23
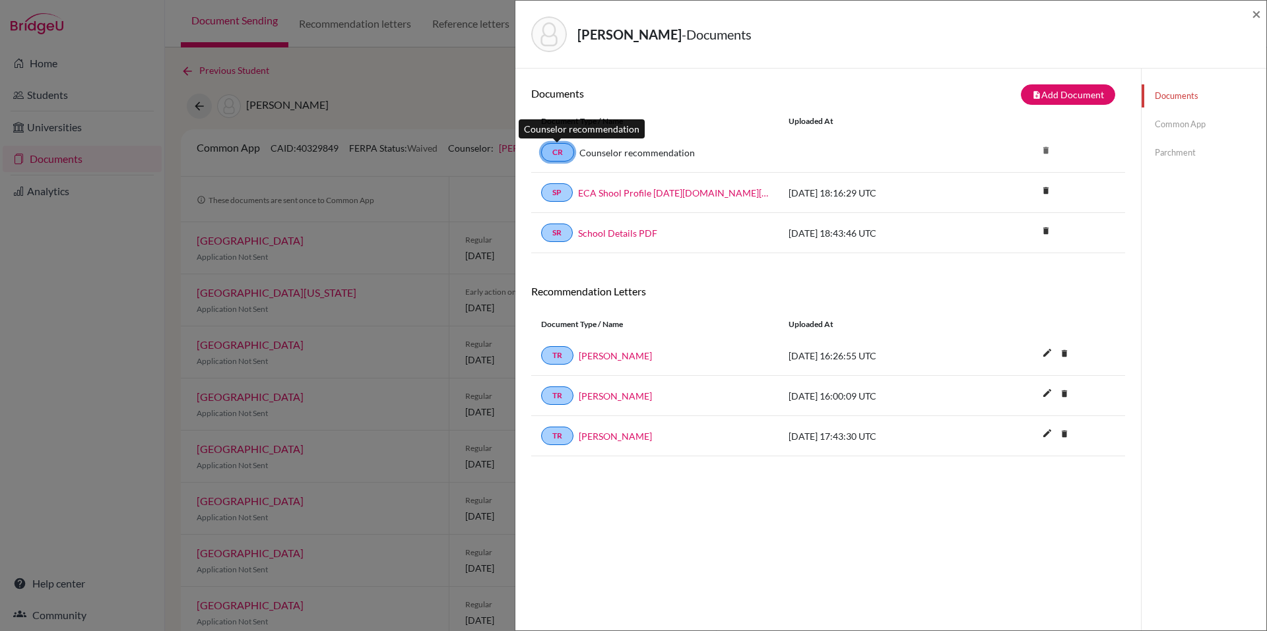
click at [550, 146] on link "CR" at bounding box center [557, 152] width 33 height 18
click at [1255, 9] on span "×" at bounding box center [1256, 13] width 9 height 19
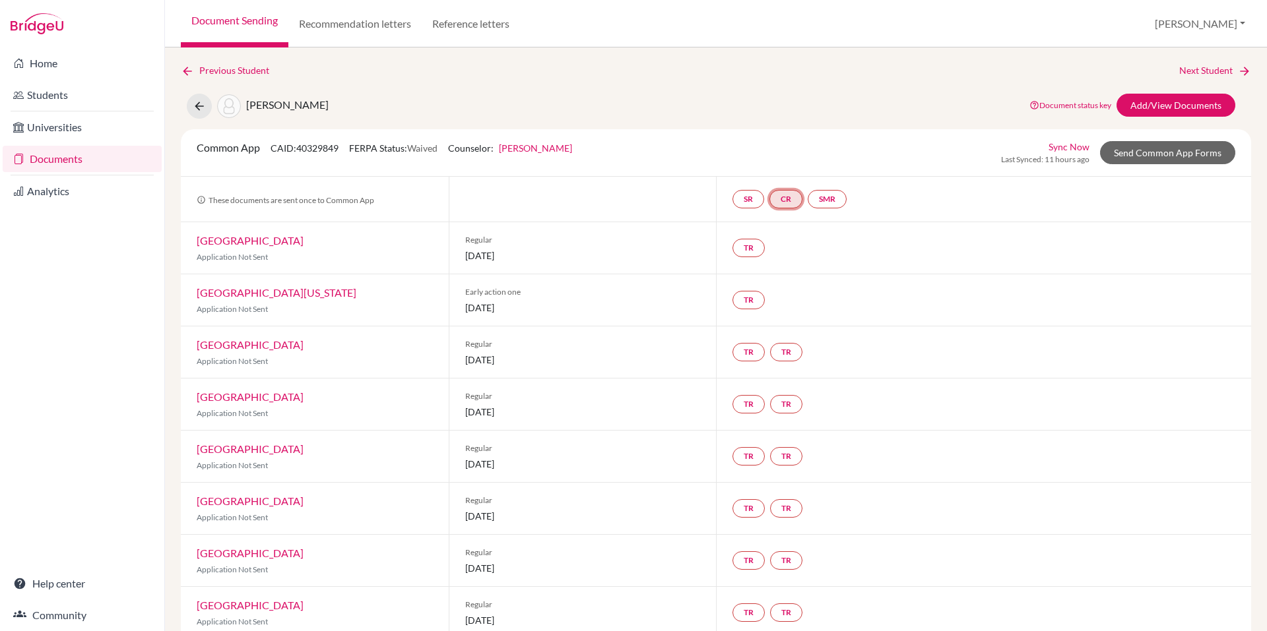
click at [784, 193] on link "CR" at bounding box center [785, 199] width 33 height 18
click at [777, 165] on link "Counselor recommendation" at bounding box center [787, 159] width 115 height 11
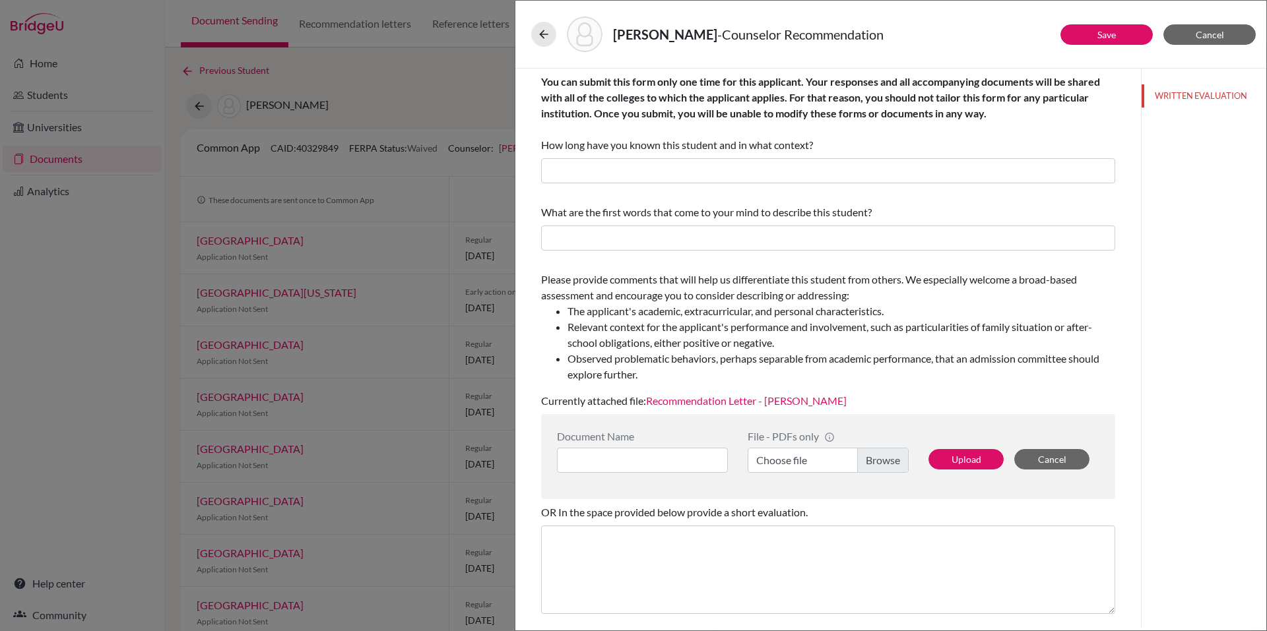
scroll to position [103, 0]
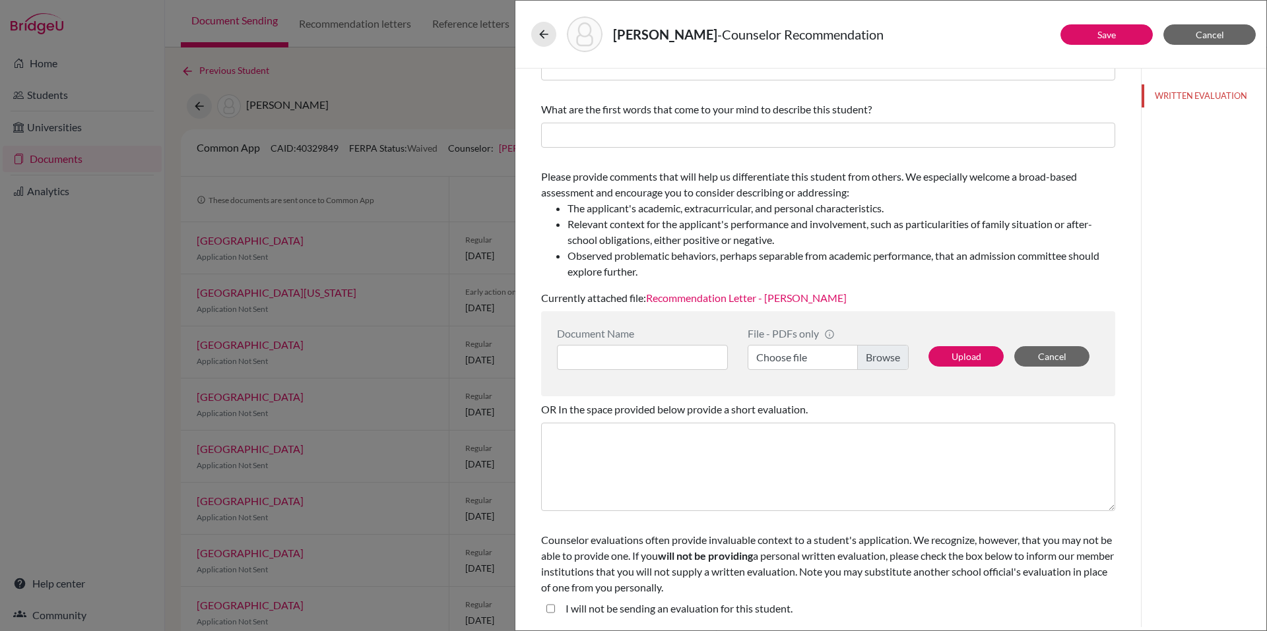
click at [868, 363] on label "Choose file" at bounding box center [828, 357] width 161 height 25
click at [868, 363] on input "Choose file" at bounding box center [828, 357] width 161 height 25
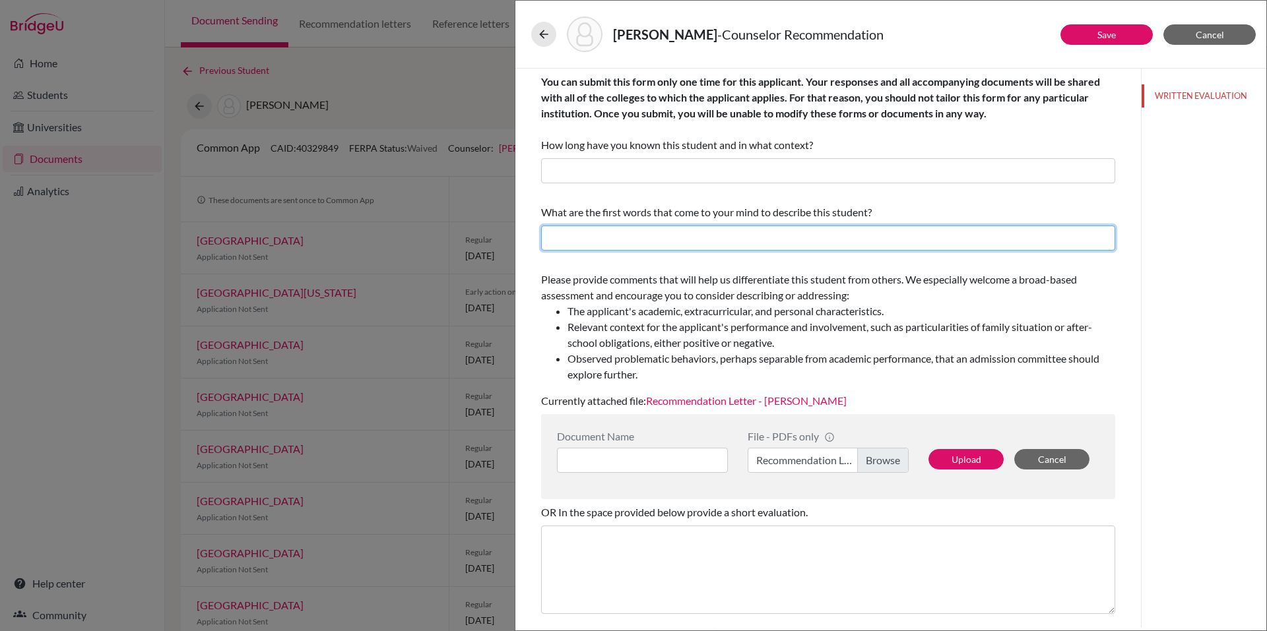
click at [595, 238] on input "text" at bounding box center [828, 238] width 574 height 25
paste input "Nicolás is a remarkably respectful, kind, and disciplined student. He consisten…"
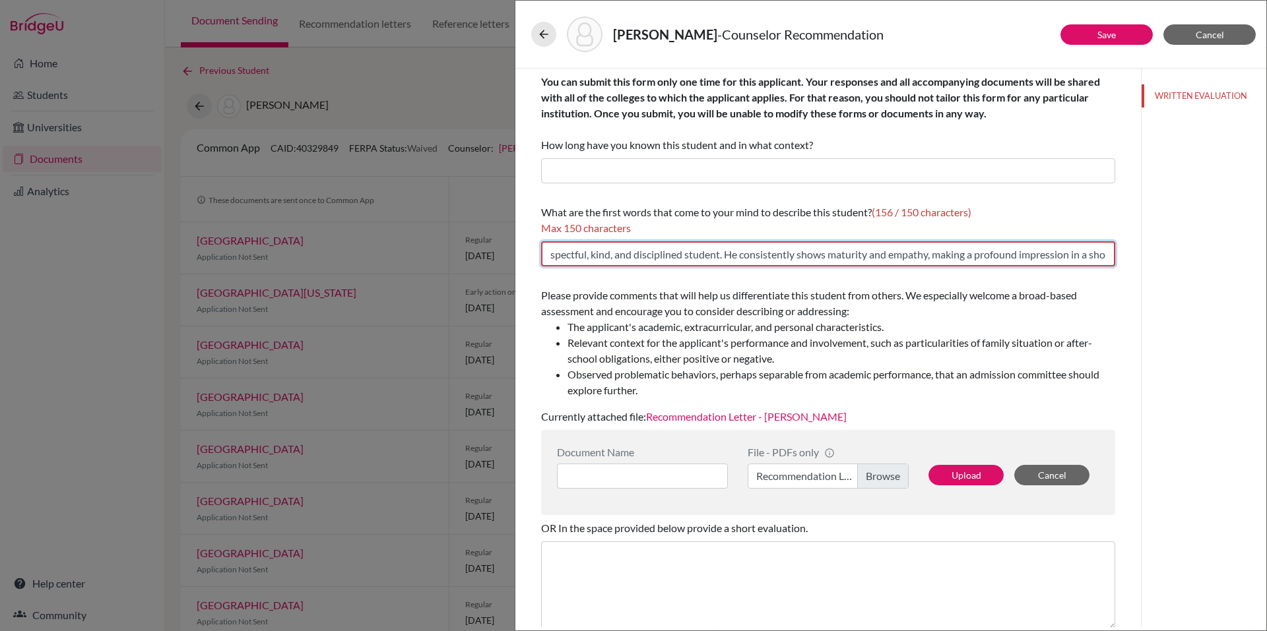
click at [598, 253] on input "Nicolás is a remarkably respectful, kind, and disciplined student. He consisten…" at bounding box center [828, 254] width 574 height 25
drag, startPoint x: 584, startPoint y: 256, endPoint x: 503, endPoint y: 244, distance: 82.0
click at [503, 244] on div "Vazquez, Nicolas - Counselor Recommendation Save Cancel You can submit this for…" at bounding box center [633, 315] width 1267 height 631
click at [598, 257] on input "Nicolás is a remarkably respectful, kind, and disciplined student. He consisten…" at bounding box center [828, 254] width 574 height 25
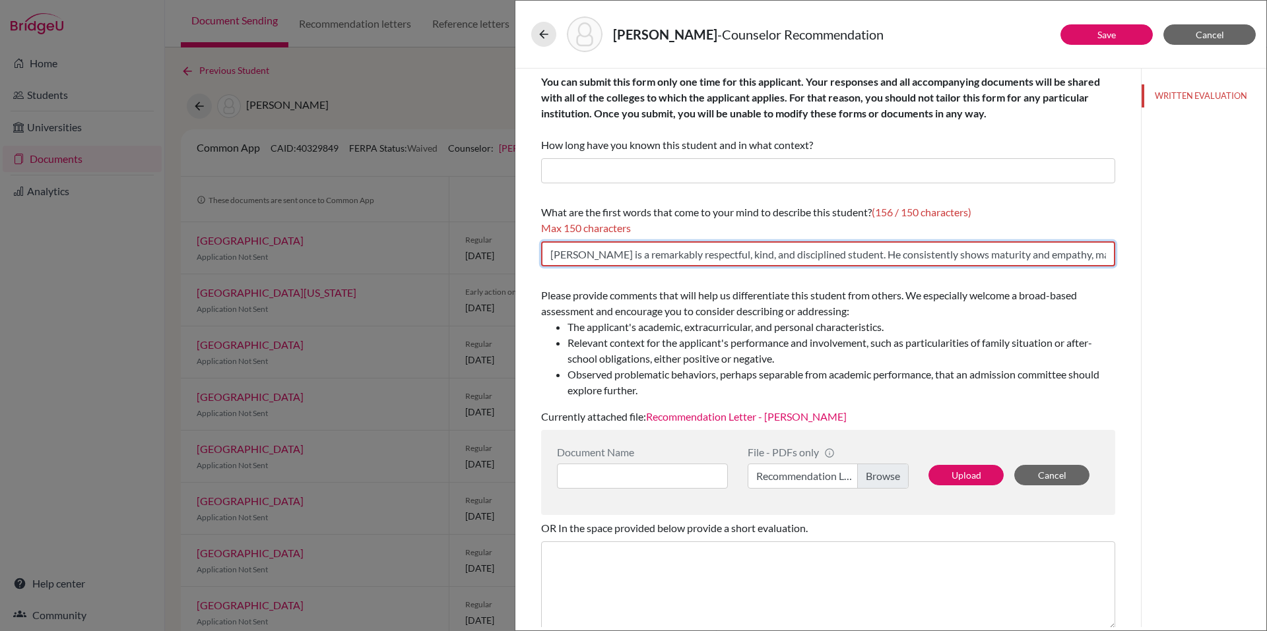
click at [591, 262] on input "Nicolás is a remarkably respectful, kind, and disciplined student. He consisten…" at bounding box center [828, 254] width 574 height 25
click at [613, 260] on input "He is a remarkably respectful, kind, and disciplined student. He consistently s…" at bounding box center [828, 254] width 574 height 25
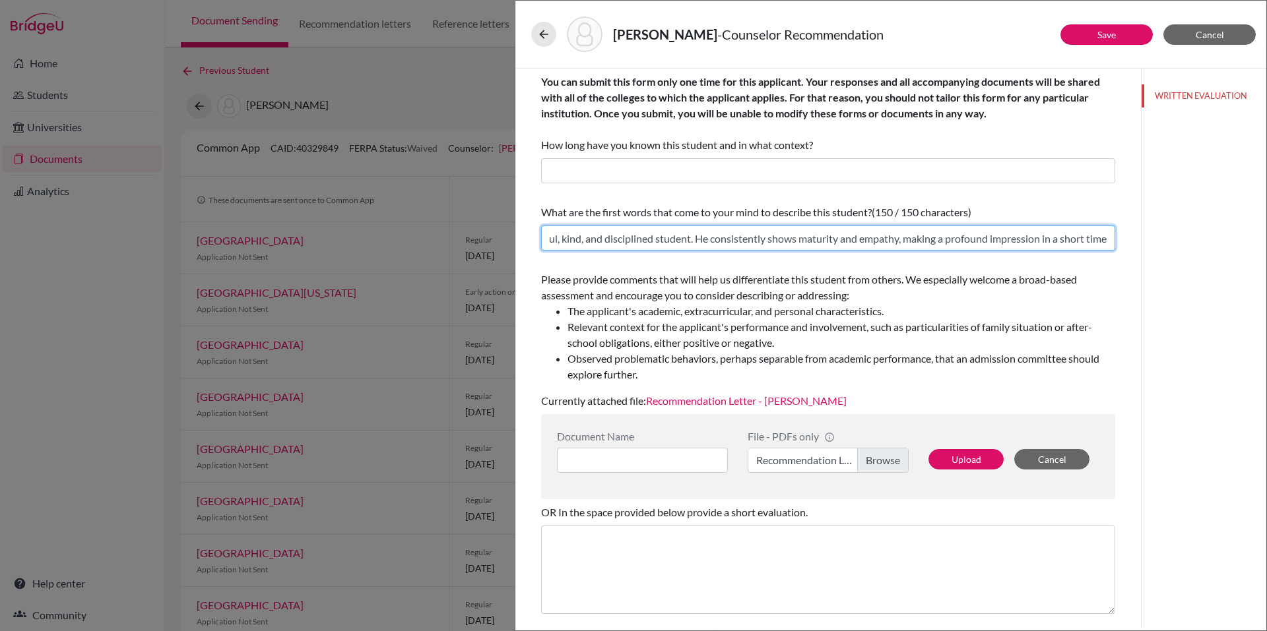
type input "He is a remarkably respectful, kind, and disciplined student. He consistently s…"
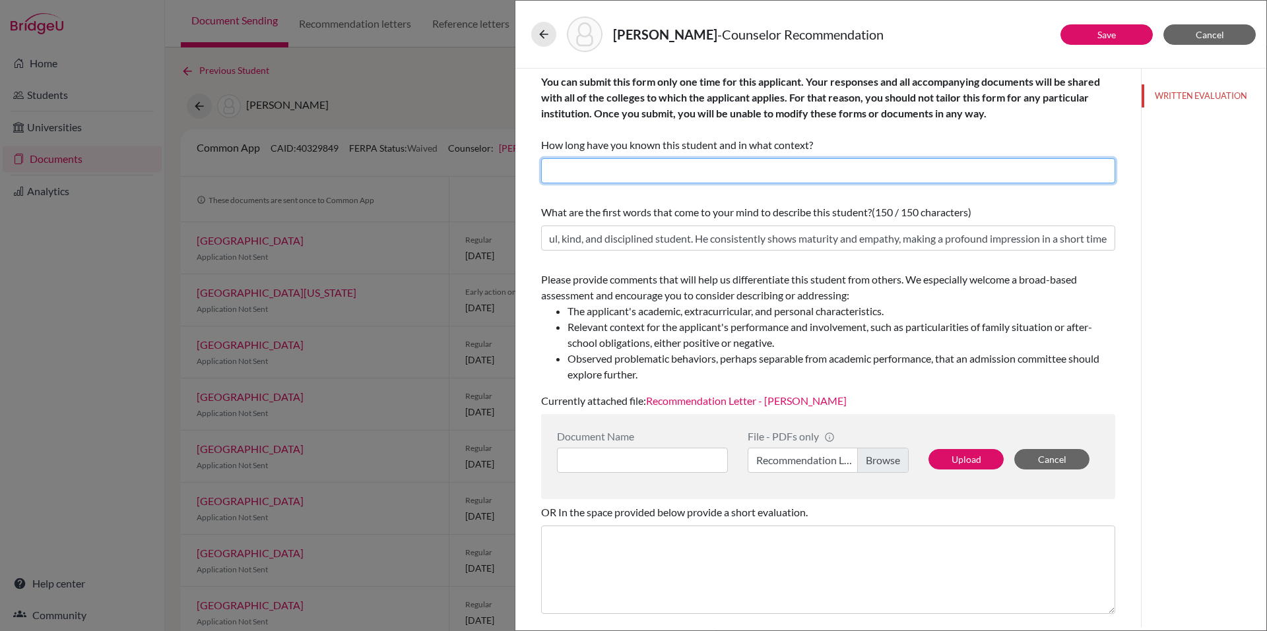
click at [775, 174] on input "text" at bounding box center [828, 170] width 574 height 25
click at [583, 165] on input "text" at bounding box center [828, 170] width 574 height 25
paste input "I have known the student since the beginning of this school year in my role as …"
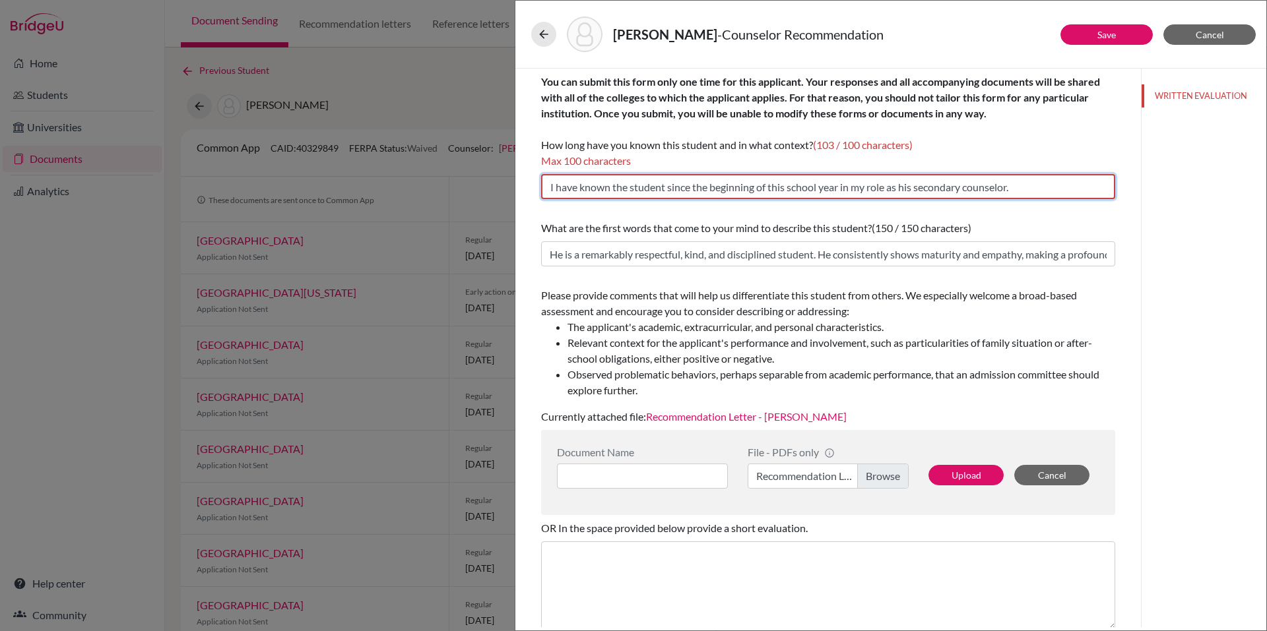
drag, startPoint x: 670, startPoint y: 189, endPoint x: 511, endPoint y: 144, distance: 165.9
click at [511, 144] on div "Vazquez, Nicolas - Counselor Recommendation Save Cancel You can submit this for…" at bounding box center [633, 315] width 1267 height 631
click at [657, 195] on input "I have known the student since the beginning of this school year in my role as …" at bounding box center [828, 186] width 574 height 25
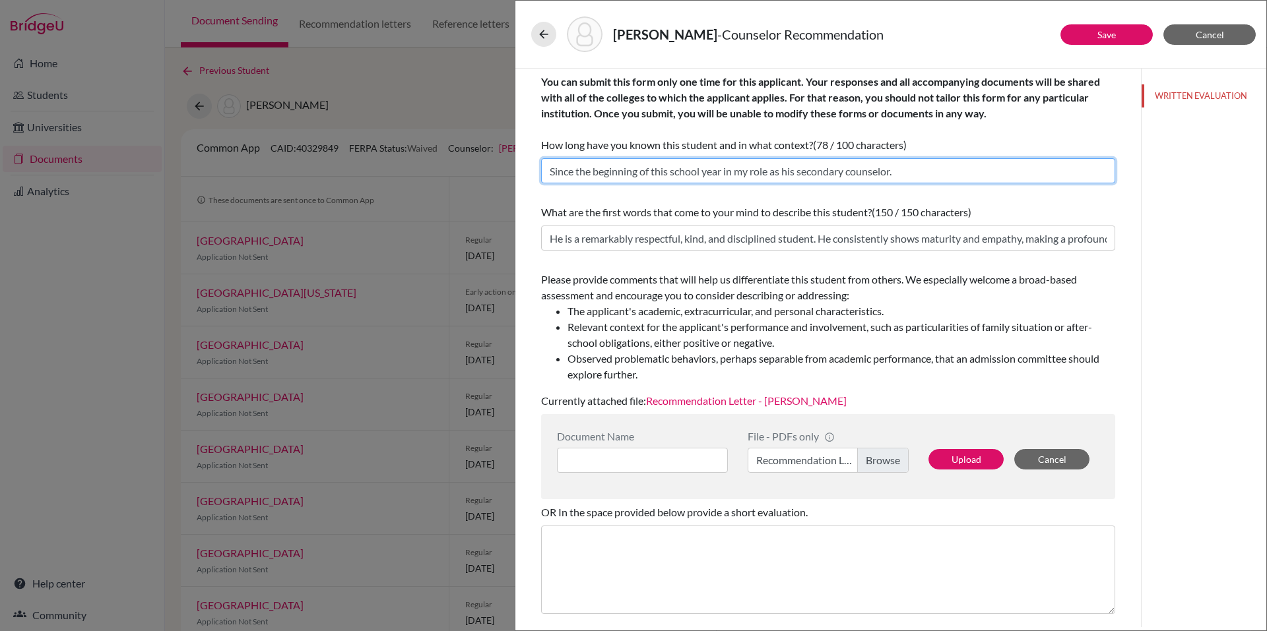
type input "Since the beginning of this school year in my role as his secondary counselor."
click at [742, 314] on li "The applicant's academic, extracurricular, and personal characteristics." at bounding box center [841, 312] width 548 height 16
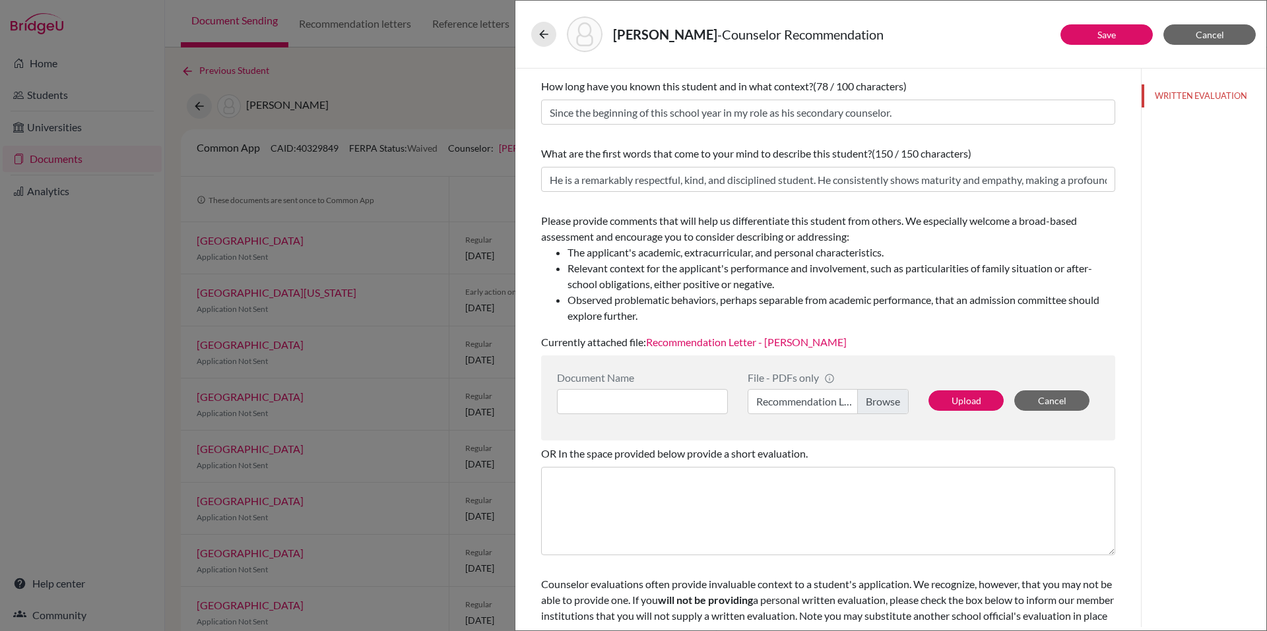
scroll to position [103, 0]
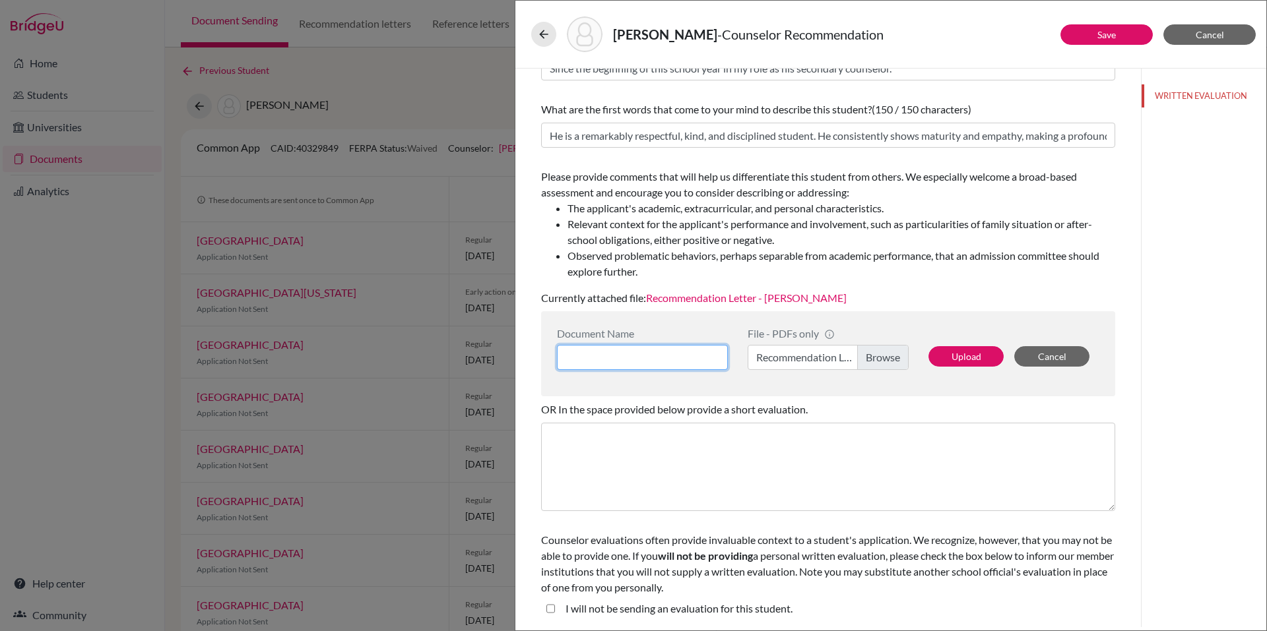
click at [697, 358] on input at bounding box center [642, 357] width 171 height 25
click at [1041, 360] on button "Cancel" at bounding box center [1051, 356] width 75 height 20
click at [546, 606] on student\ "I will not be sending an evaluation for this student." at bounding box center [550, 609] width 9 height 16
checkbox student\ "true"
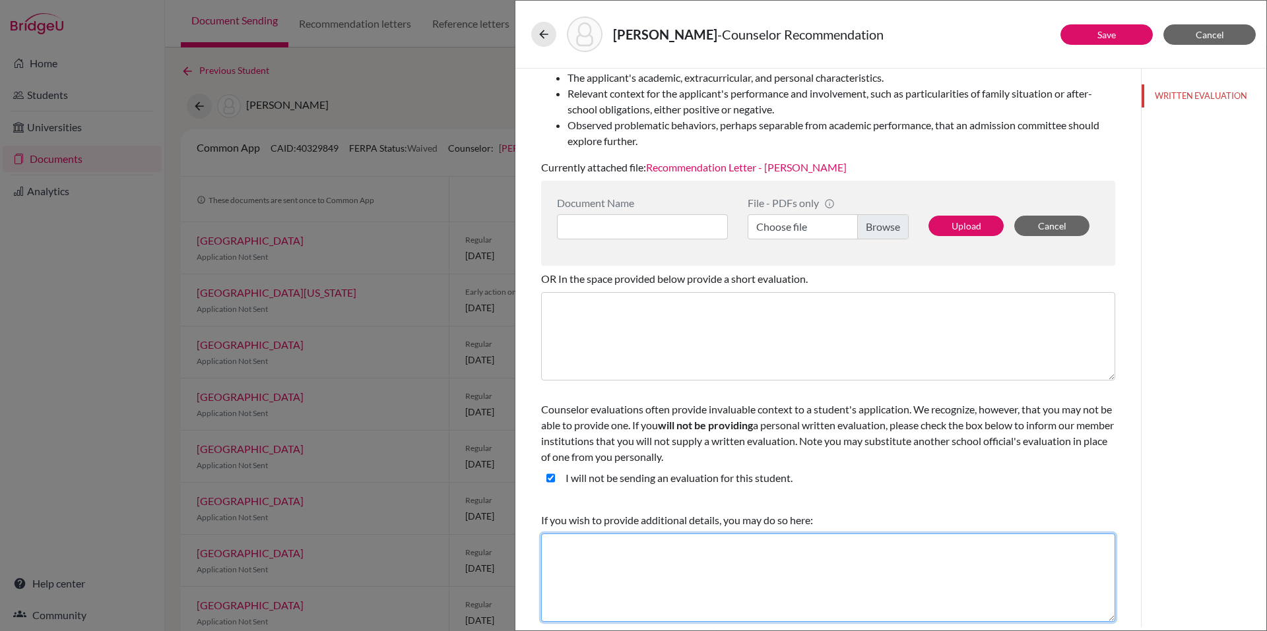
click at [597, 567] on textarea at bounding box center [828, 578] width 574 height 88
paste textarea "As you'll see from the letter of recommendation, I collaborated with Mr. Richar…"
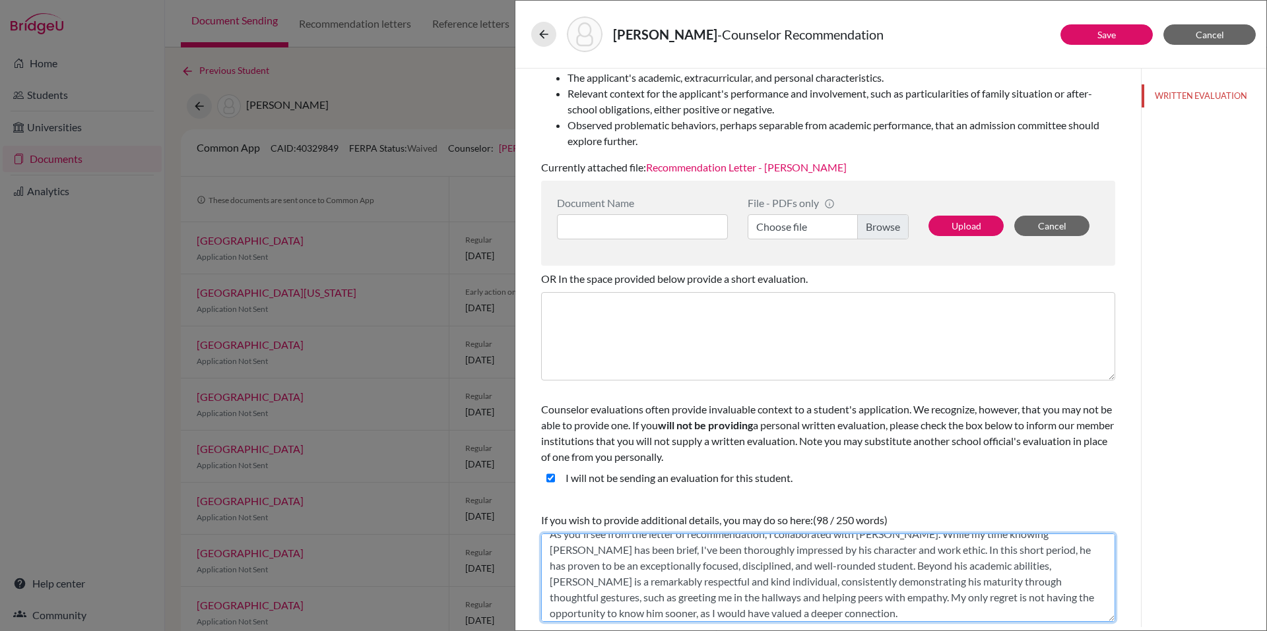
scroll to position [16, 0]
type textarea "As you'll see from the letter of recommendation, I collaborated with Mr. Richar…"
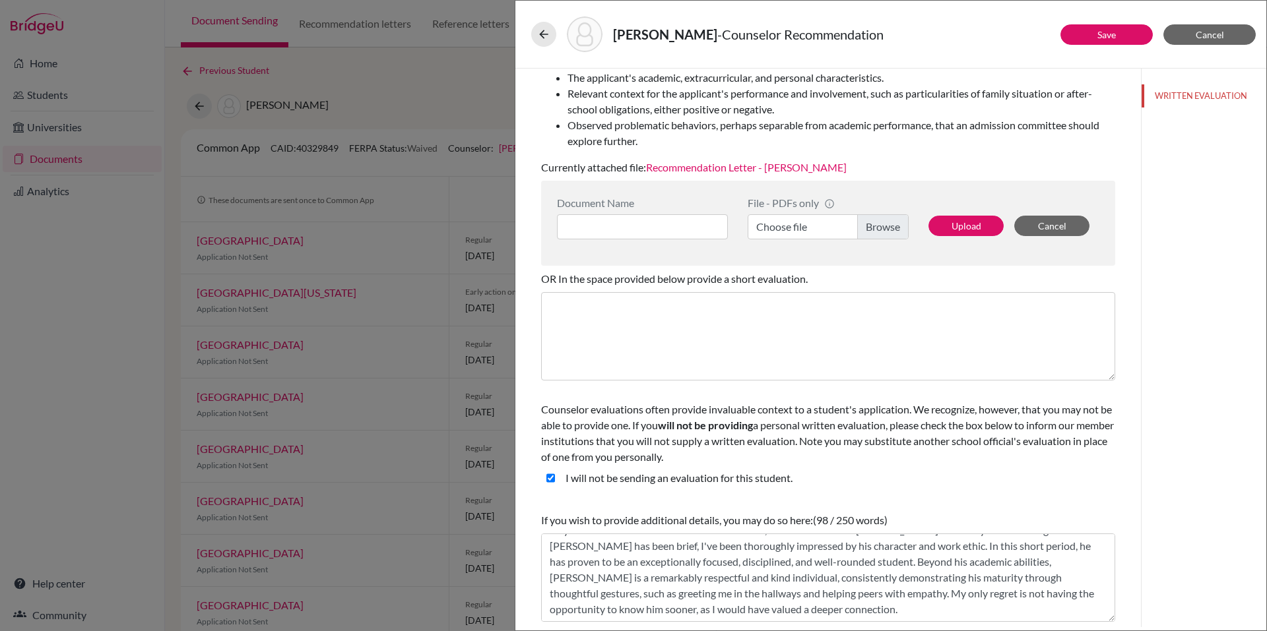
click at [889, 482] on div "I will not be sending an evaluation for this student." at bounding box center [828, 480] width 574 height 21
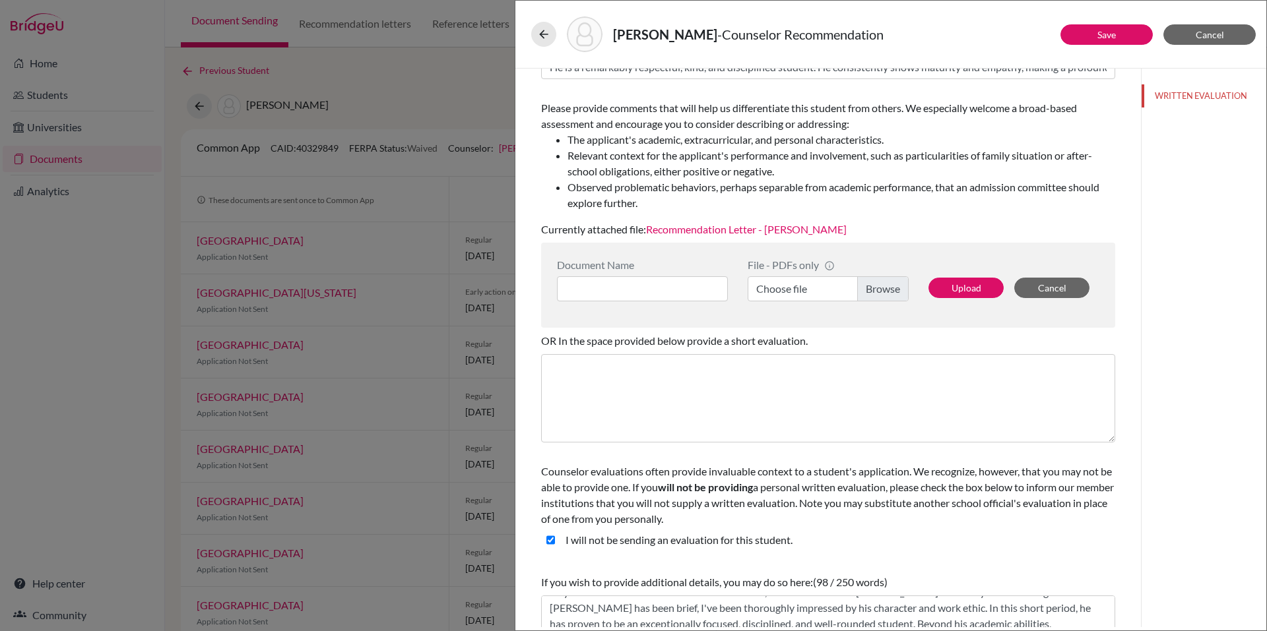
scroll to position [172, 0]
click at [548, 538] on student\ "I will not be sending an evaluation for this student." at bounding box center [550, 541] width 9 height 16
checkbox student\ "false"
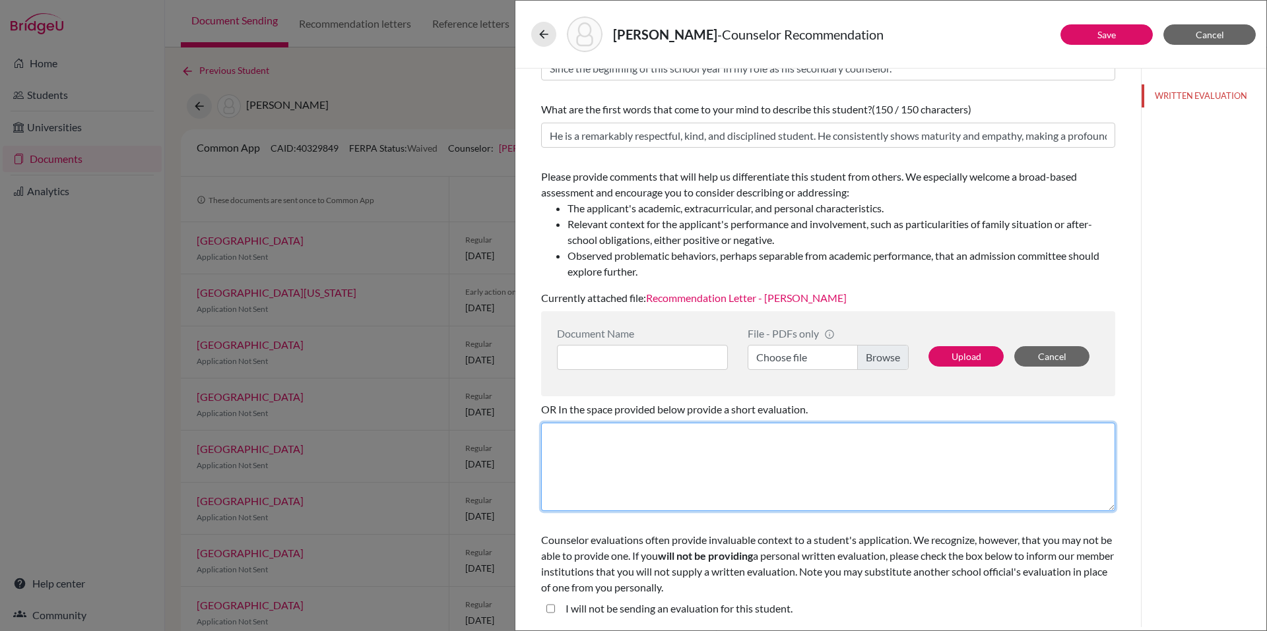
click at [608, 490] on textarea at bounding box center [828, 467] width 574 height 88
paste textarea "As you'll see from the letter of recommendation, I collaborated with Mr. Richar…"
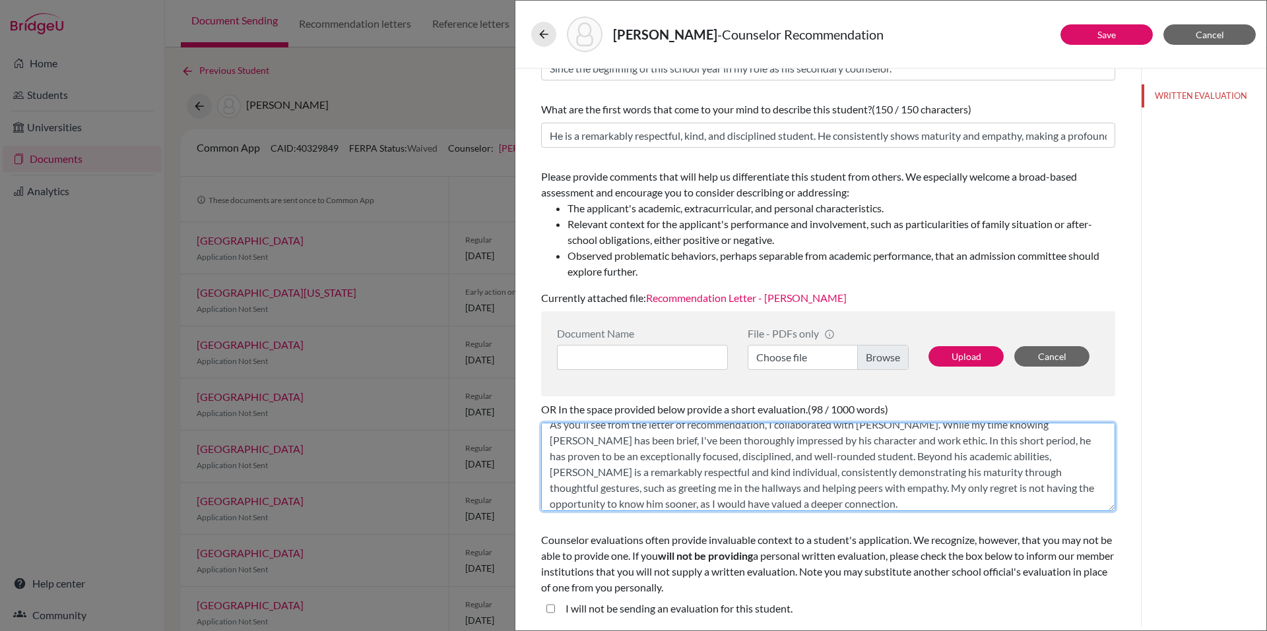
scroll to position [0, 0]
type textarea "As you'll see from the letter of recommendation, I collaborated with Mr. Richar…"
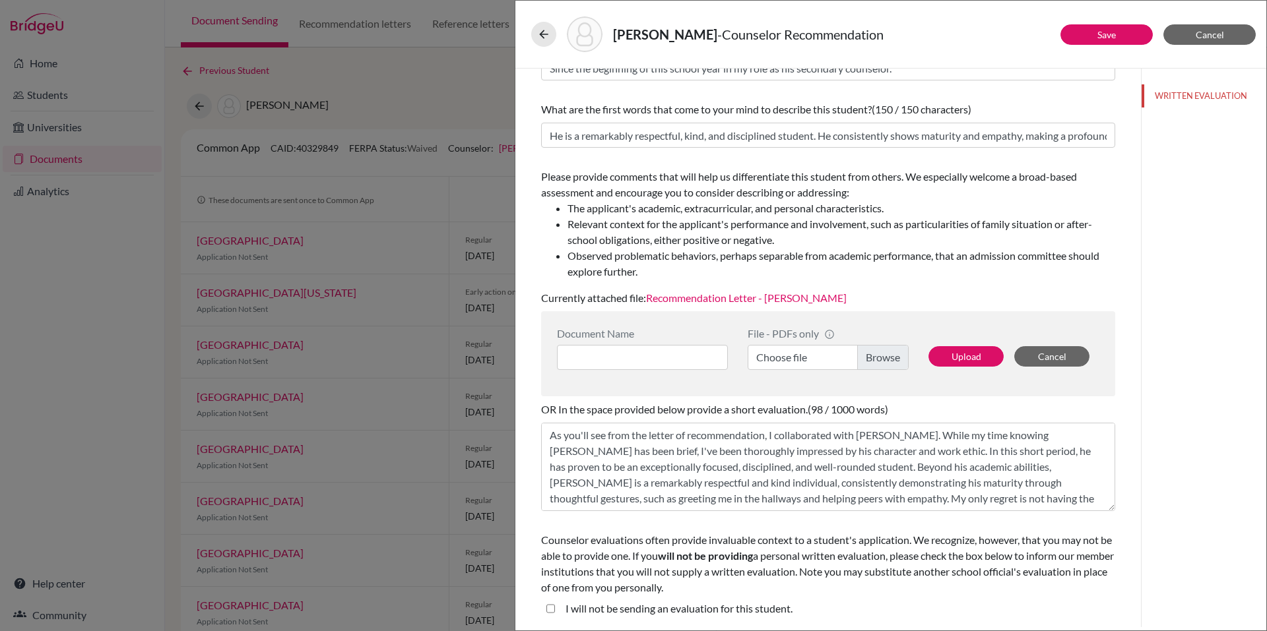
click at [1011, 276] on li "Observed problematic behaviors, perhaps separable from academic performance, th…" at bounding box center [841, 264] width 548 height 32
click at [824, 294] on link "Recommendation Letter - [PERSON_NAME]" at bounding box center [746, 298] width 201 height 13
click at [671, 296] on link "Recommendation Letter - [PERSON_NAME]" at bounding box center [746, 298] width 201 height 13
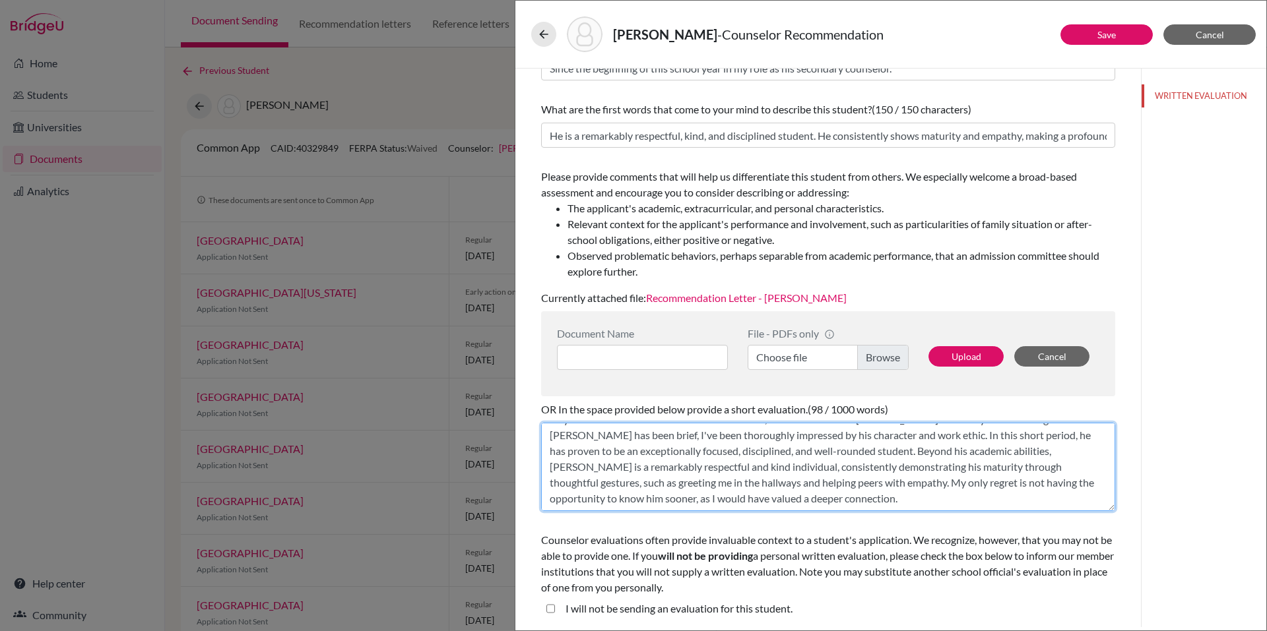
click at [822, 495] on textarea "As you'll see from the letter of recommendation, I collaborated with Mr. Richar…" at bounding box center [828, 467] width 574 height 88
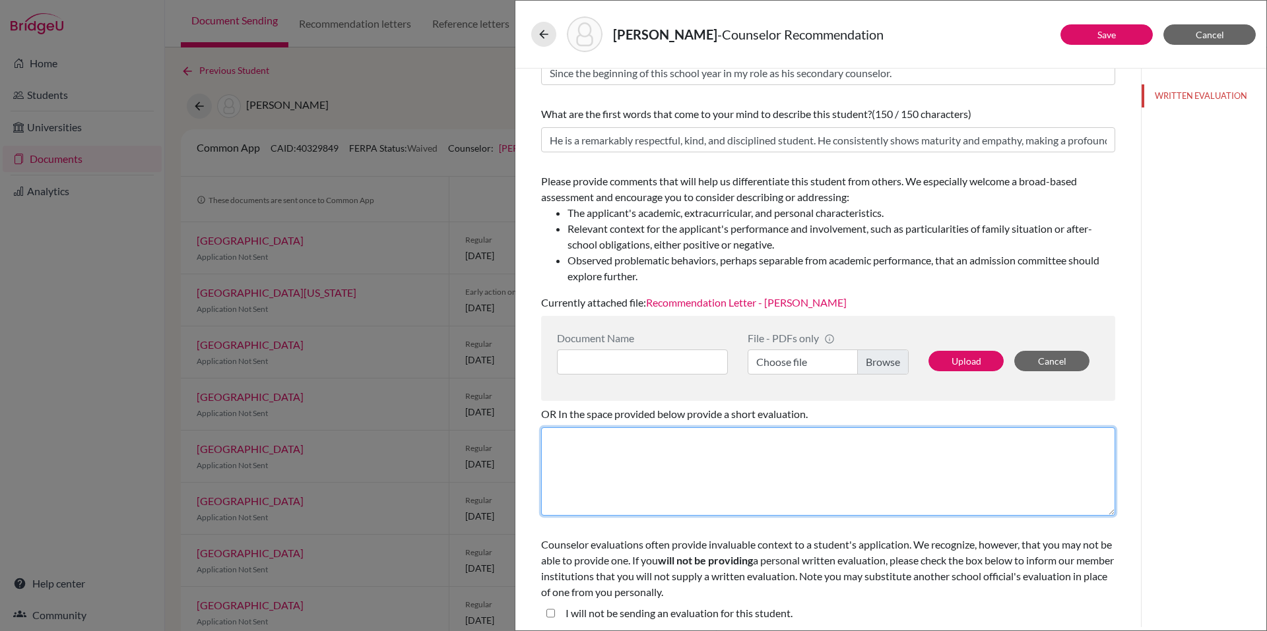
scroll to position [103, 0]
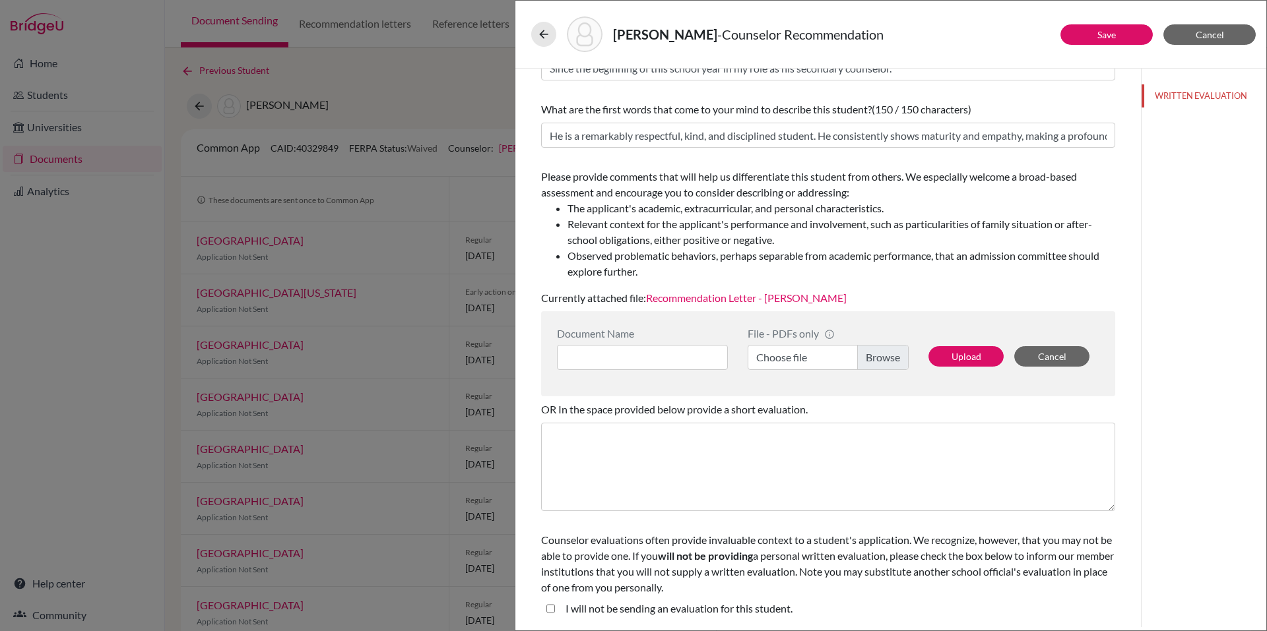
click at [705, 608] on label "I will not be sending an evaluation for this student." at bounding box center [678, 609] width 227 height 16
click at [555, 608] on student\ "I will not be sending an evaluation for this student." at bounding box center [550, 609] width 9 height 16
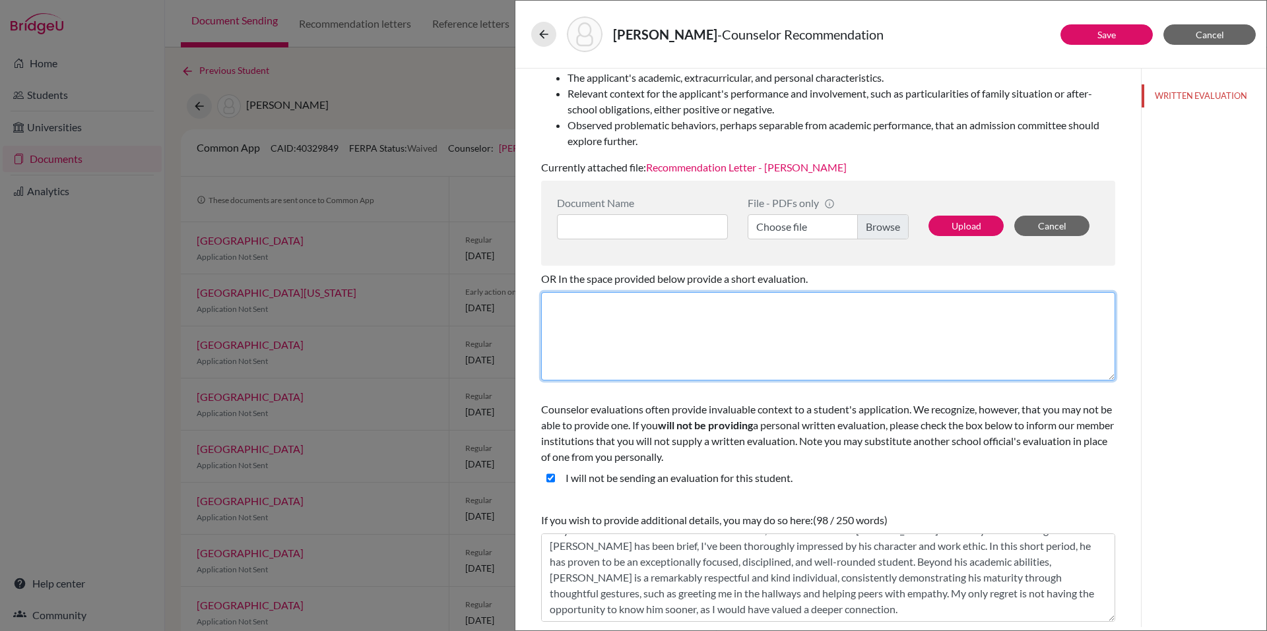
click at [813, 333] on textarea at bounding box center [828, 336] width 574 height 88
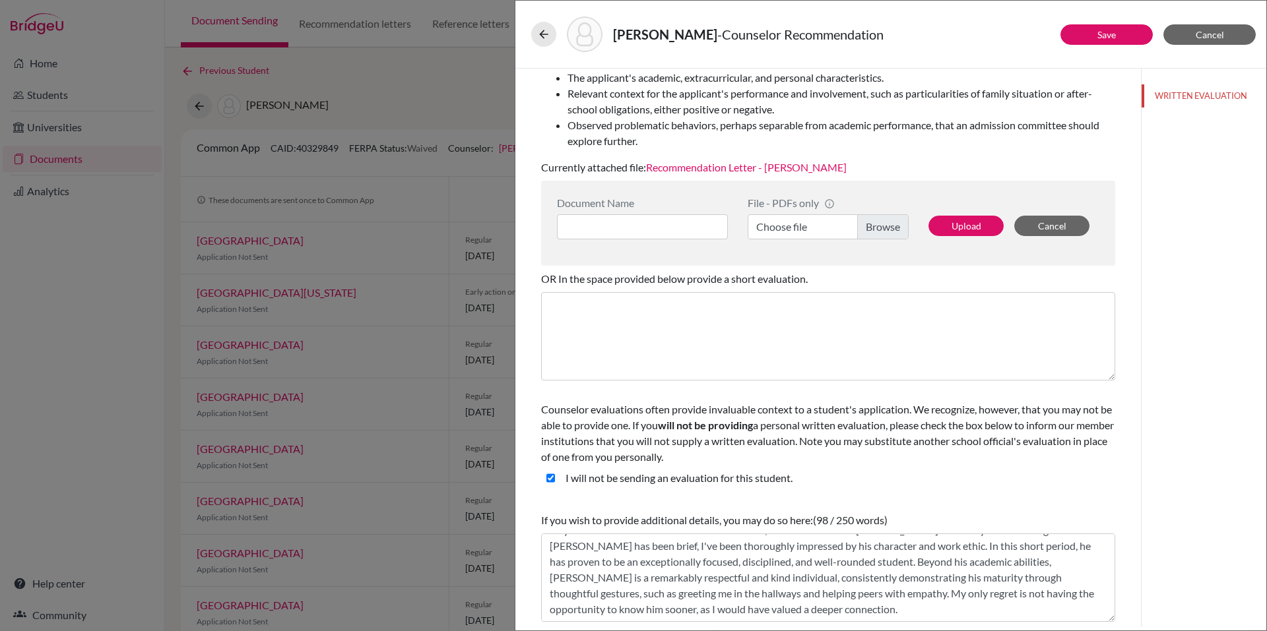
click at [776, 431] on span "Counselor evaluations often provide invaluable context to a student's applicati…" at bounding box center [827, 433] width 573 height 60
click at [546, 477] on student\ "I will not be sending an evaluation for this student." at bounding box center [550, 478] width 9 height 16
checkbox student\ "false"
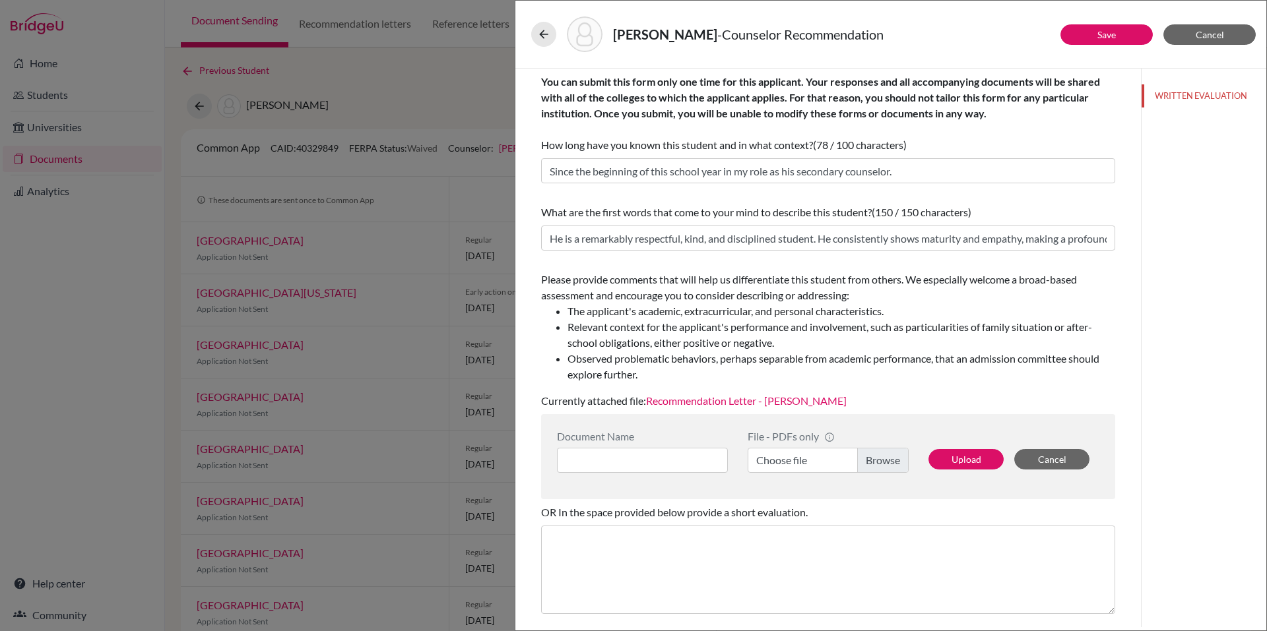
scroll to position [103, 0]
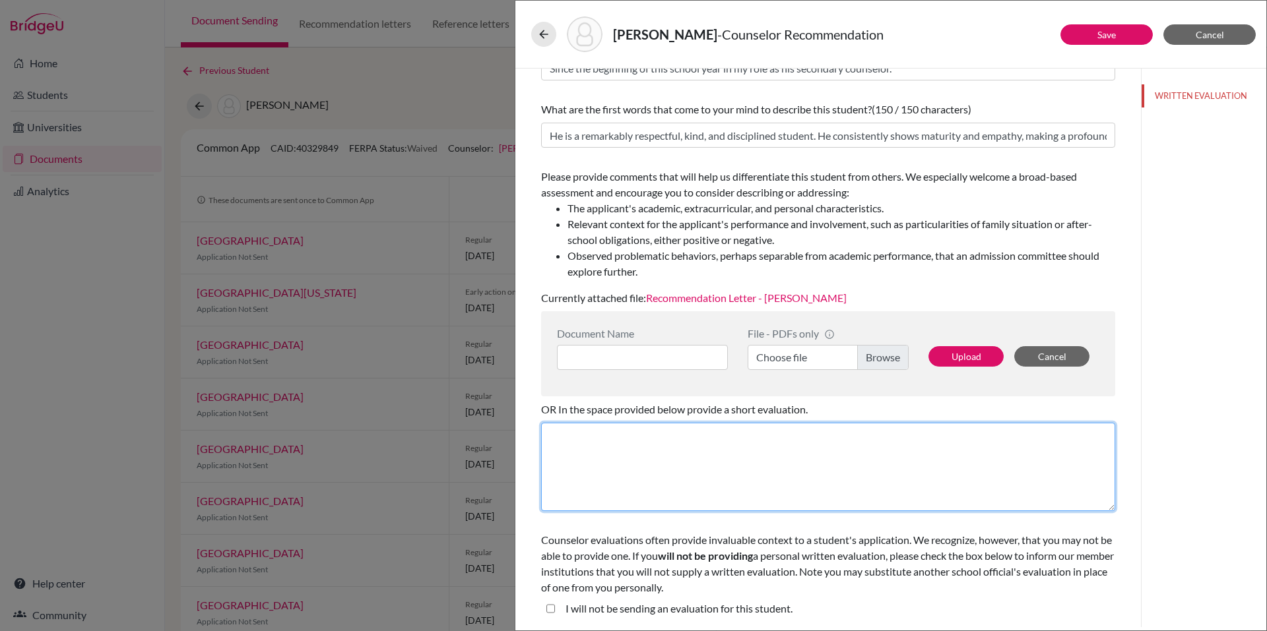
click at [673, 445] on textarea at bounding box center [828, 467] width 574 height 88
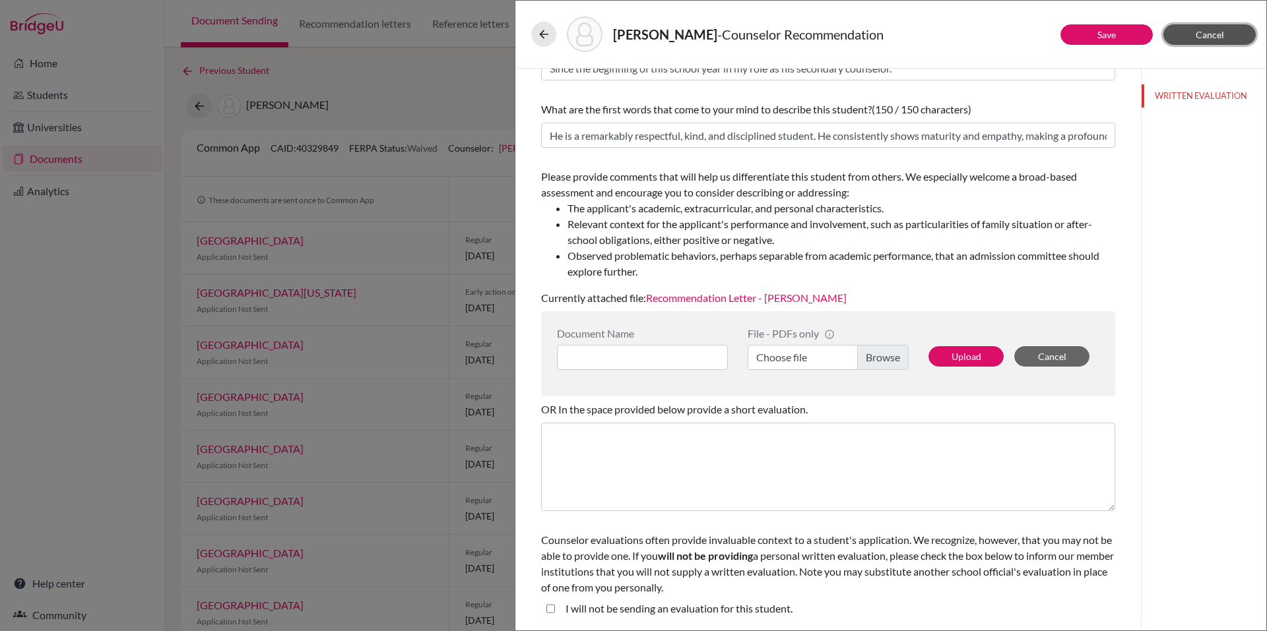
click at [1215, 35] on span "Cancel" at bounding box center [1210, 34] width 28 height 11
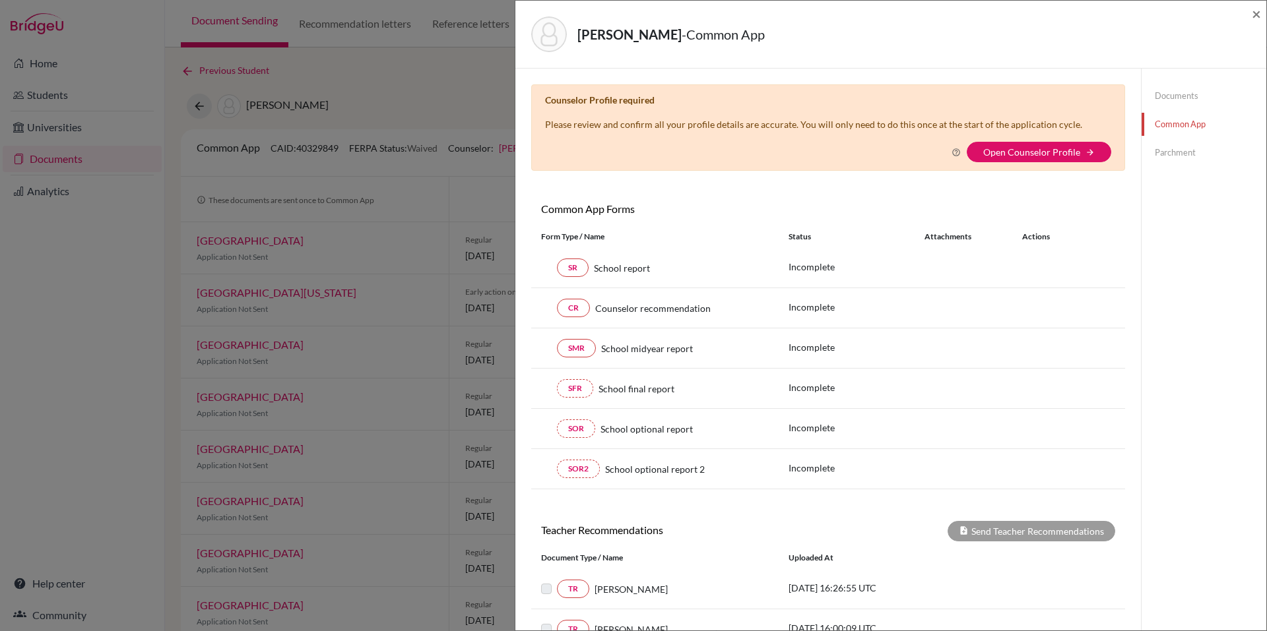
click at [1150, 126] on link "Common App" at bounding box center [1204, 124] width 125 height 23
click at [1050, 148] on link "Open Counselor Profile" at bounding box center [1031, 151] width 97 height 11
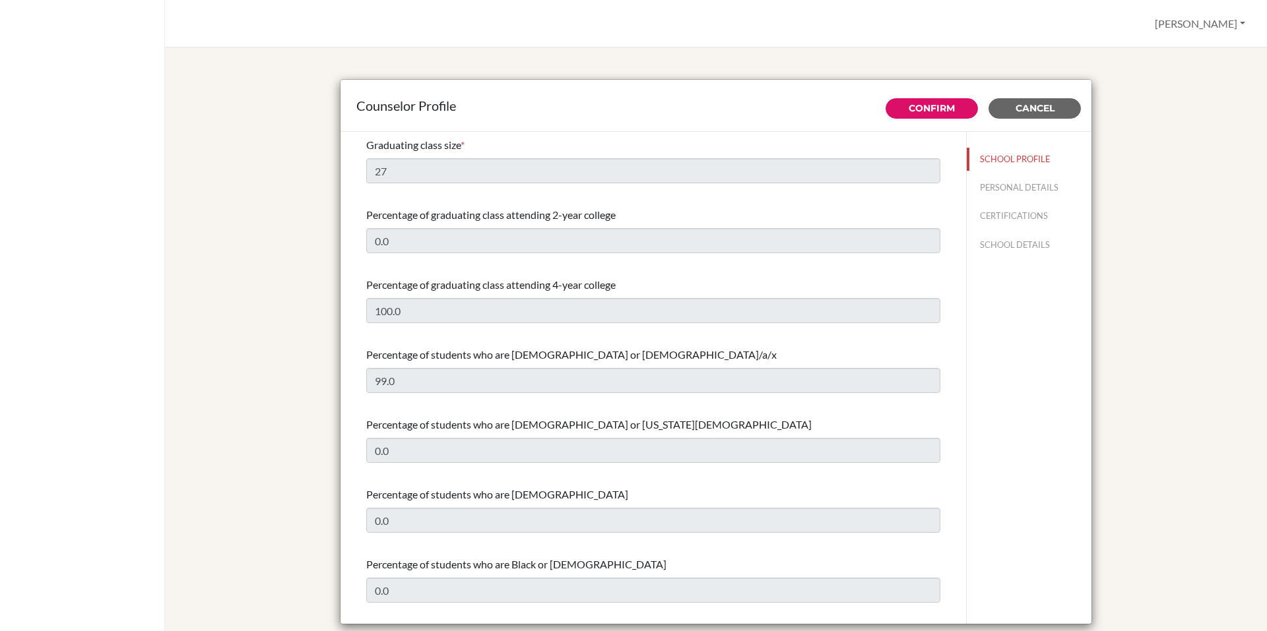
select select "1"
select select "349872"
click at [947, 104] on link "Confirm" at bounding box center [932, 108] width 46 height 12
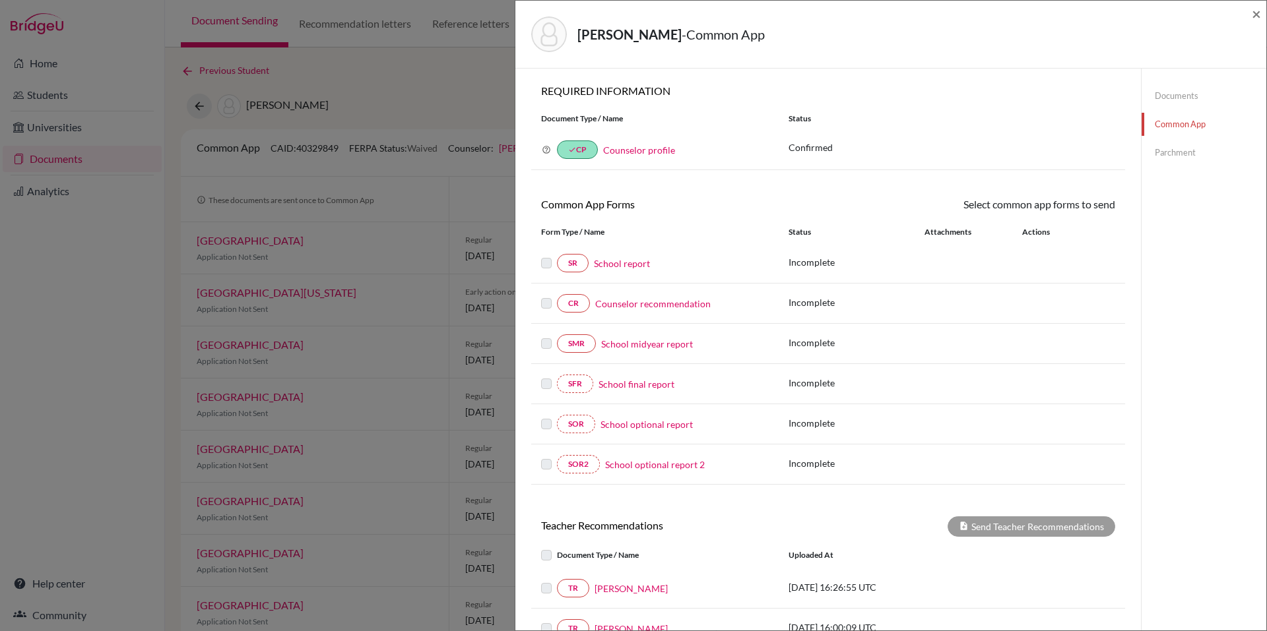
click at [635, 305] on link "Counselor recommendation" at bounding box center [652, 304] width 115 height 14
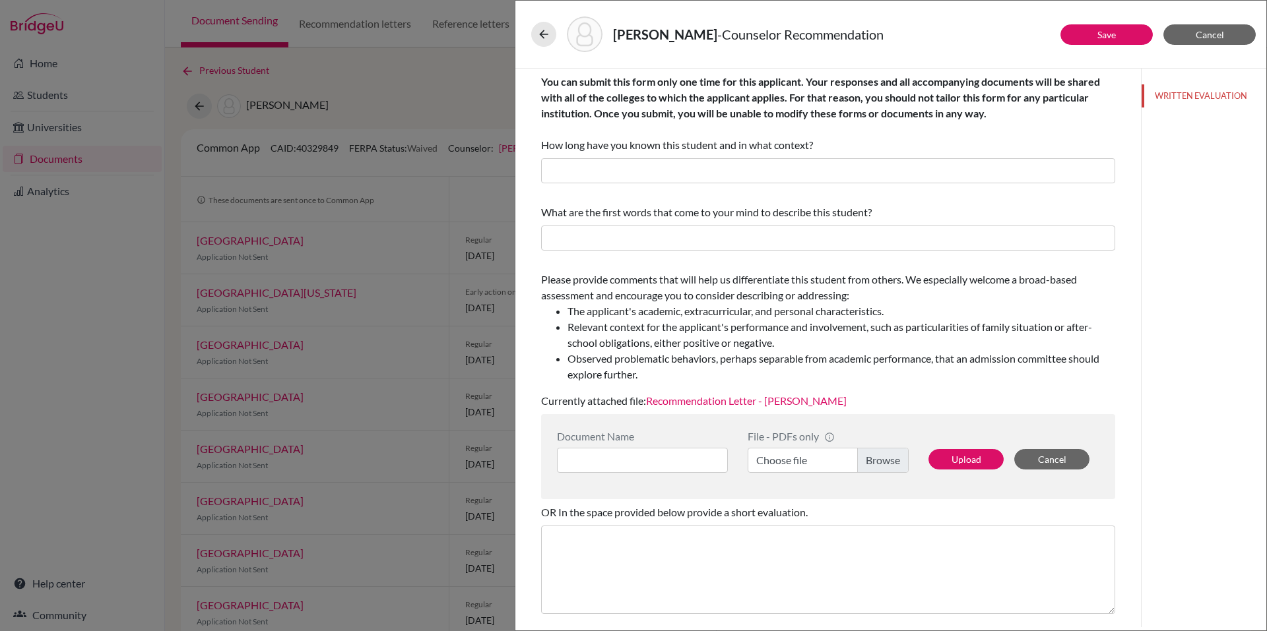
scroll to position [103, 0]
